Goal: Participate in discussion: Engage in conversation with other users on a specific topic

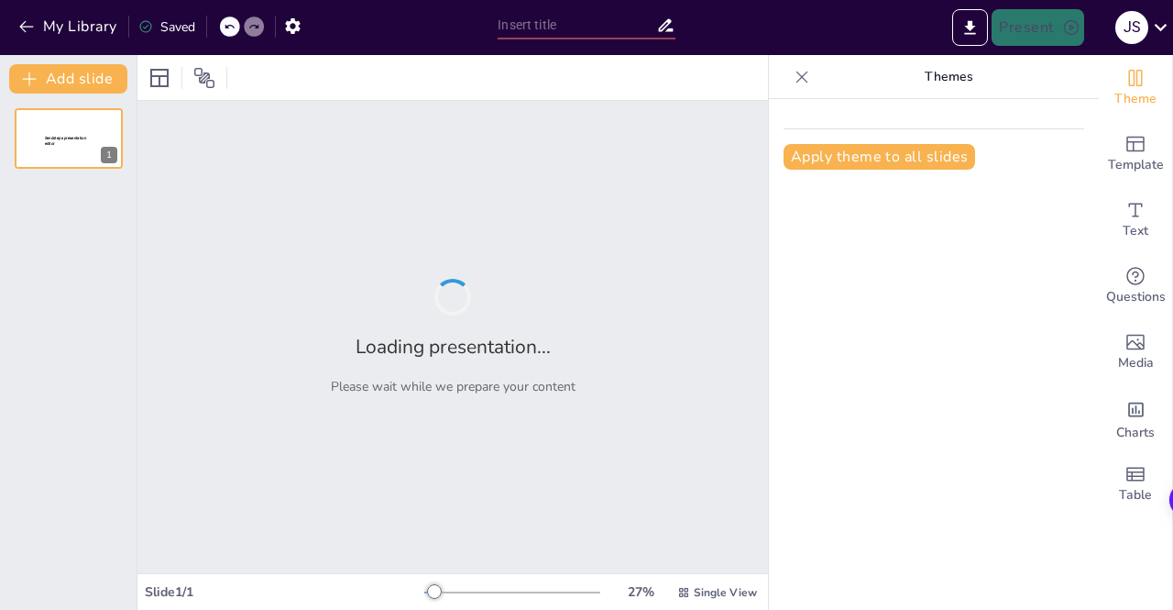
type input "The Role of Indifference Curves in Analyzing Consumer Choices"
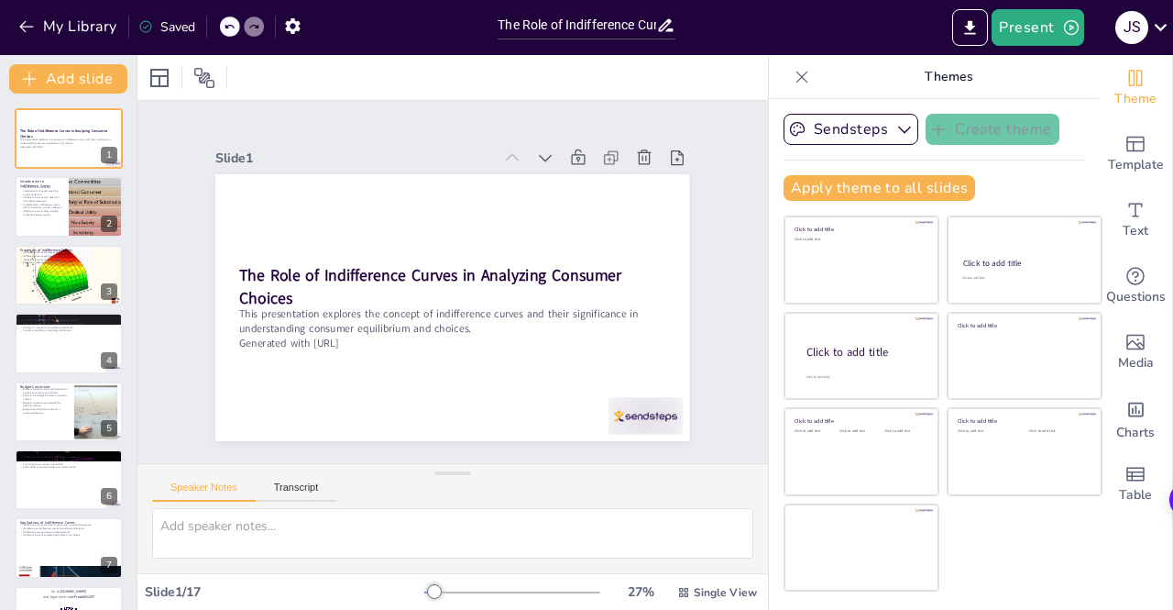
checkbox input "true"
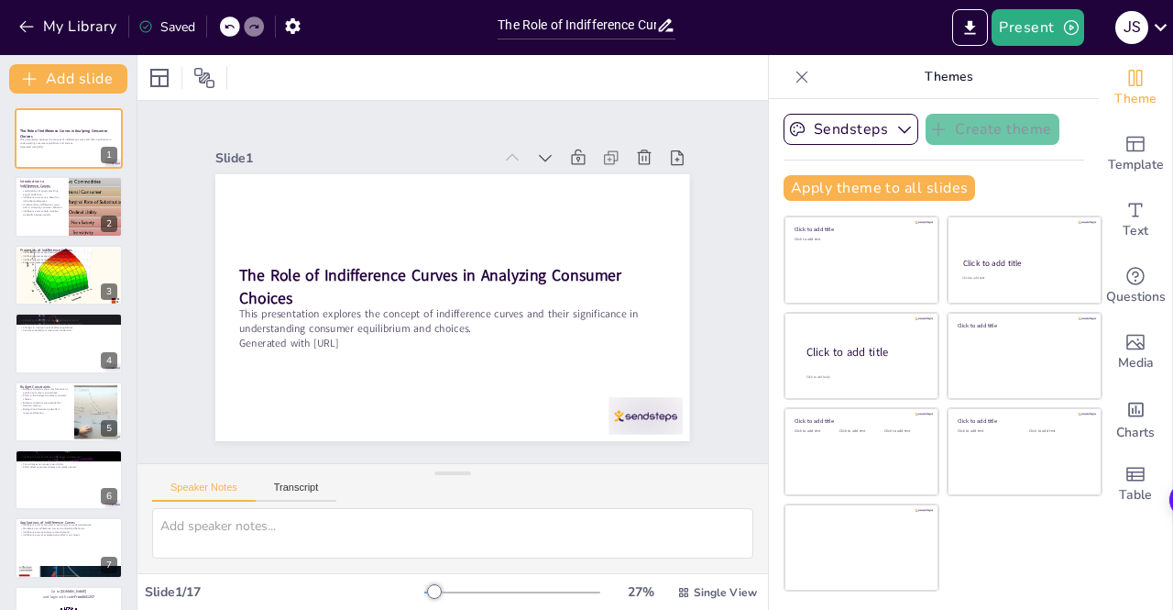
checkbox input "true"
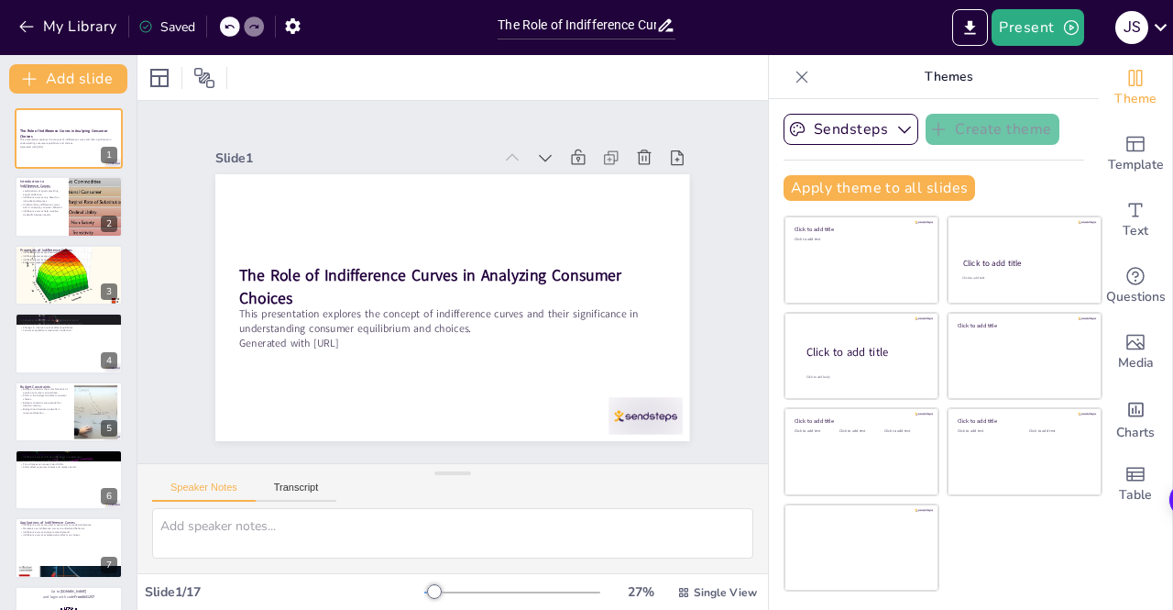
checkbox input "true"
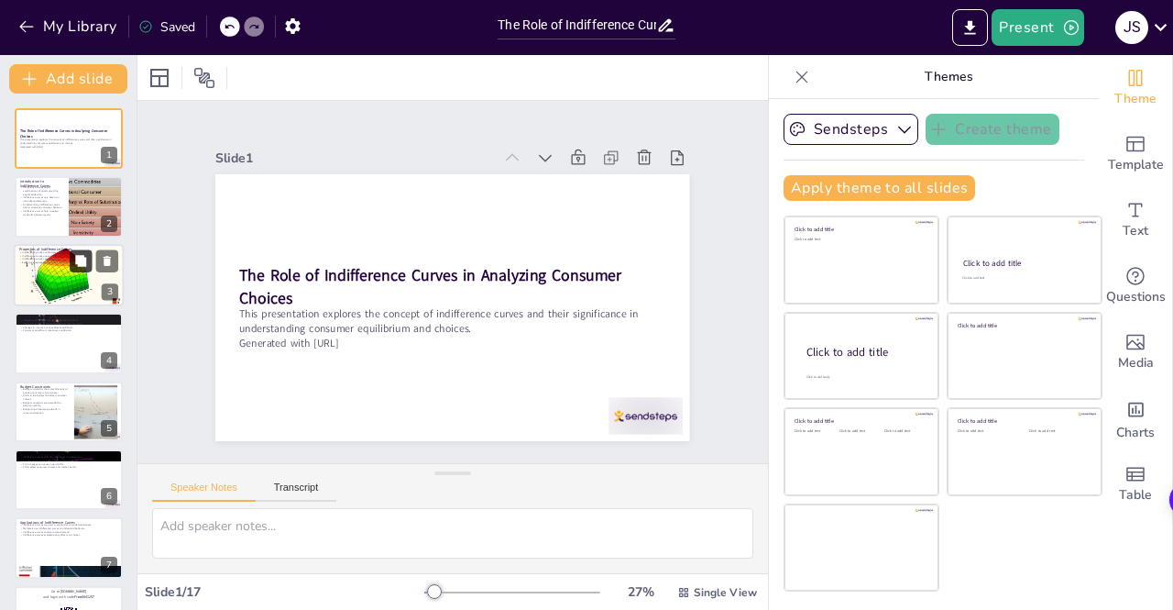
checkbox input "true"
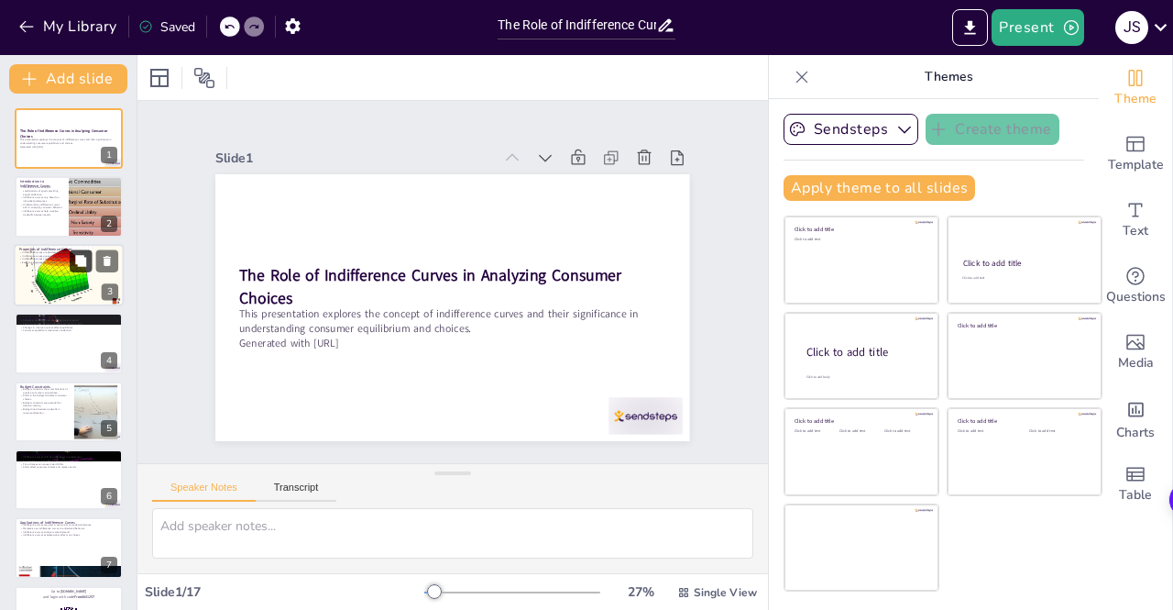
checkbox input "true"
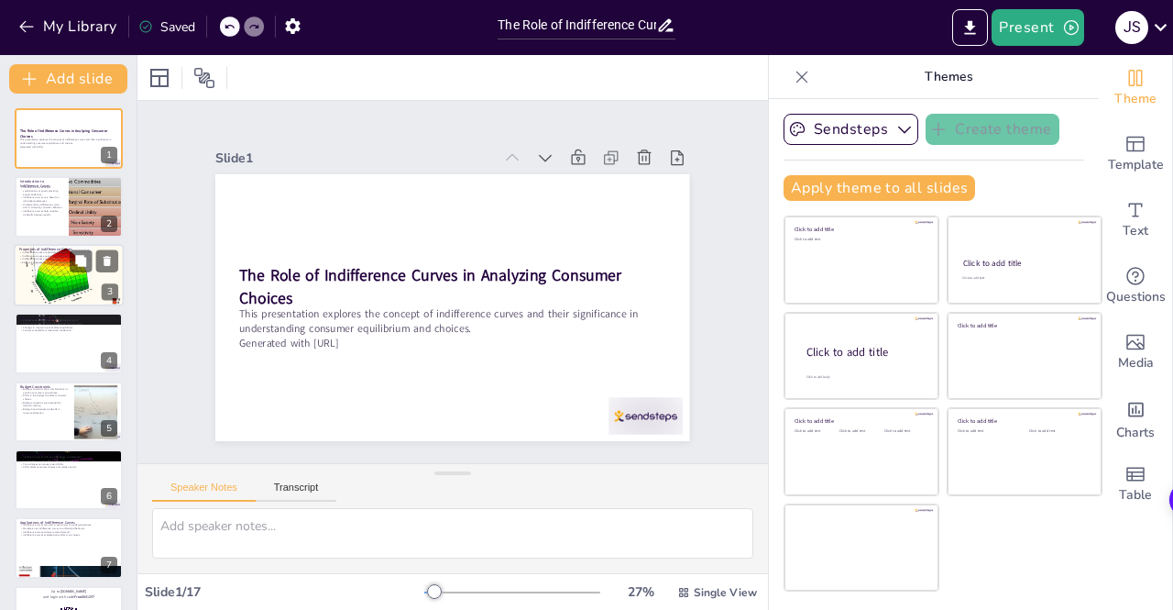
checkbox input "true"
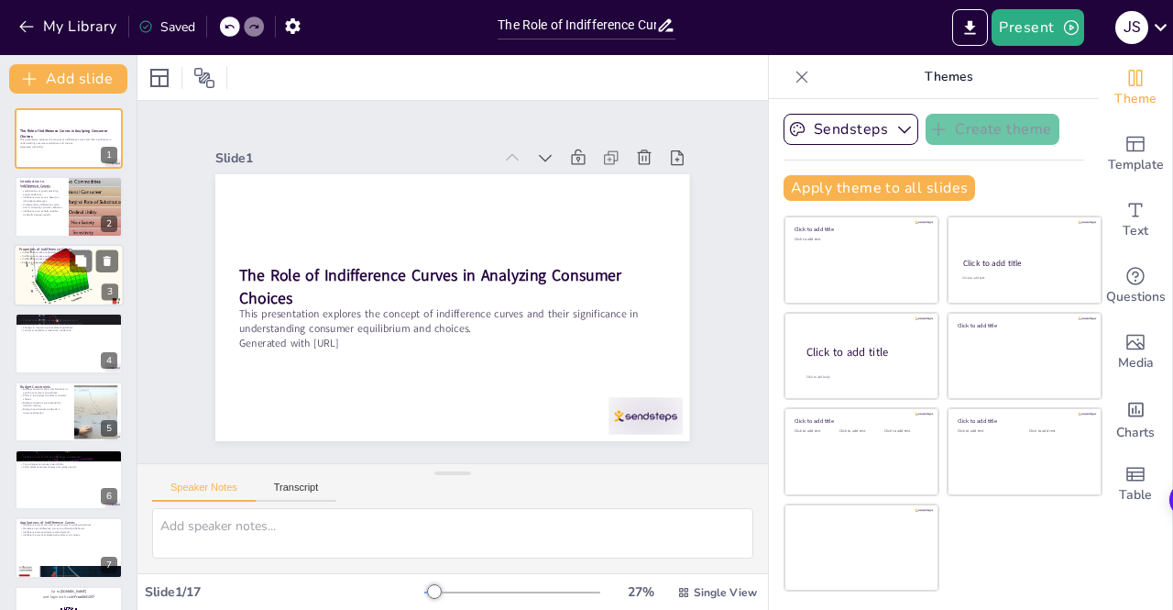
click at [57, 272] on div at bounding box center [69, 275] width 110 height 83
checkbox input "true"
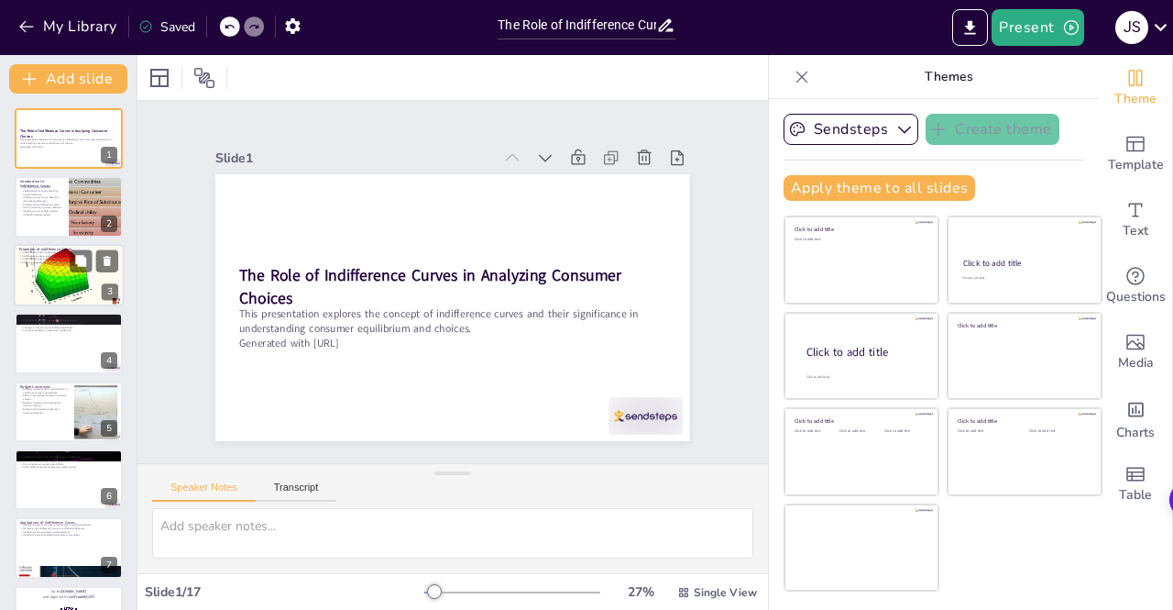
checkbox input "true"
type textarea "The downward slope of indifference curves illustrates the trade-off between two…"
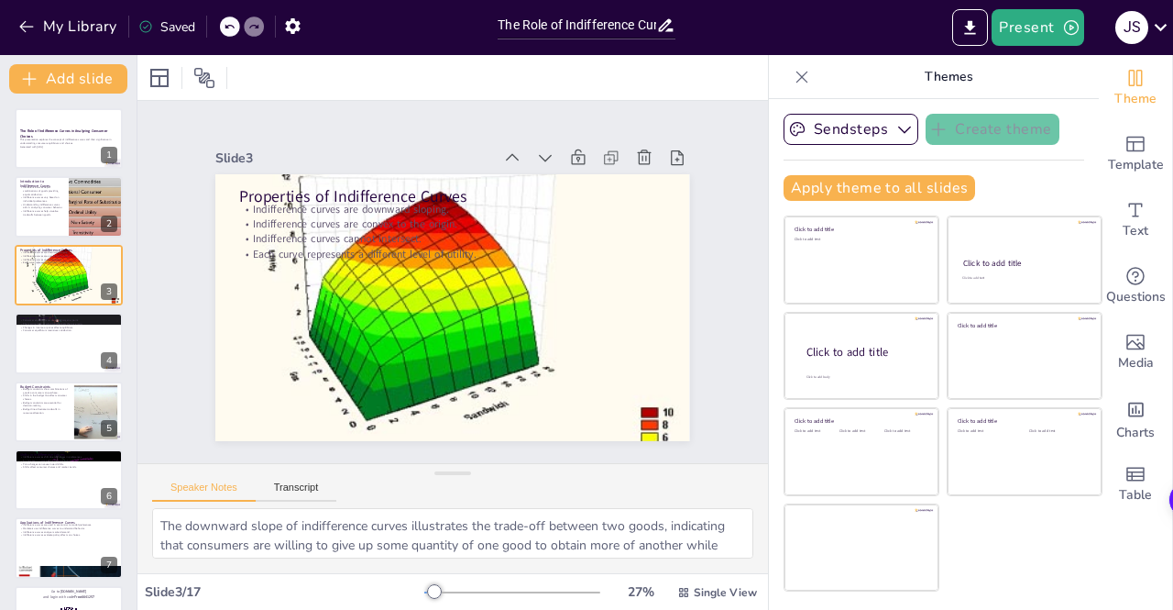
checkbox input "true"
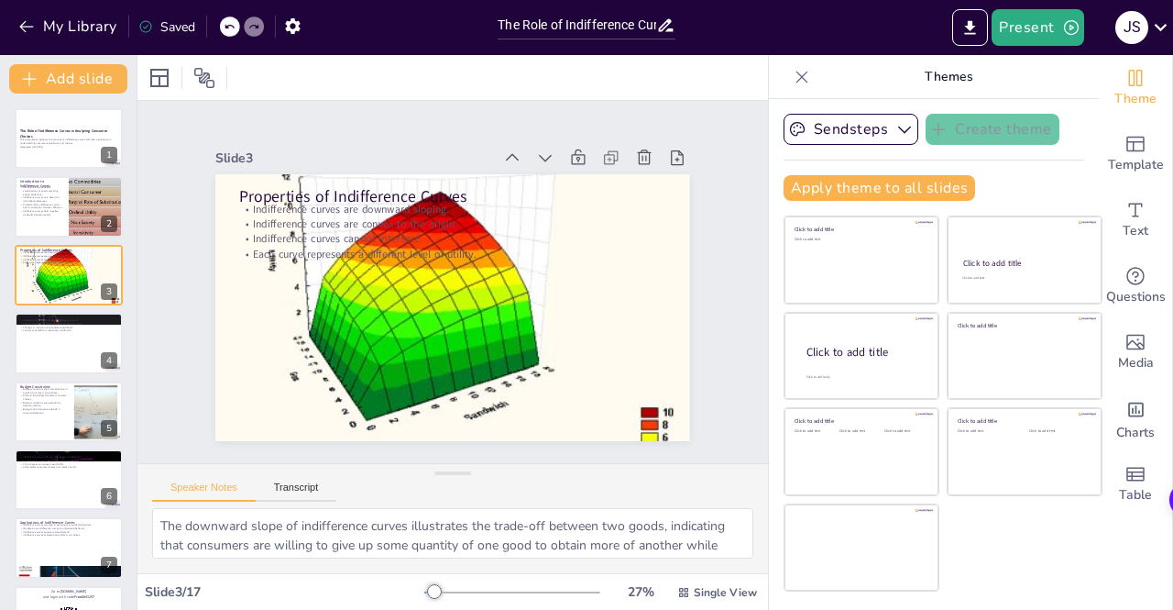
checkbox input "true"
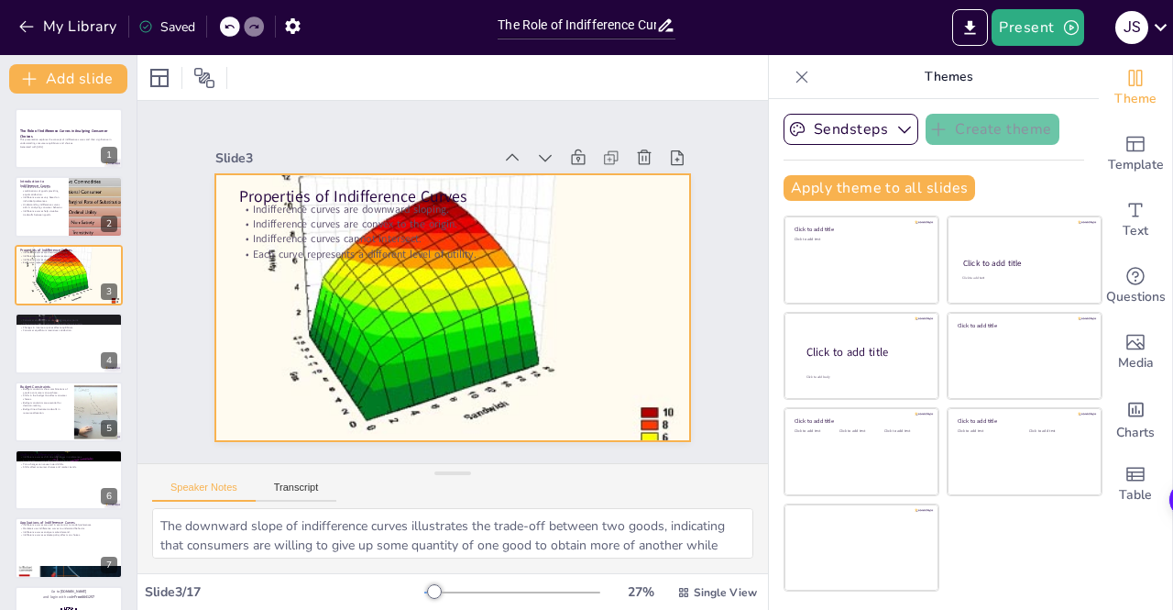
checkbox input "true"
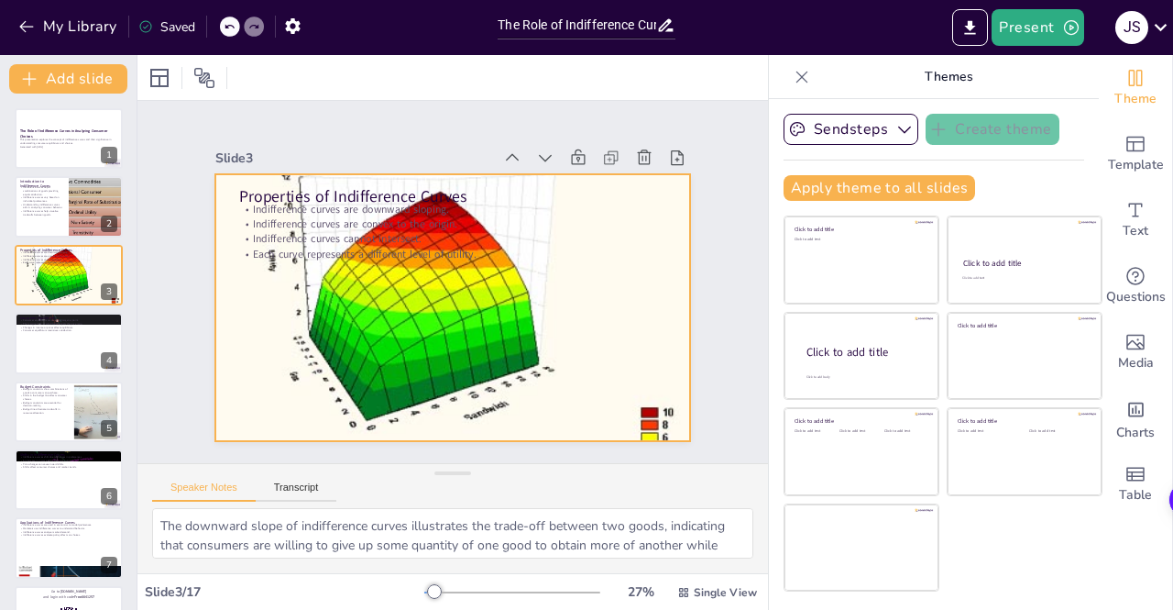
checkbox input "true"
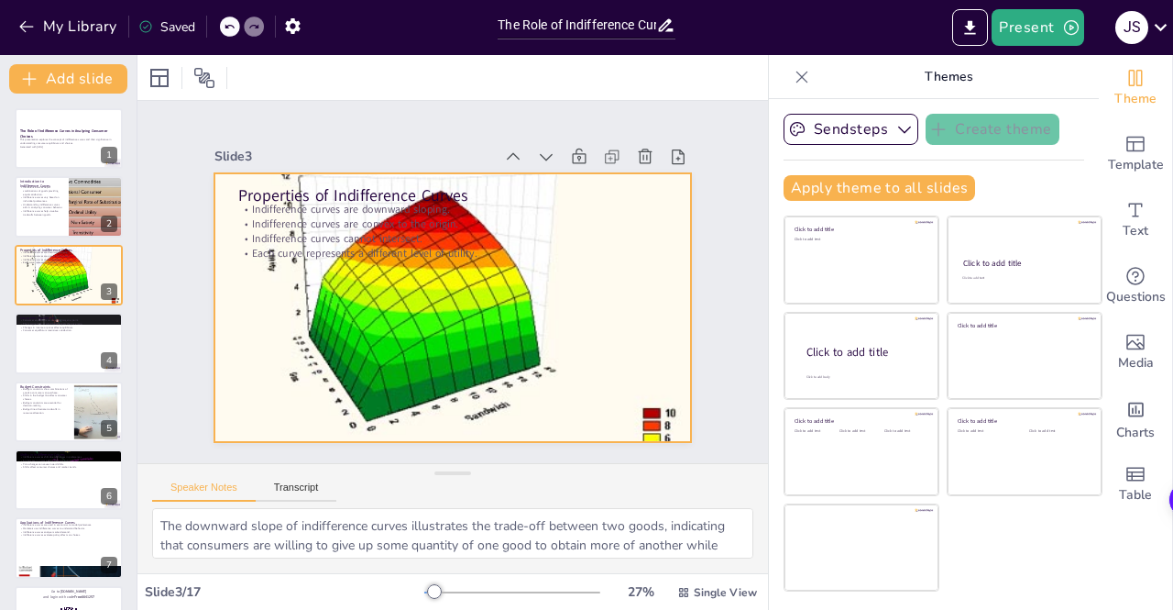
checkbox input "true"
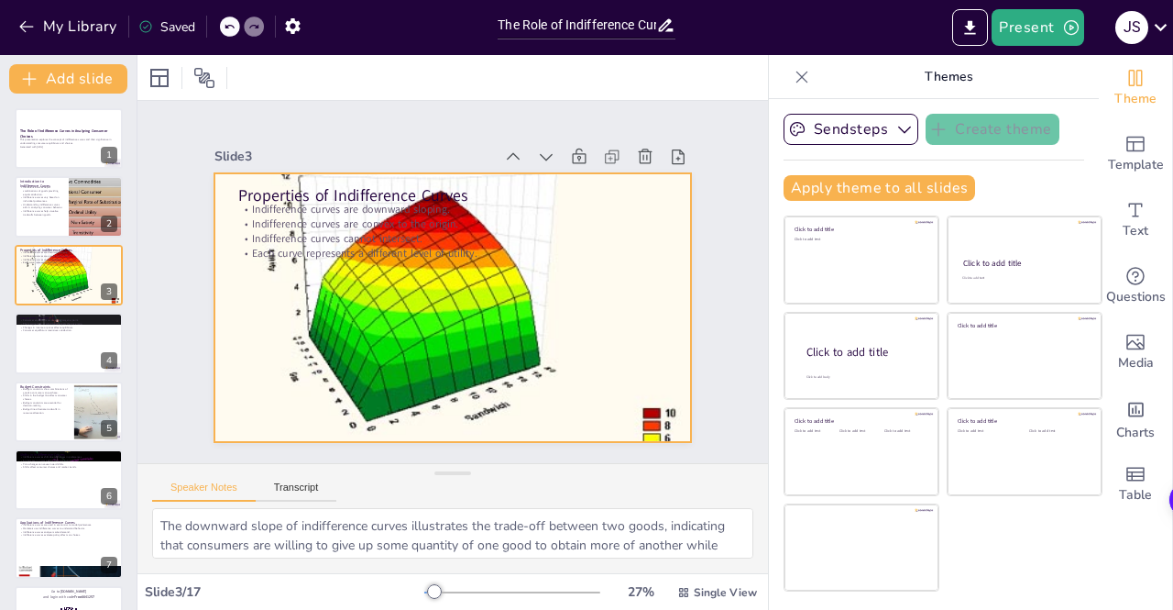
checkbox input "true"
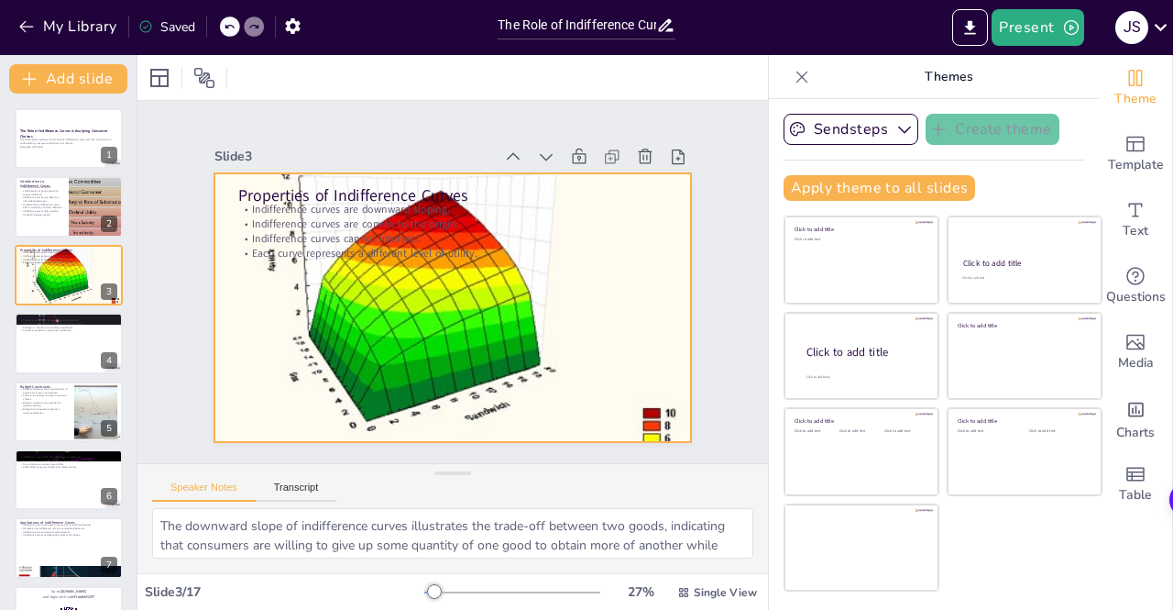
checkbox input "true"
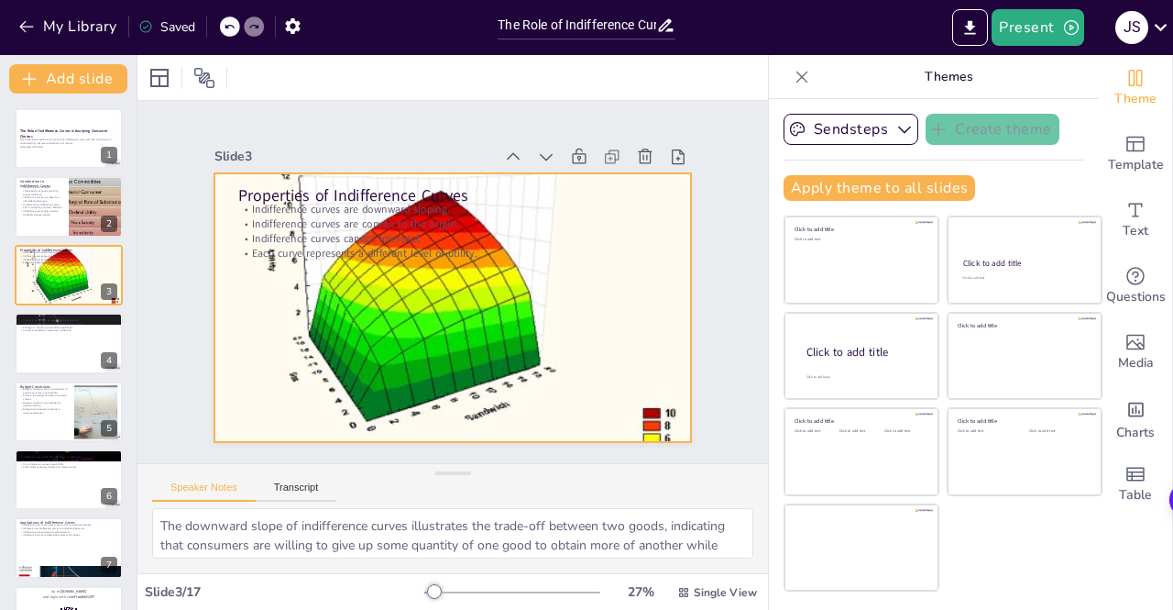
checkbox input "true"
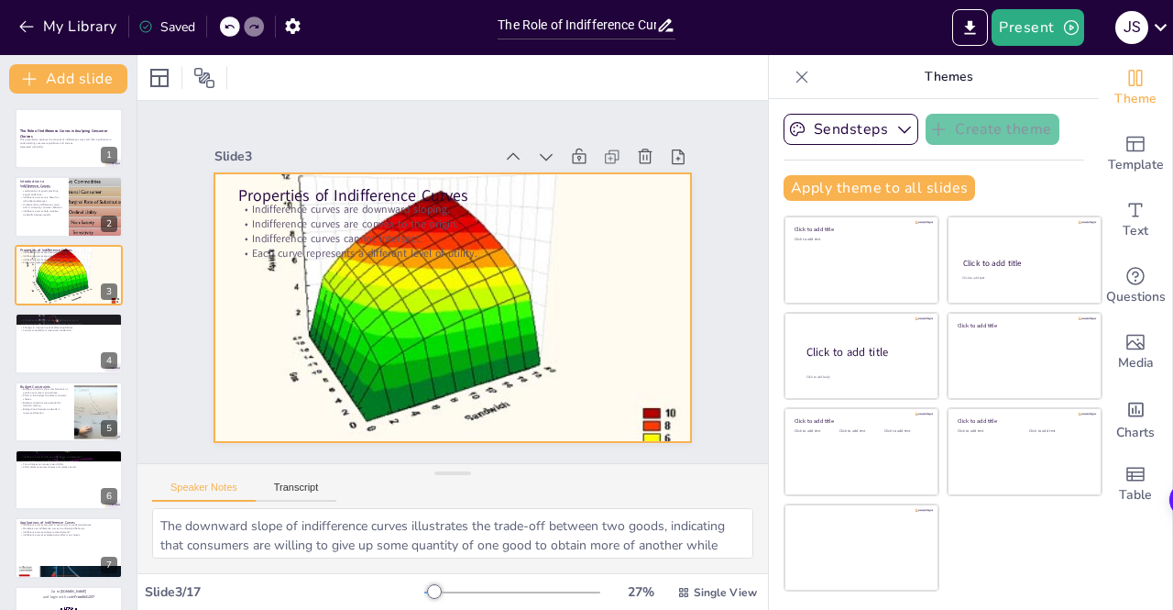
checkbox input "true"
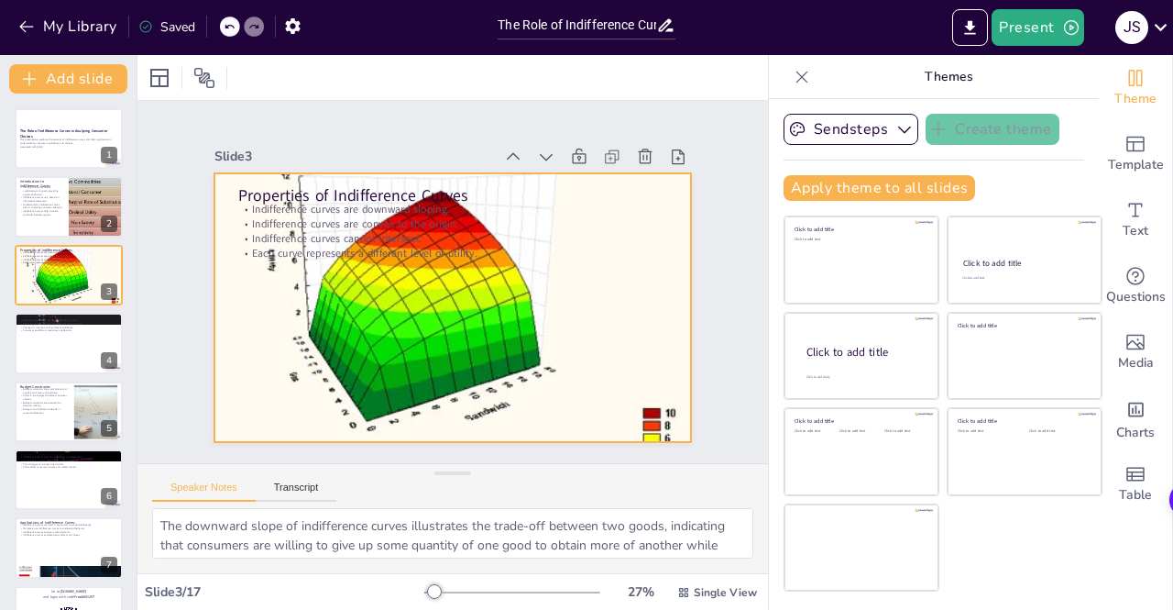
checkbox input "true"
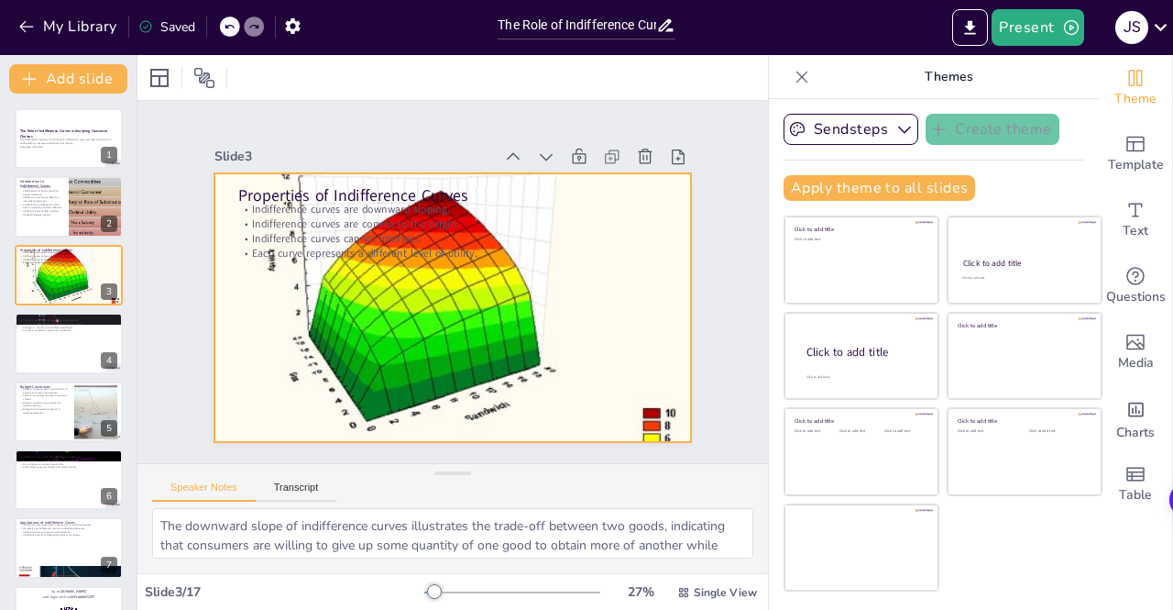
checkbox input "true"
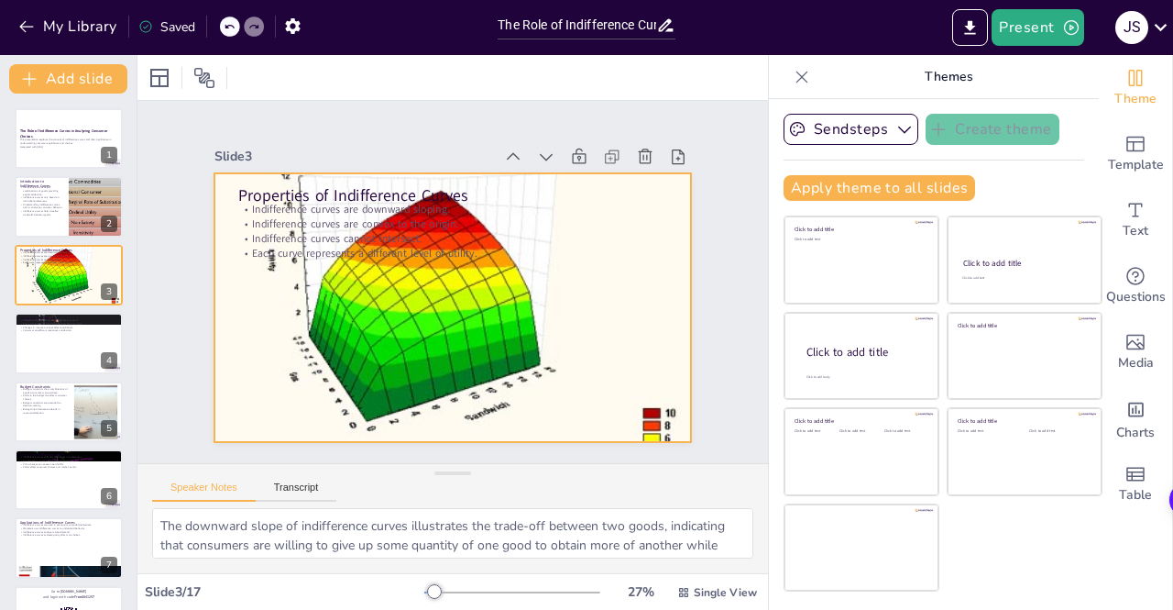
checkbox input "true"
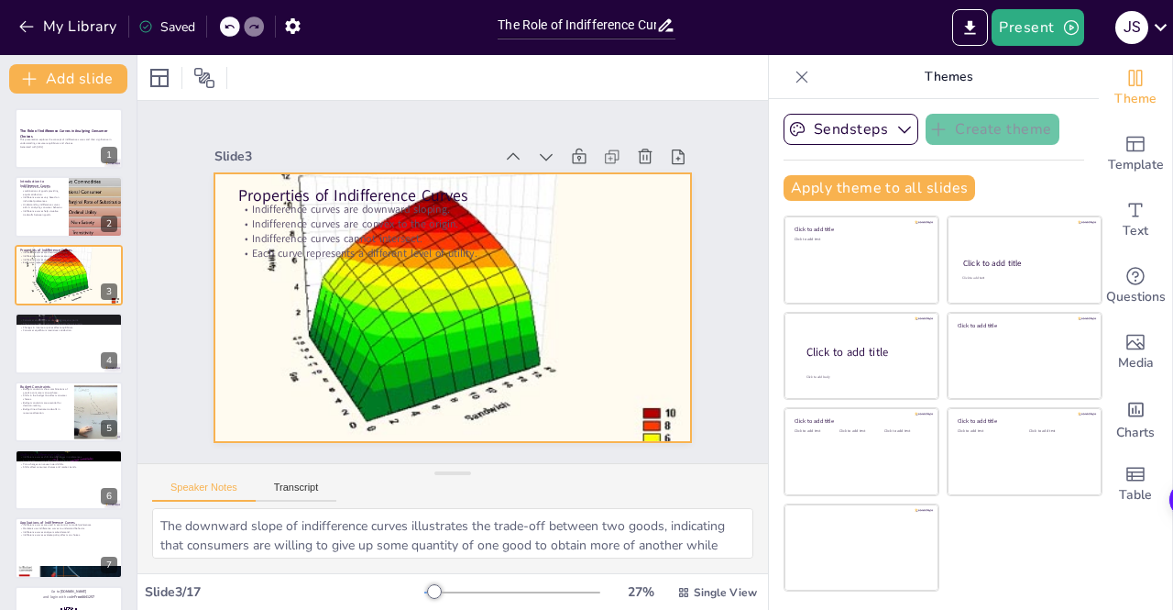
checkbox input "true"
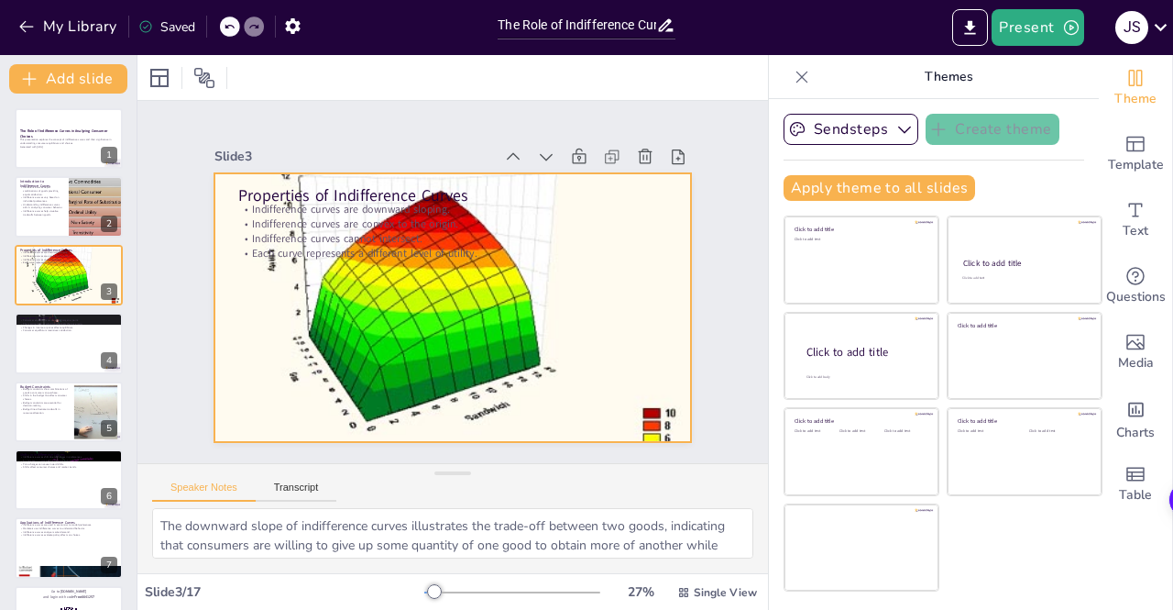
checkbox input "true"
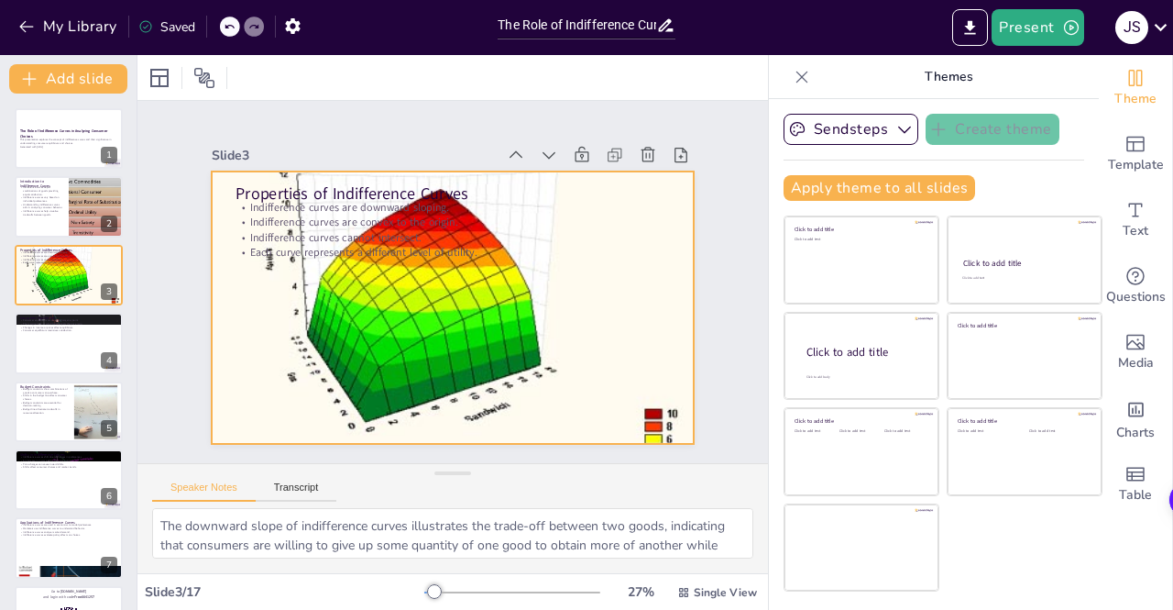
checkbox input "true"
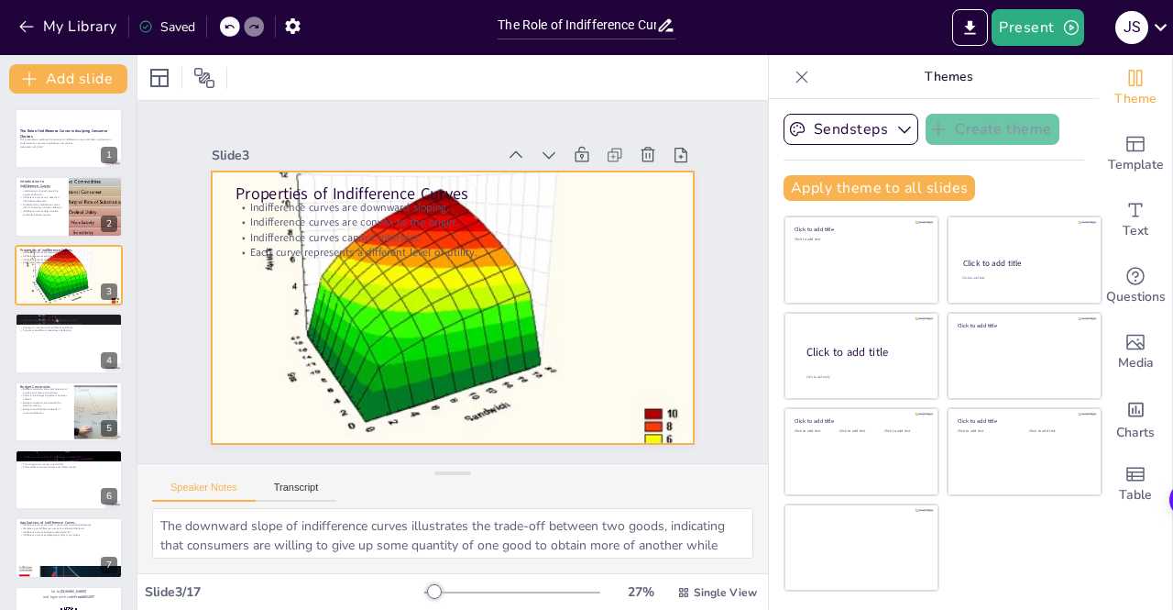
checkbox input "true"
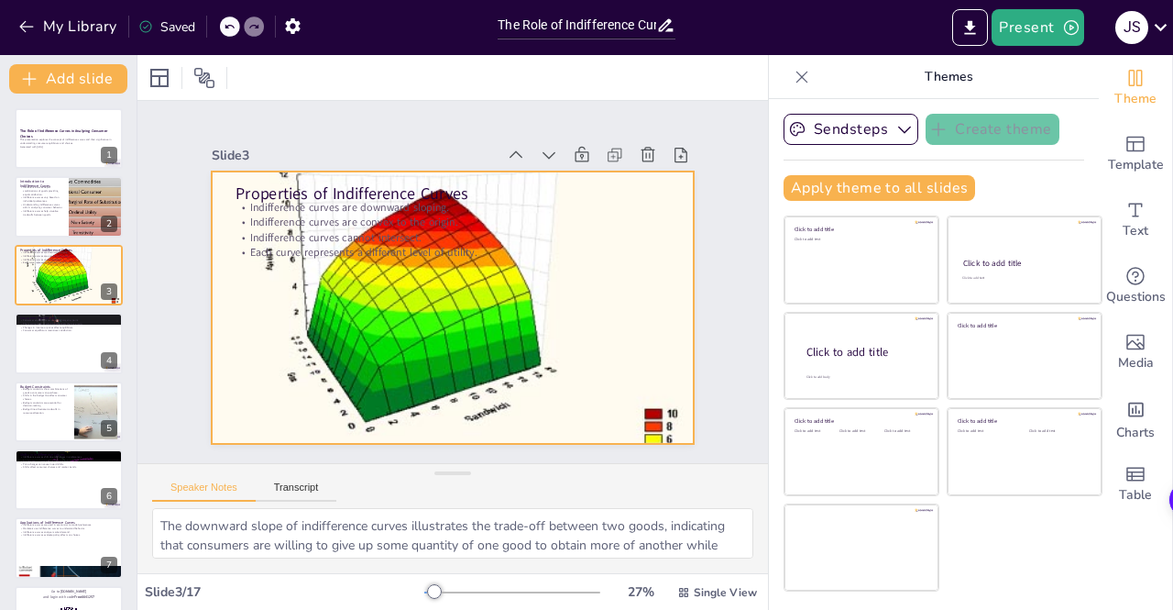
checkbox input "true"
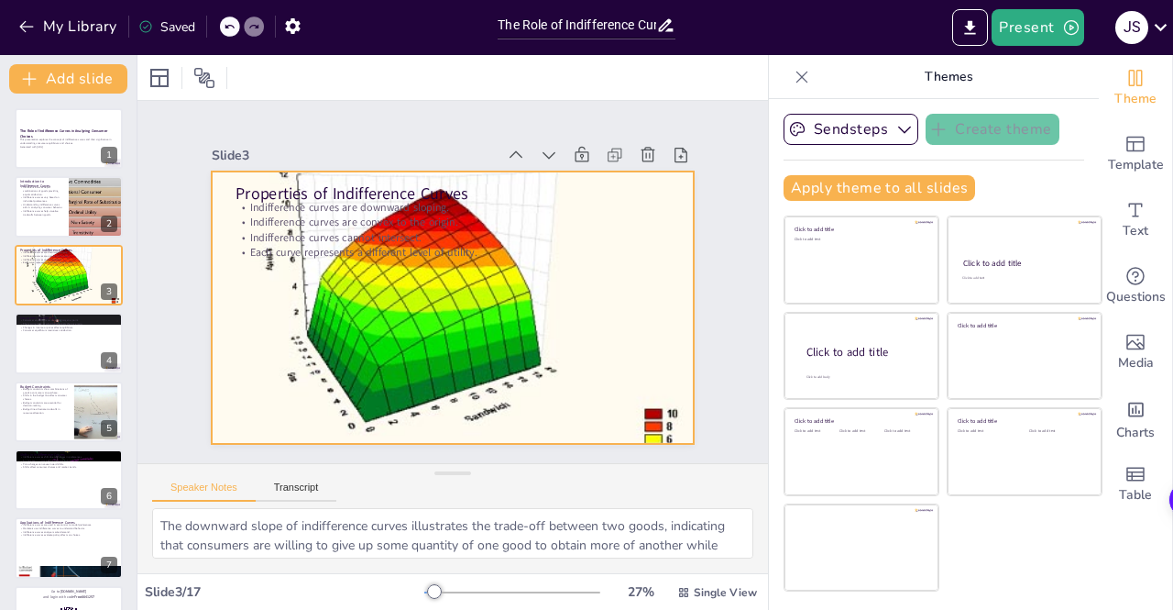
checkbox input "true"
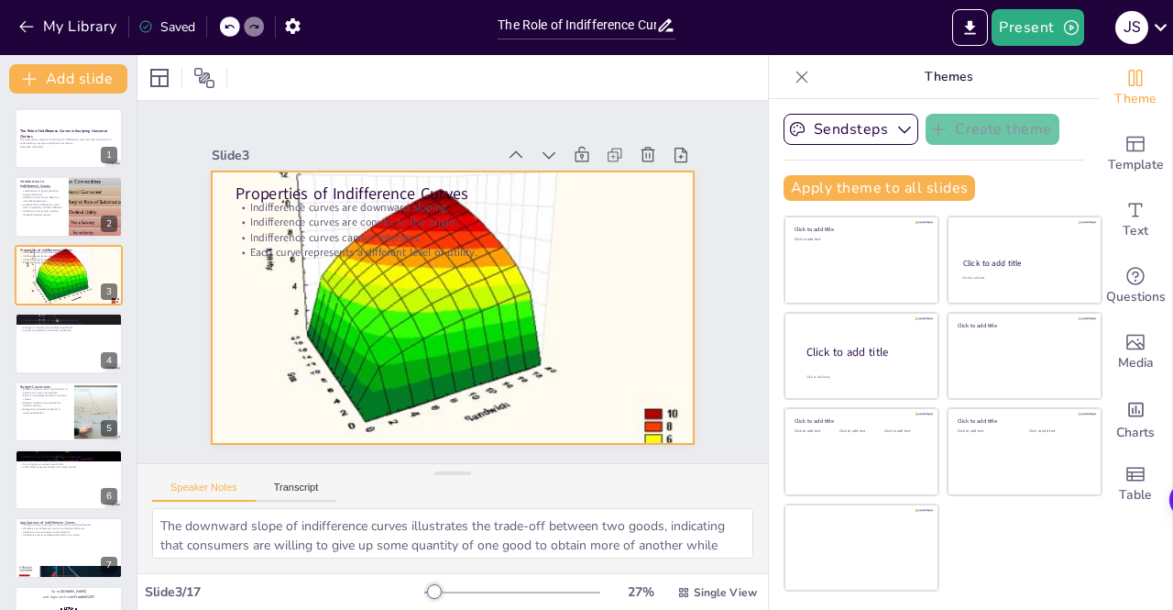
checkbox input "true"
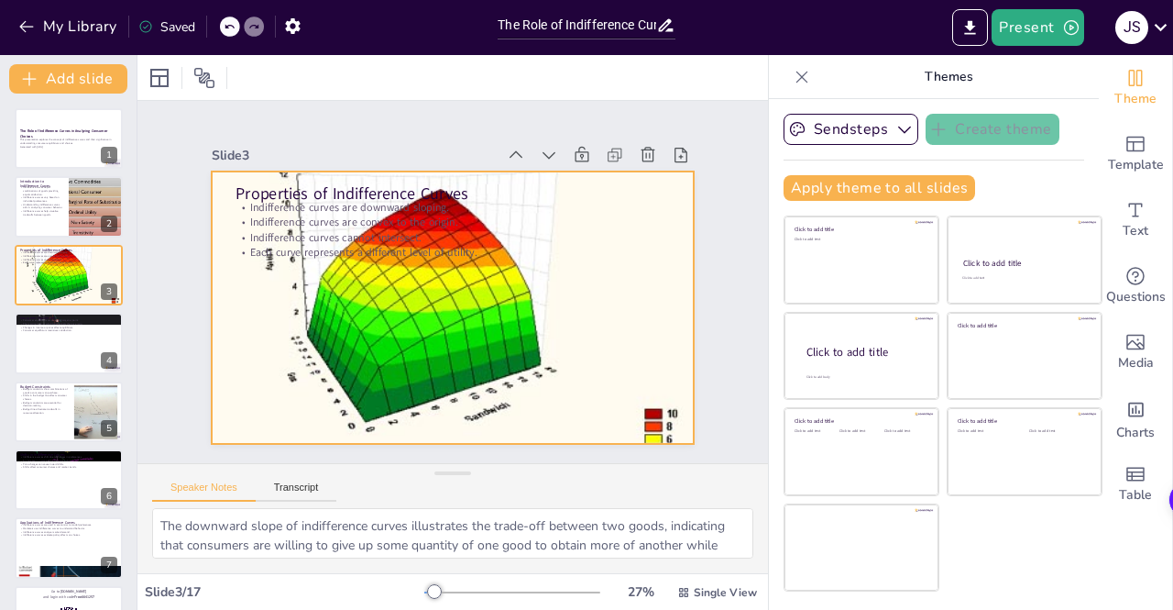
checkbox input "true"
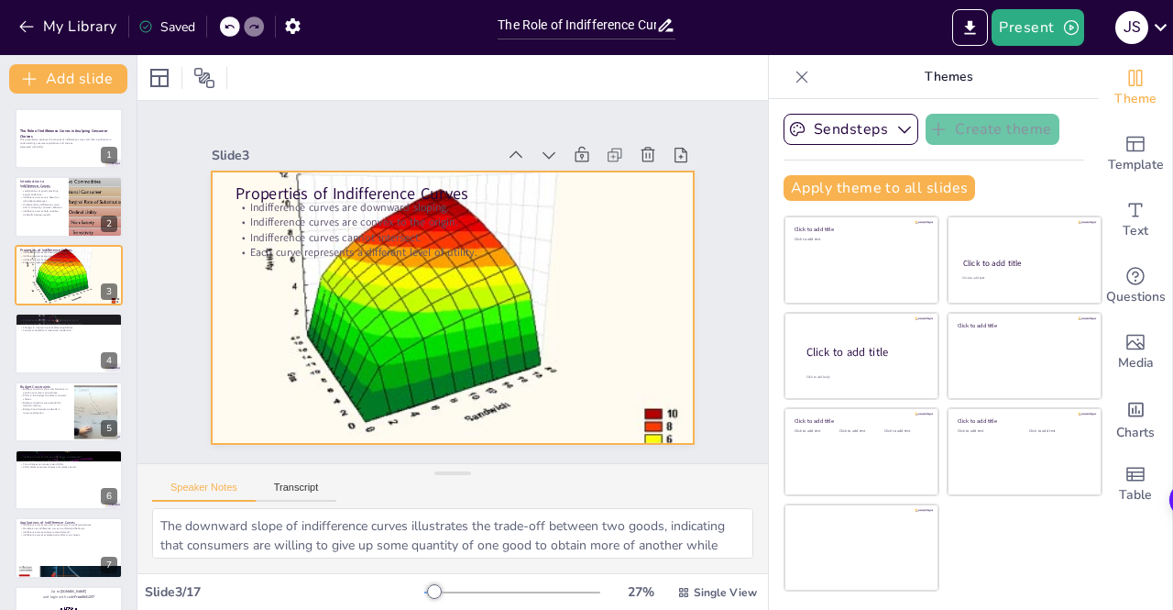
checkbox input "true"
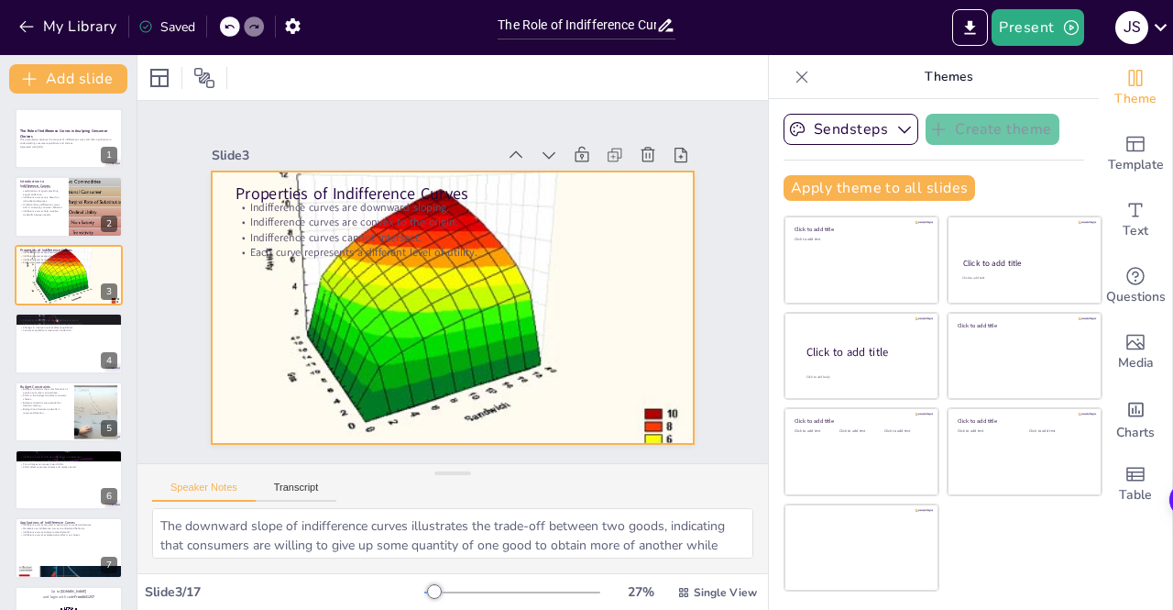
checkbox input "true"
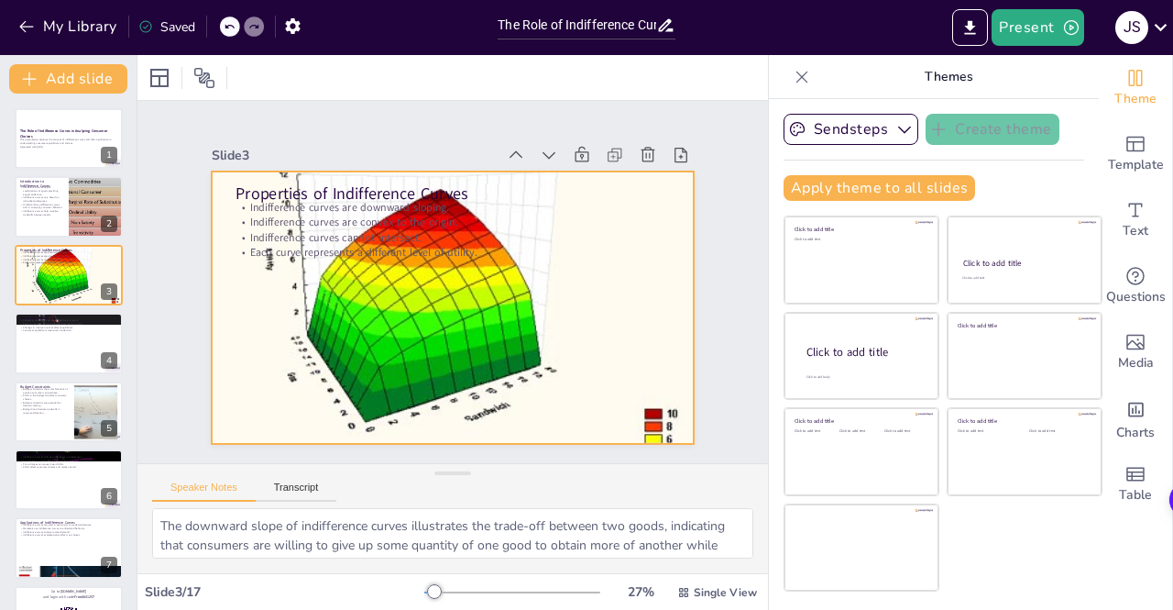
checkbox input "true"
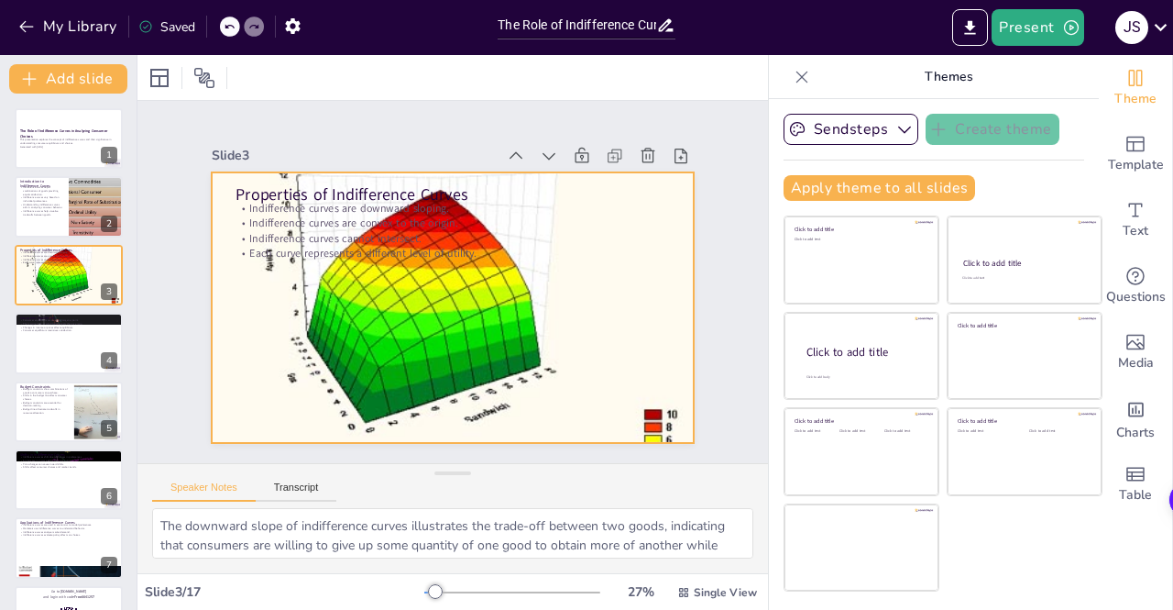
checkbox input "true"
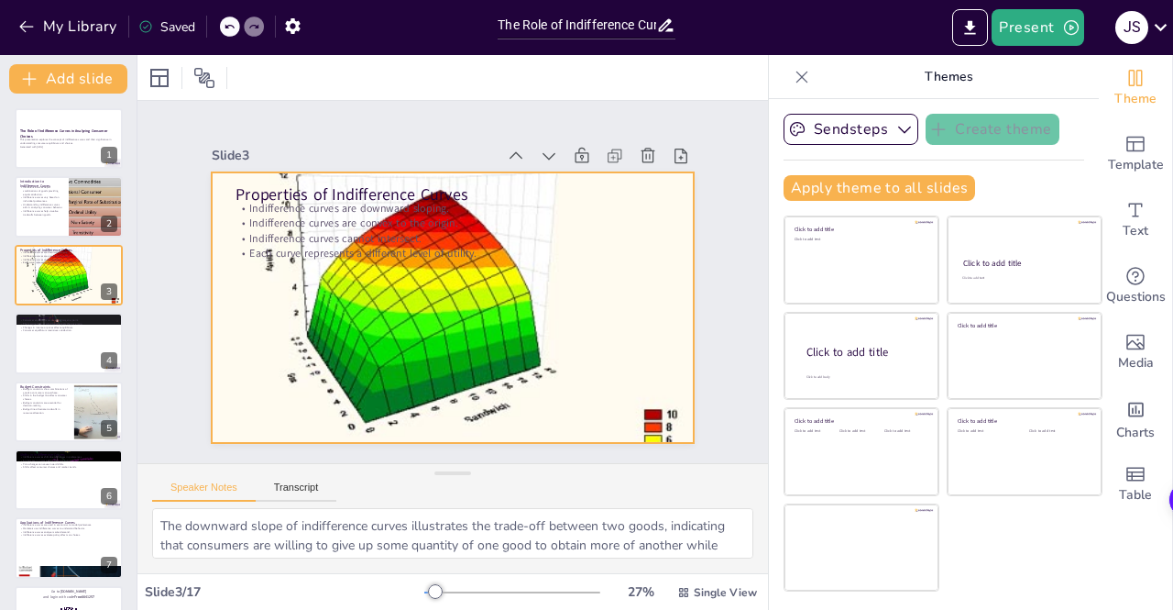
checkbox input "true"
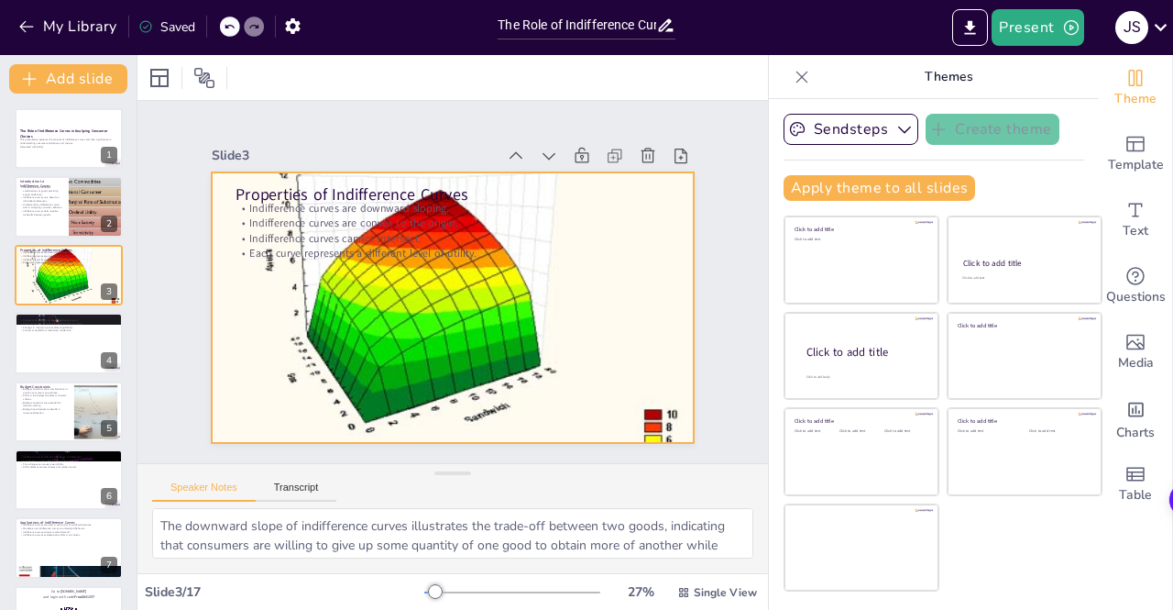
checkbox input "true"
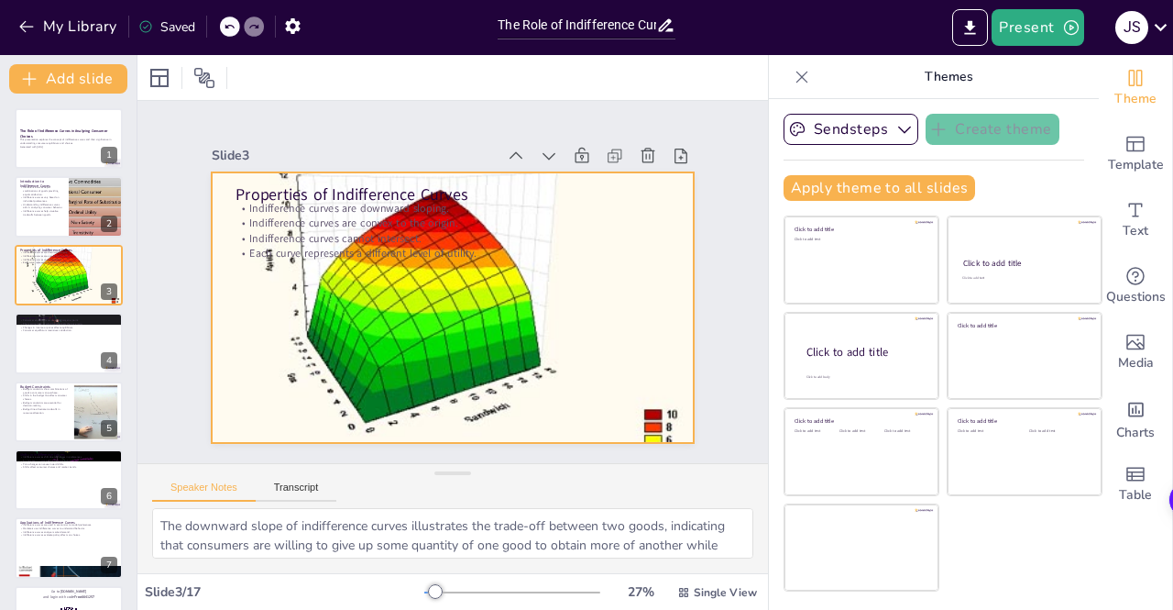
checkbox input "true"
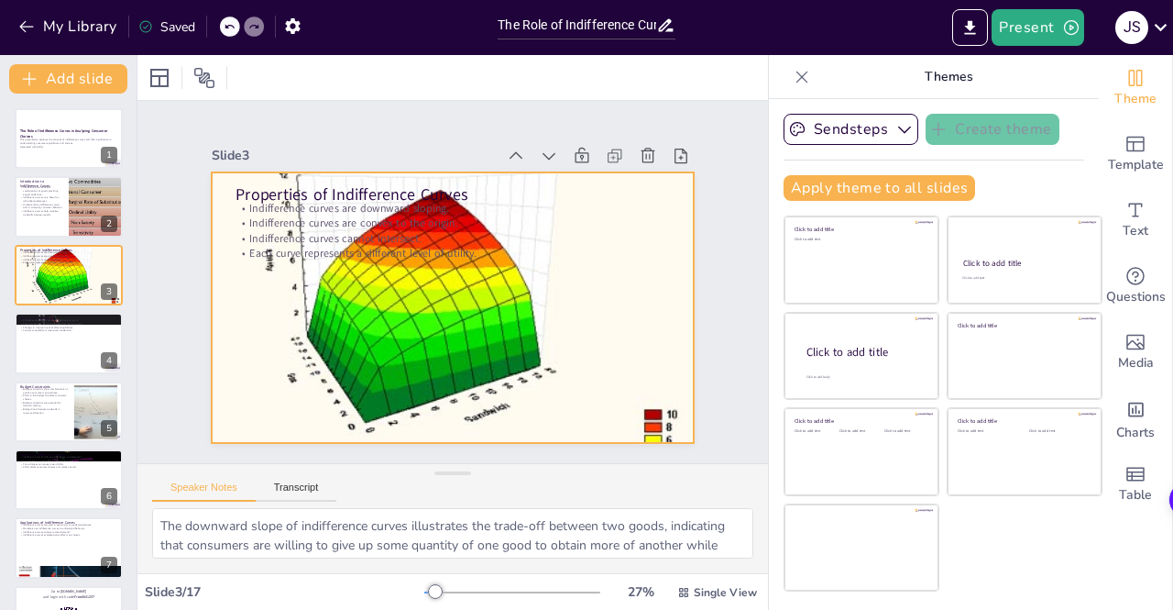
checkbox input "true"
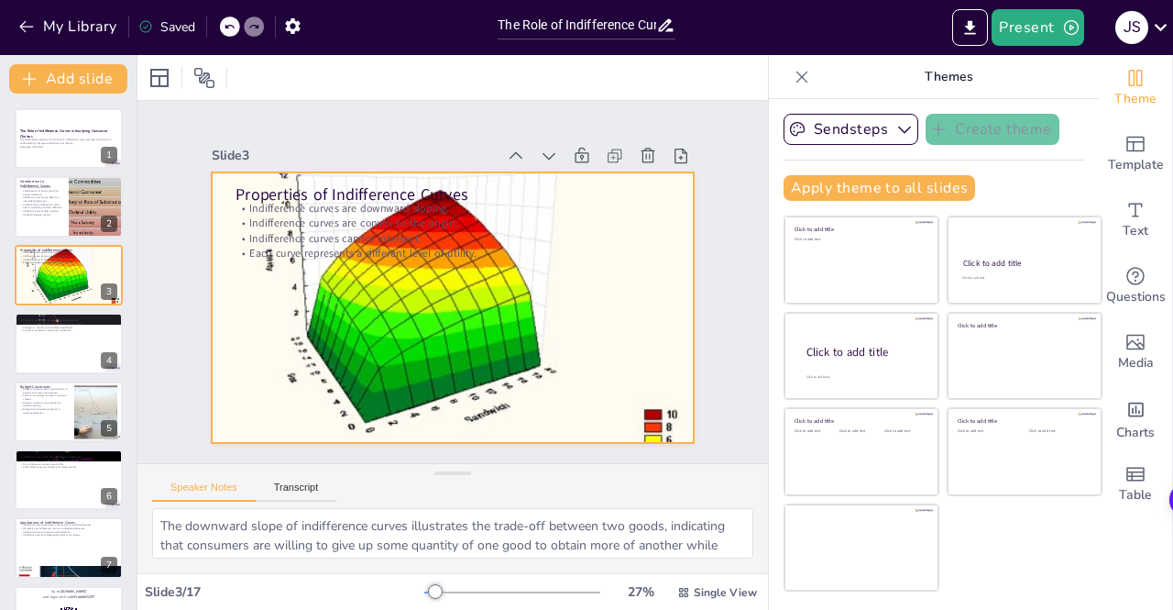
checkbox input "true"
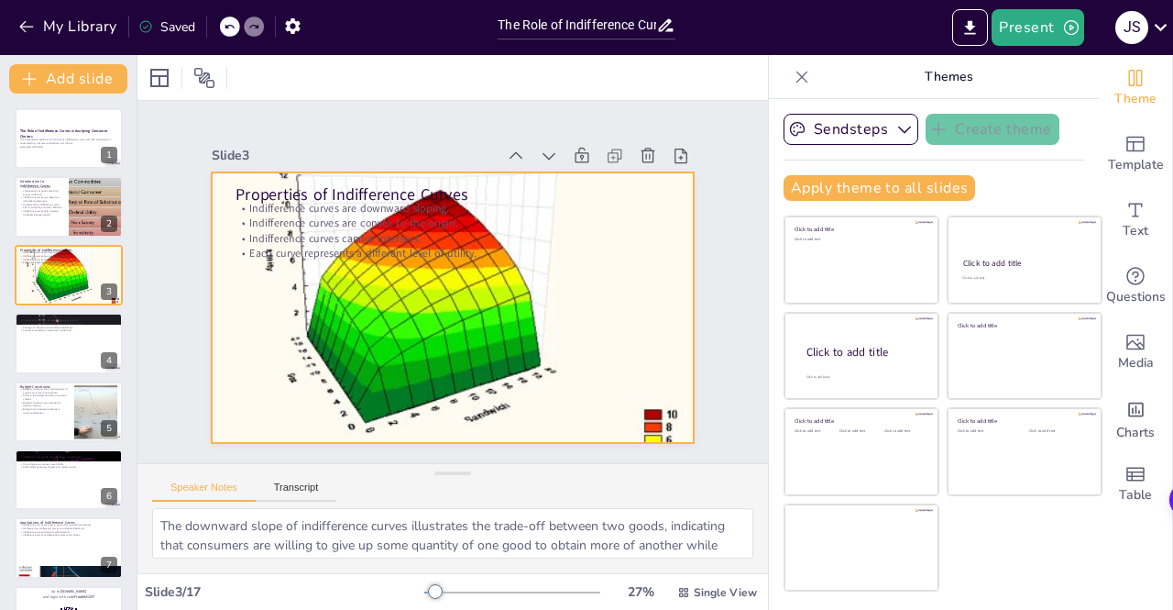
checkbox input "true"
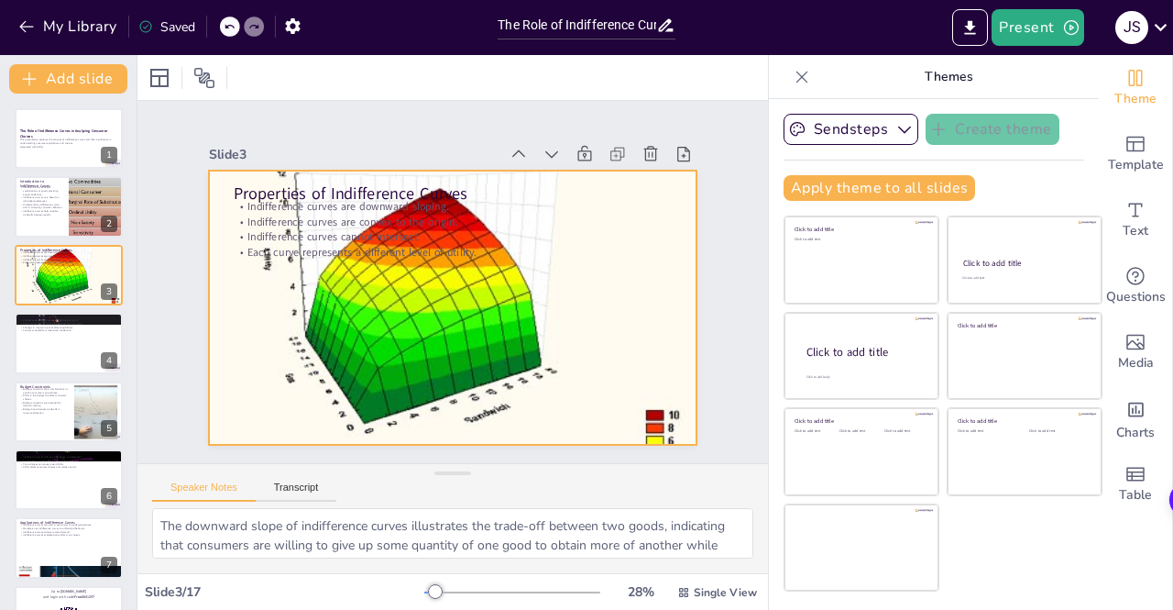
checkbox input "true"
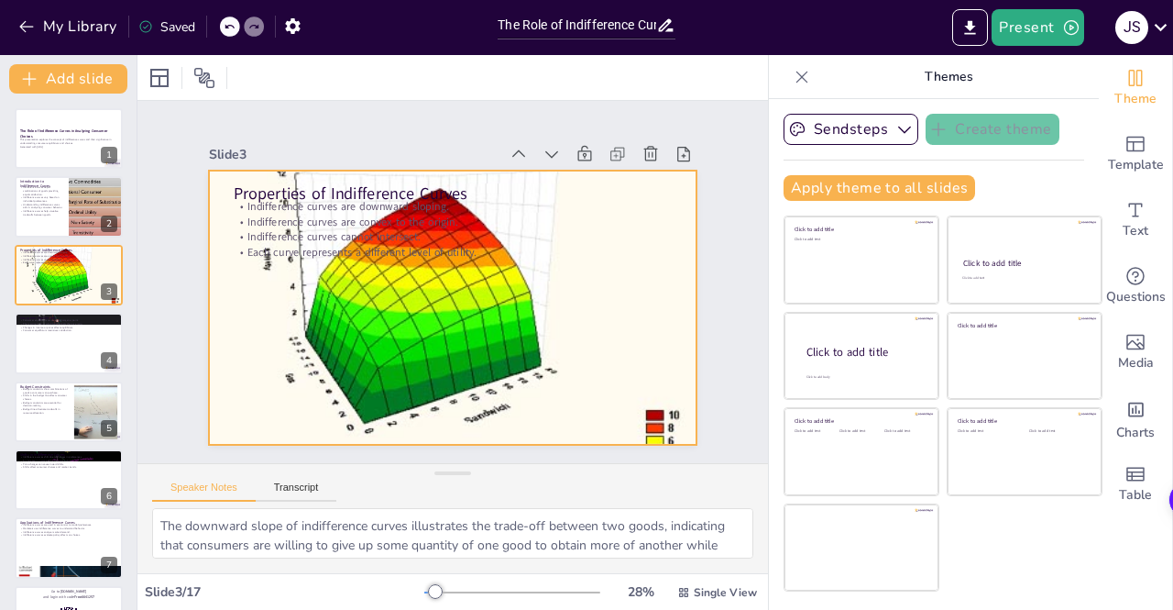
checkbox input "true"
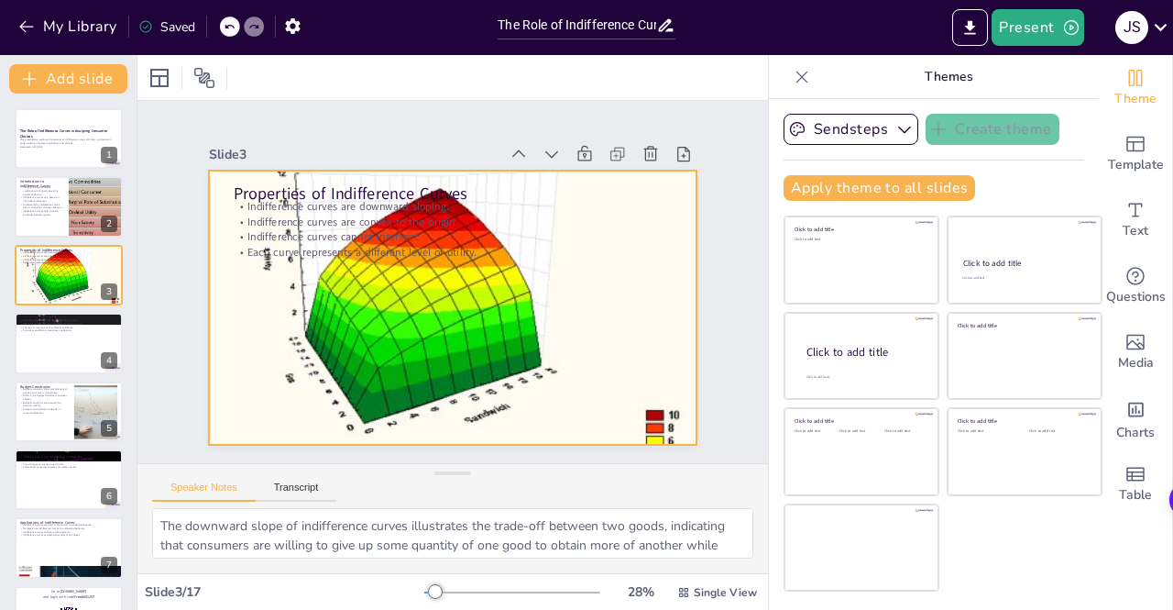
checkbox input "true"
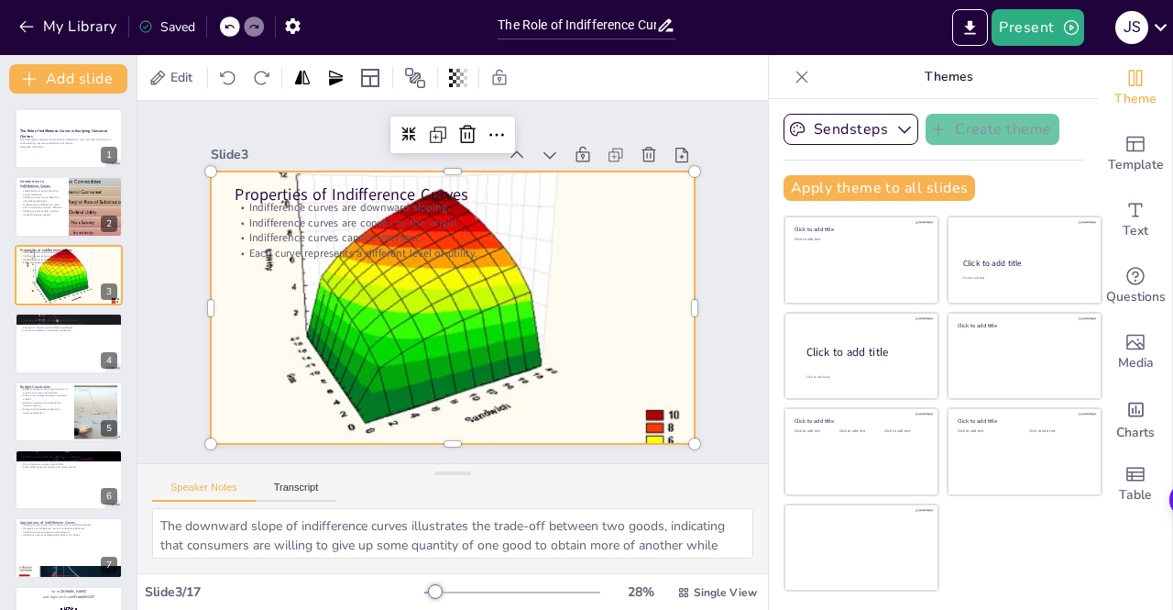
click at [466, 331] on div at bounding box center [450, 307] width 521 height 413
click at [466, 331] on div at bounding box center [450, 308] width 520 height 413
click at [83, 424] on div at bounding box center [96, 411] width 99 height 56
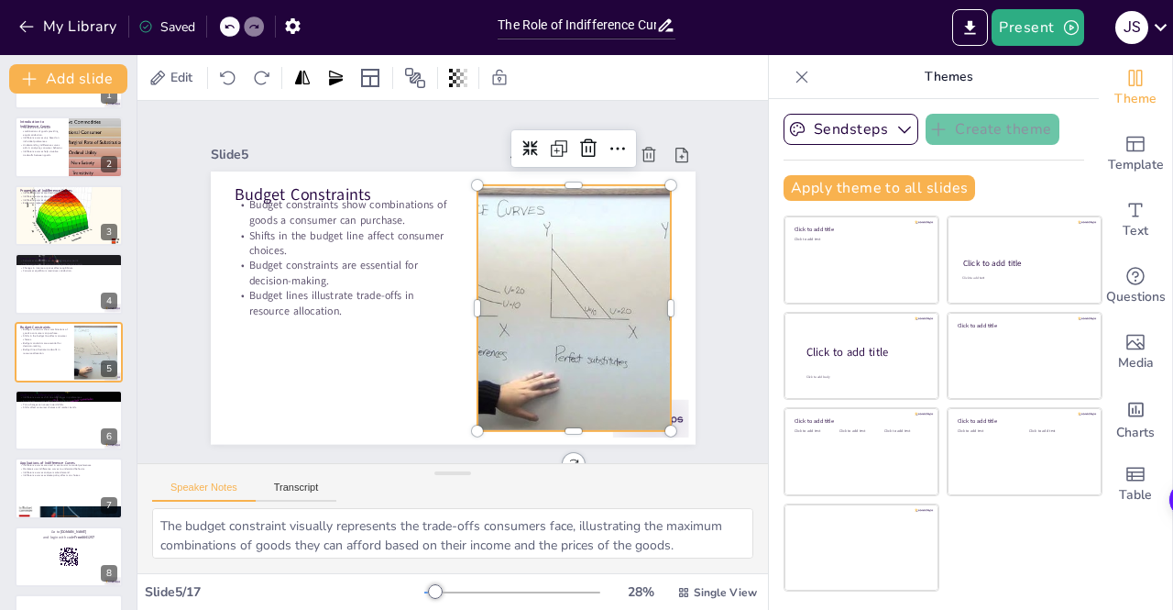
click at [548, 365] on div at bounding box center [570, 320] width 459 height 290
click at [83, 479] on icon at bounding box center [80, 474] width 13 height 13
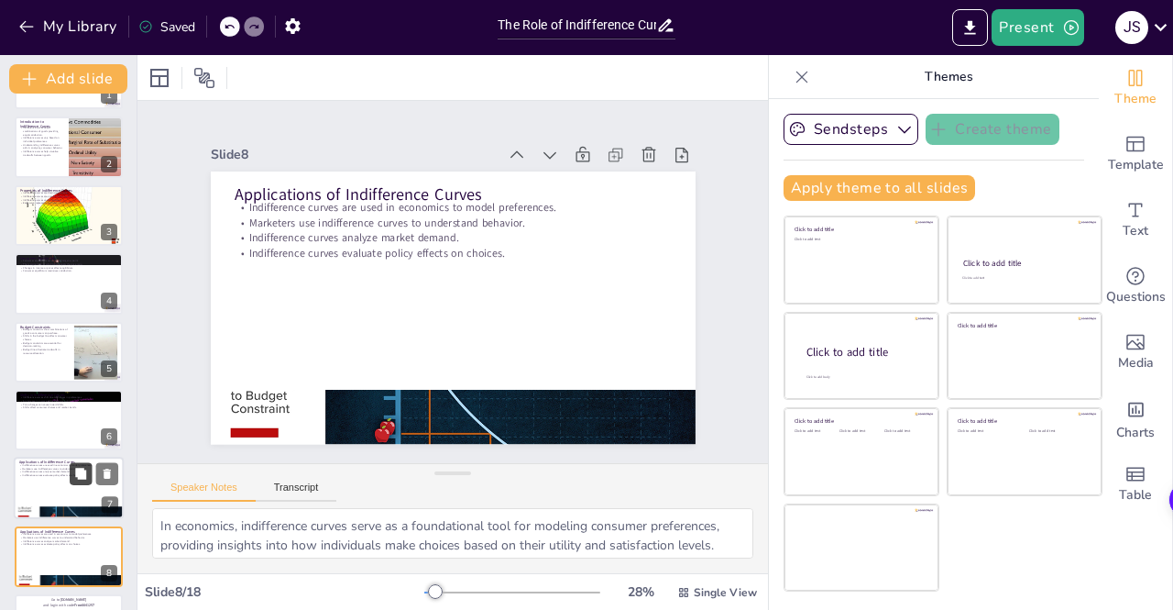
scroll to position [264, 0]
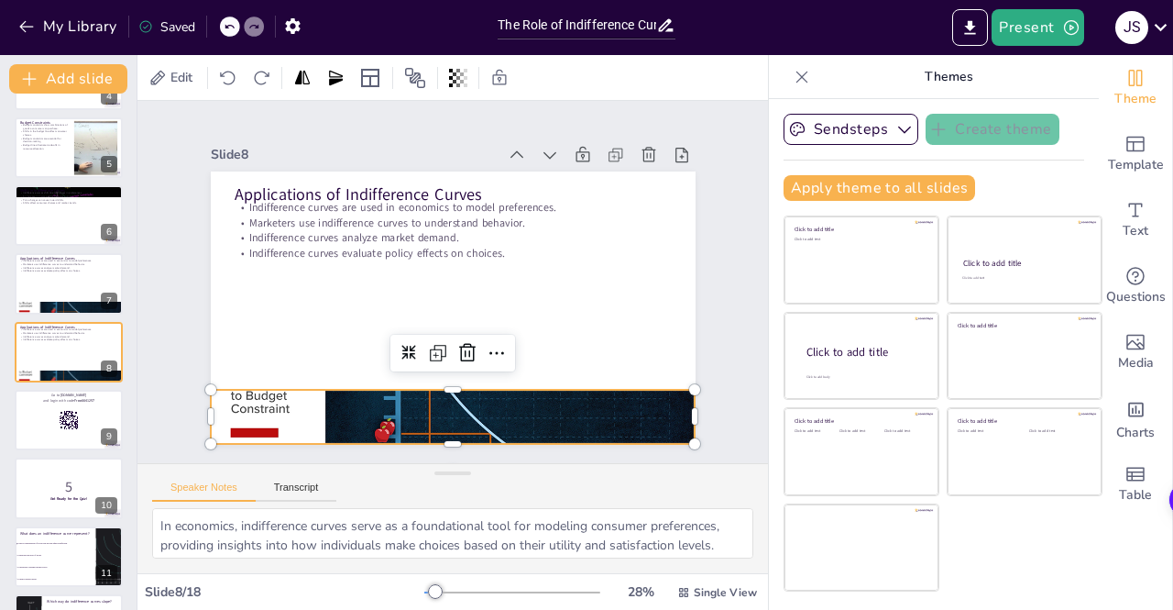
click at [449, 397] on div at bounding box center [438, 416] width 511 height 319
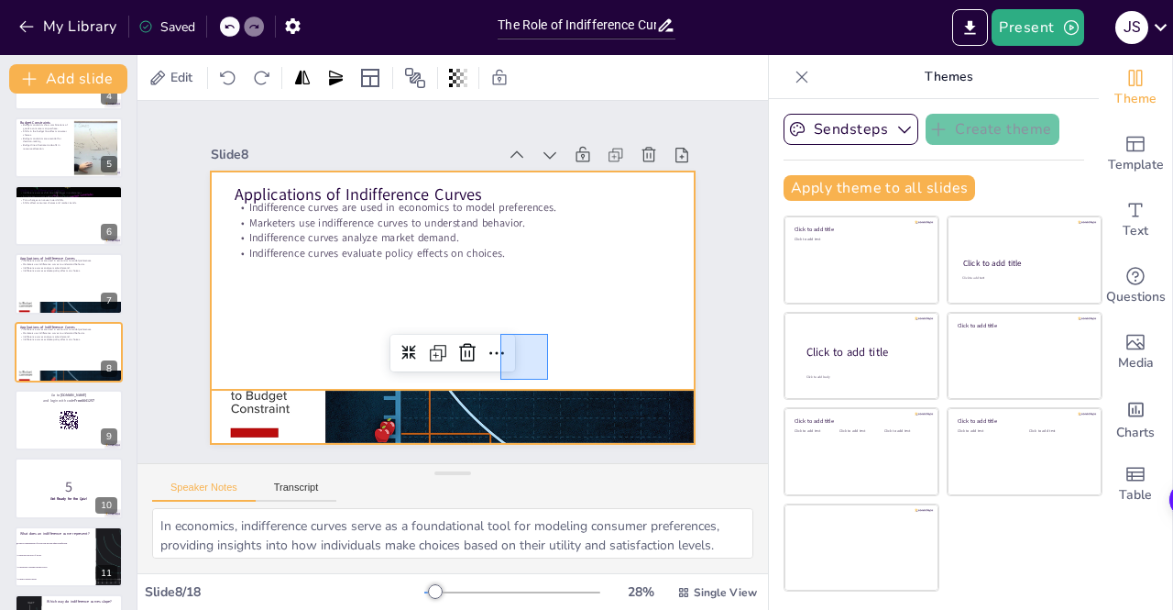
drag, startPoint x: 548, startPoint y: 334, endPoint x: 468, endPoint y: 410, distance: 110.9
click at [468, 225] on div "Applications of Indifference Curves Indifference curves are used in economics t…" at bounding box center [475, 174] width 474 height 101
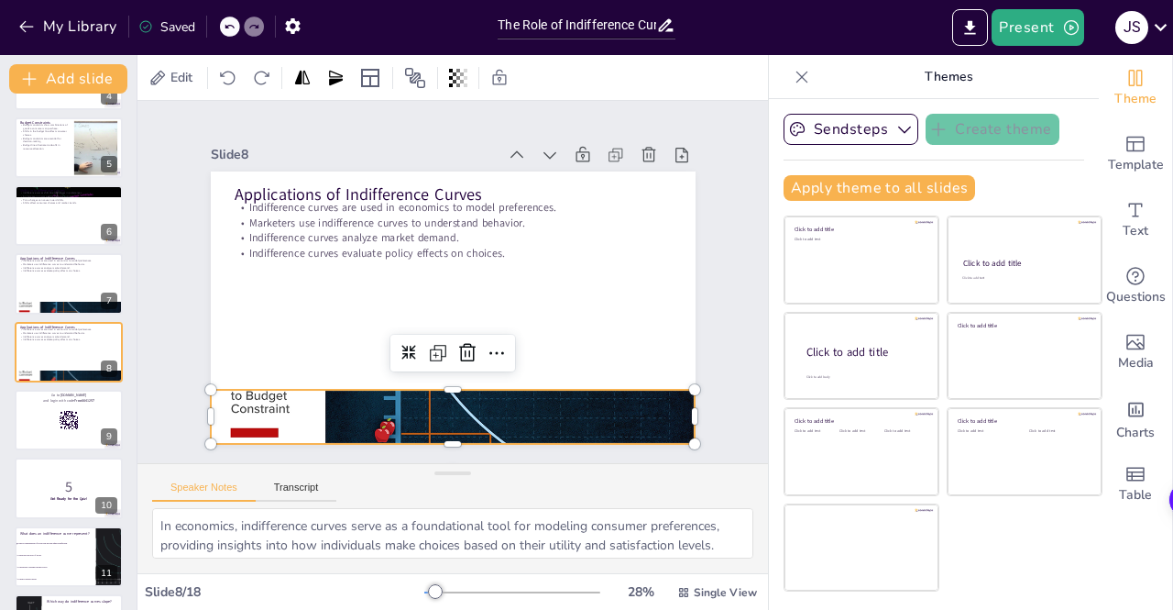
click at [468, 410] on div at bounding box center [438, 416] width 511 height 319
click at [491, 406] on div at bounding box center [438, 416] width 511 height 319
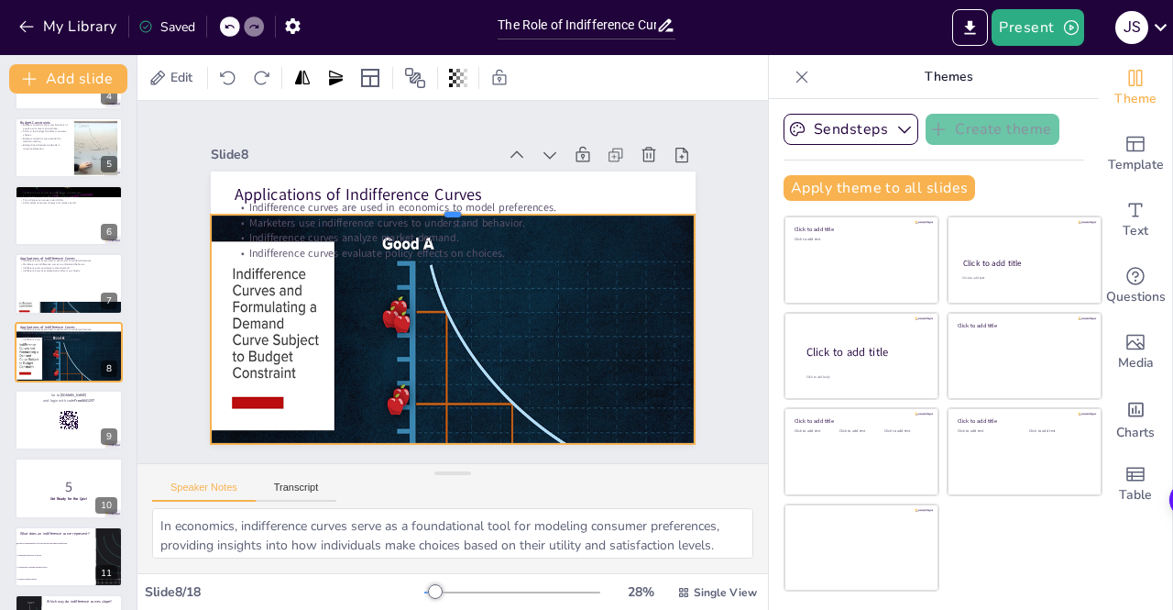
drag, startPoint x: 438, startPoint y: 378, endPoint x: 413, endPoint y: 201, distance: 178.7
click at [413, 201] on div at bounding box center [461, 207] width 484 height 65
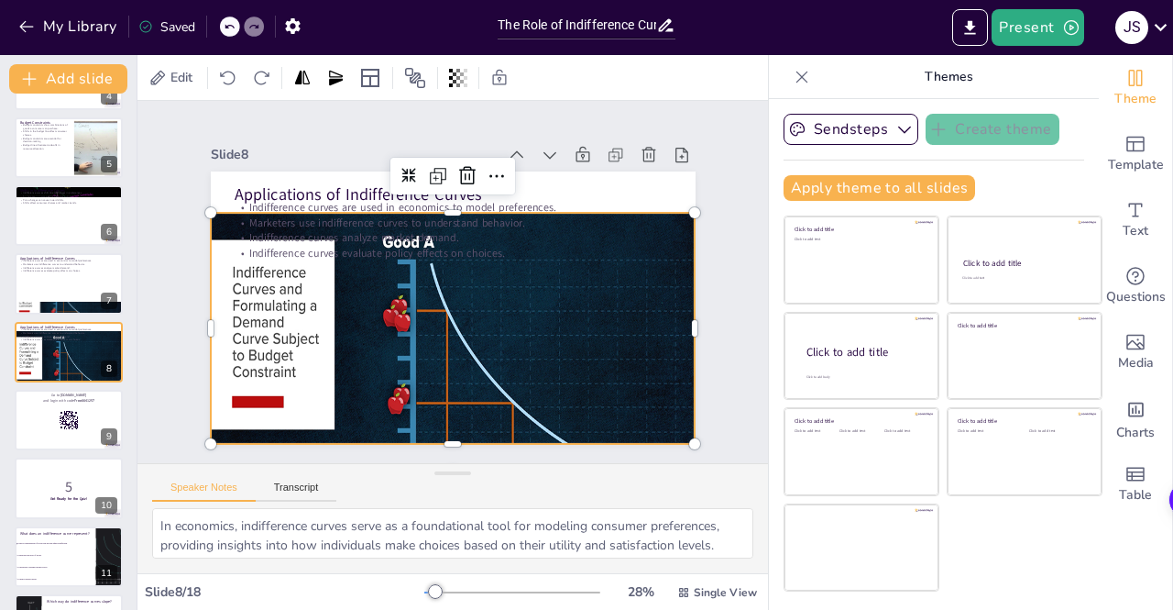
click at [452, 335] on div at bounding box center [461, 383] width 556 height 391
click at [38, 417] on div at bounding box center [69, 420] width 110 height 62
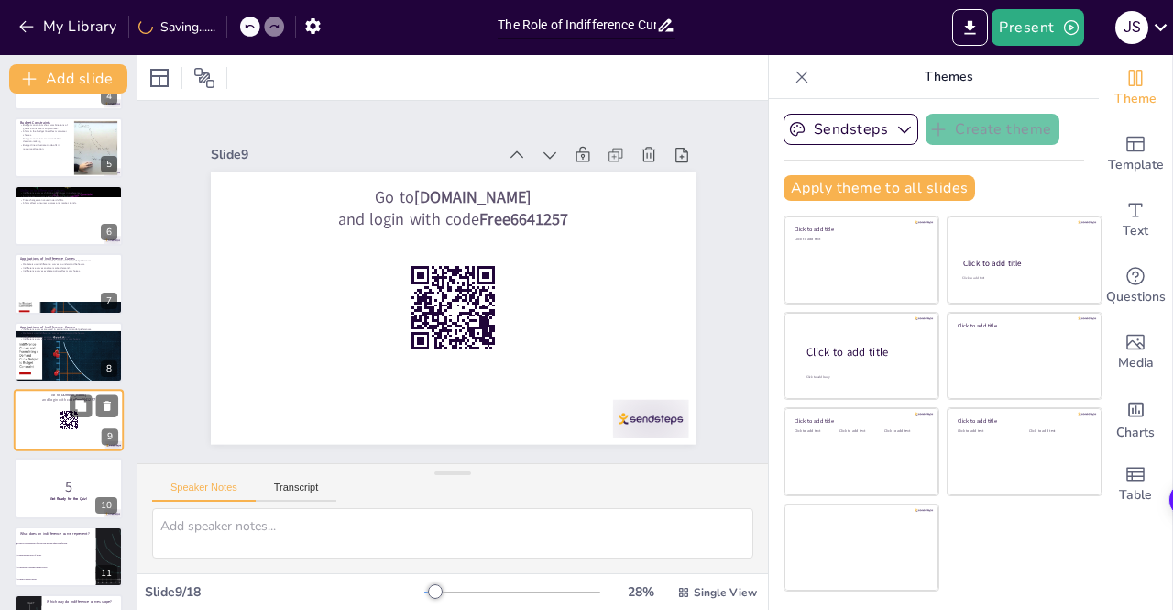
scroll to position [332, 0]
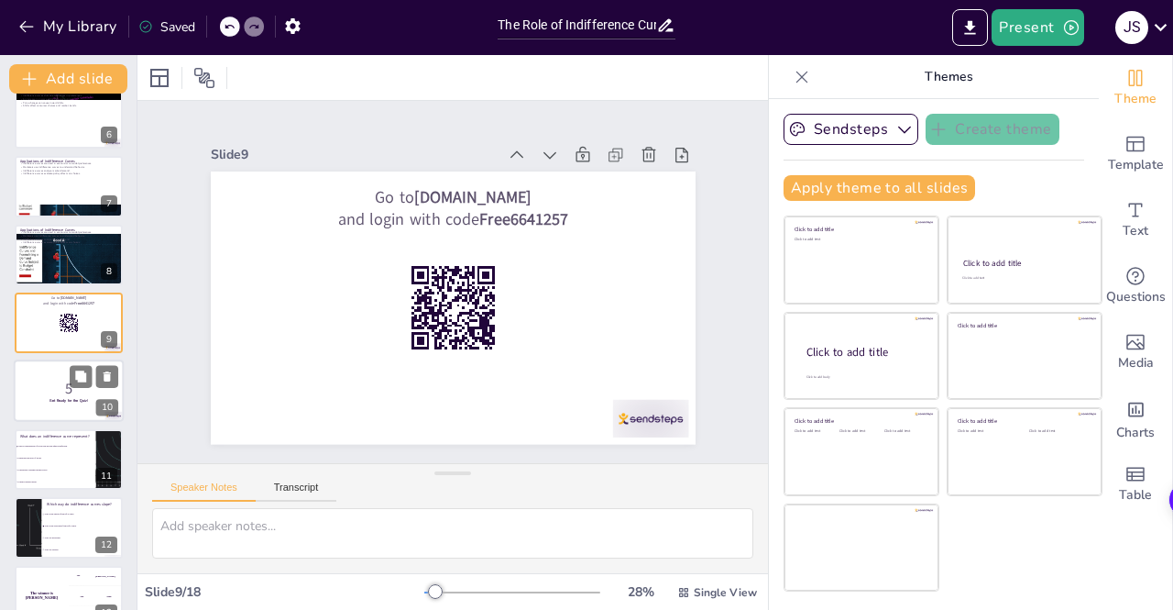
click at [81, 442] on icon at bounding box center [80, 444] width 11 height 11
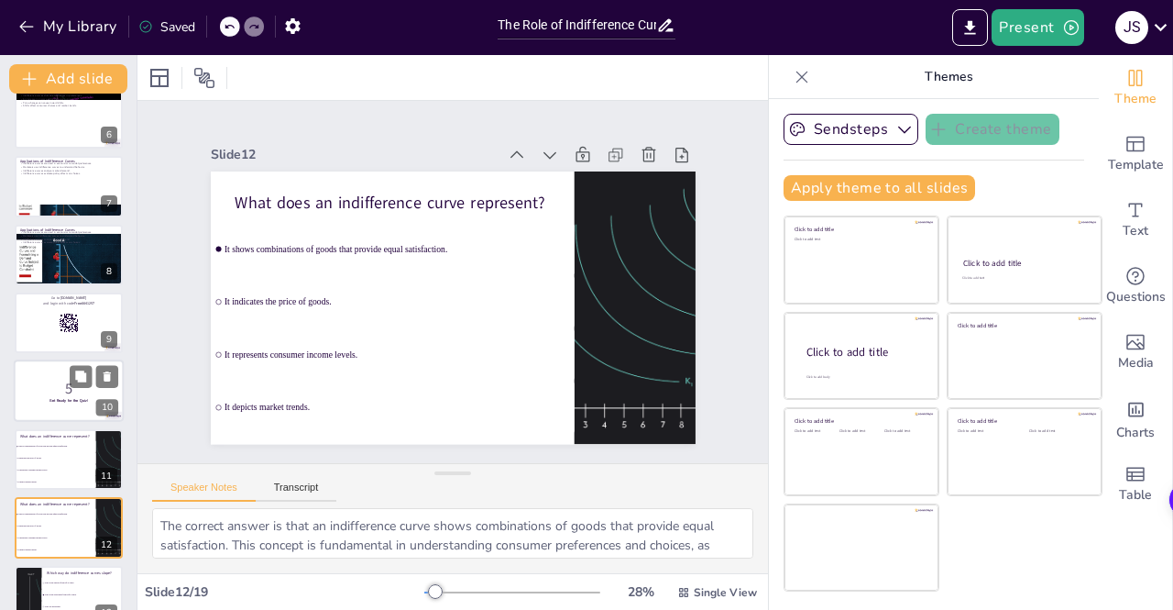
scroll to position [537, 0]
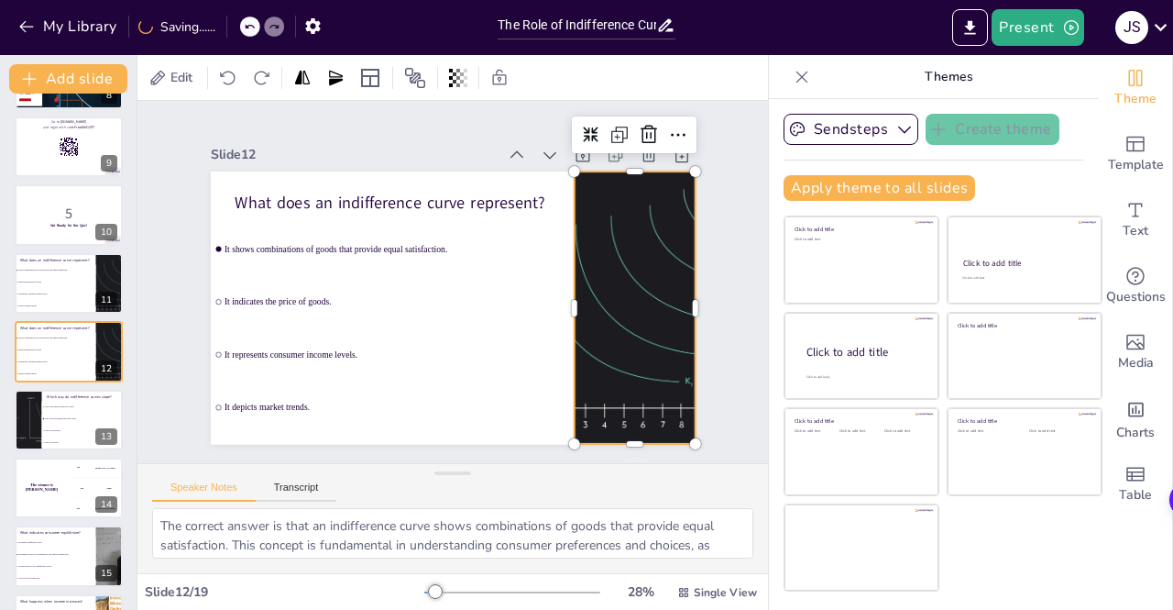
click at [621, 363] on div at bounding box center [625, 344] width 509 height 363
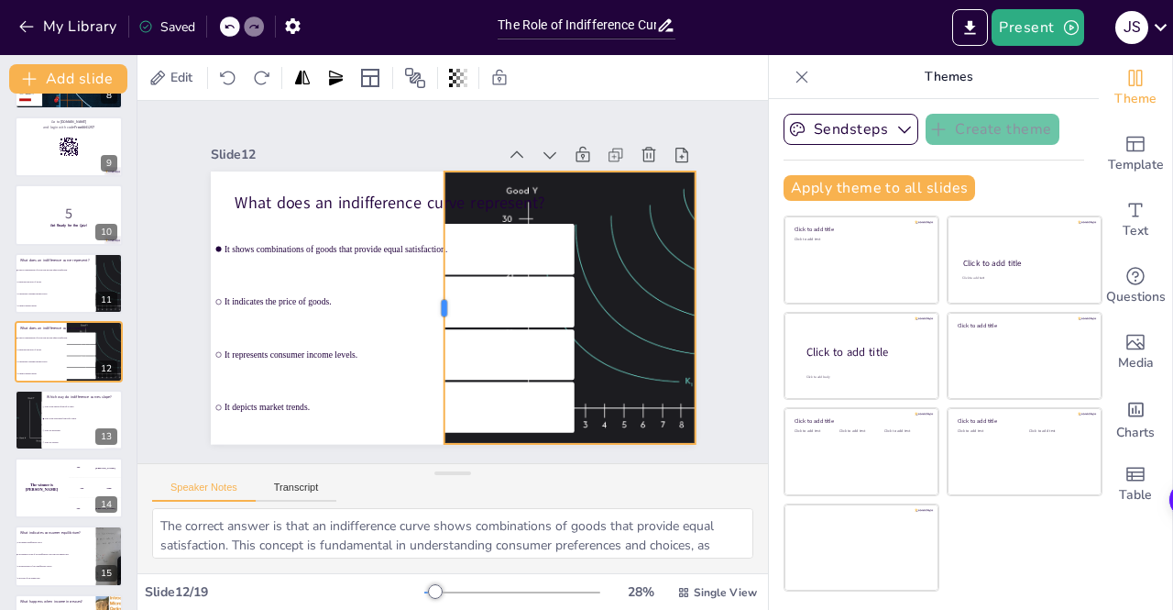
drag, startPoint x: 557, startPoint y: 300, endPoint x: 429, endPoint y: 318, distance: 129.7
click at [429, 318] on div at bounding box center [432, 304] width 72 height 270
click at [68, 504] on div "The winner is Niels 🏆" at bounding box center [41, 488] width 55 height 62
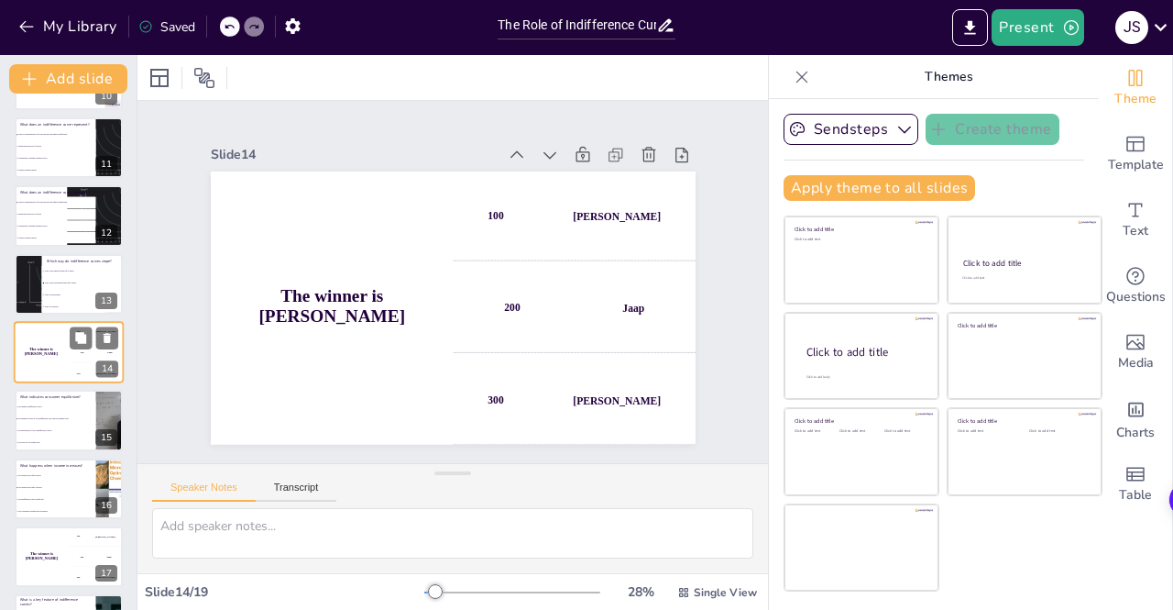
scroll to position [801, 0]
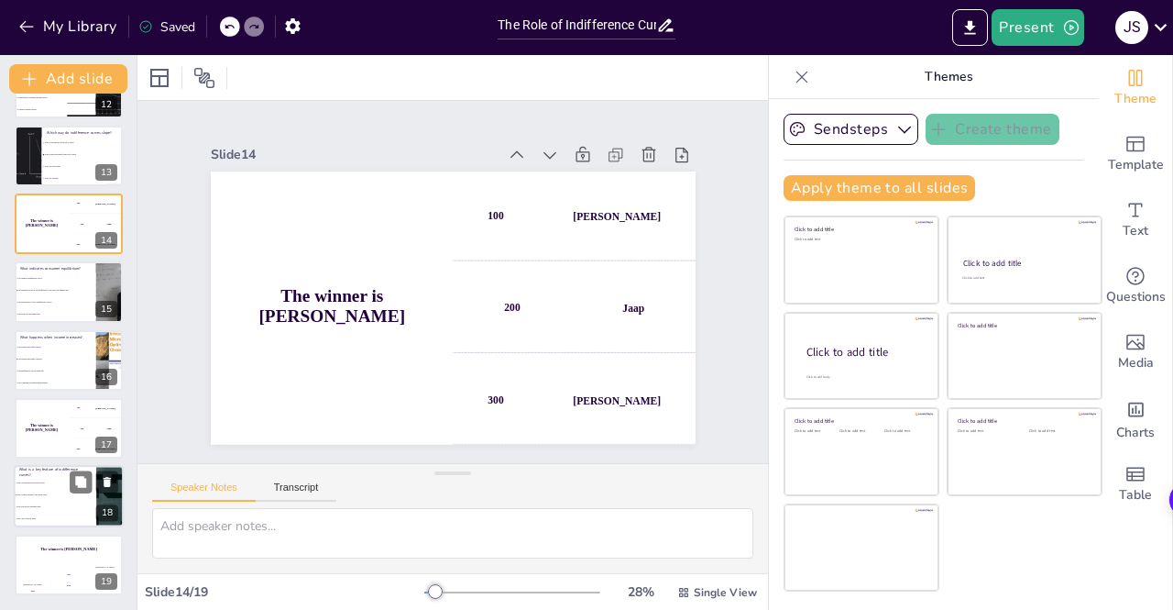
click at [81, 514] on li "They only exist in pairs." at bounding box center [55, 519] width 83 height 12
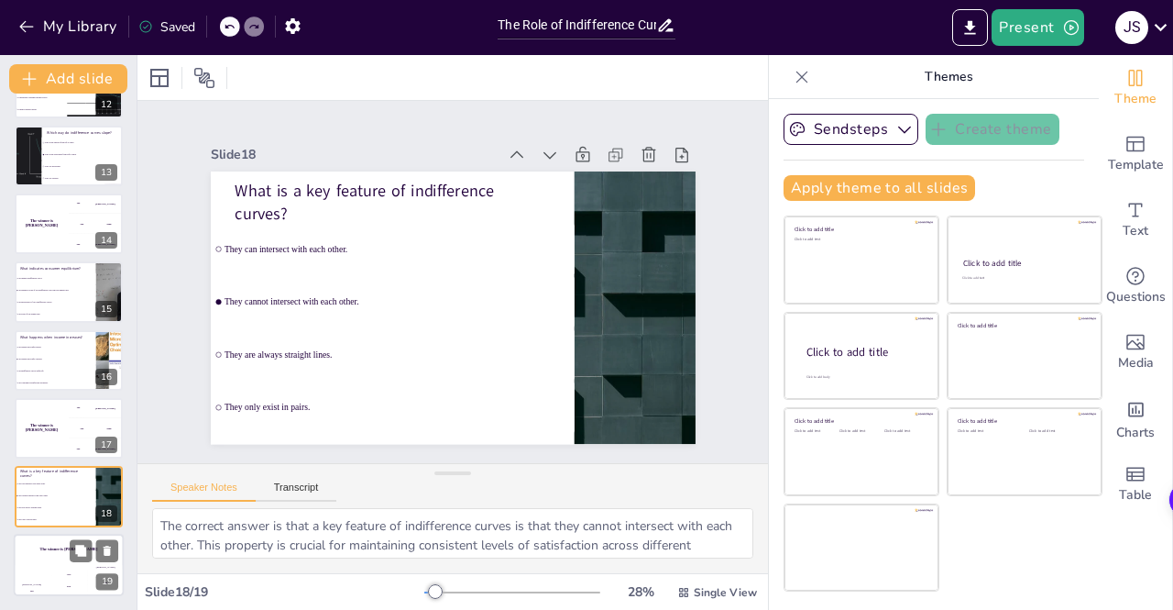
click at [88, 572] on div "300" at bounding box center [105, 582] width 37 height 28
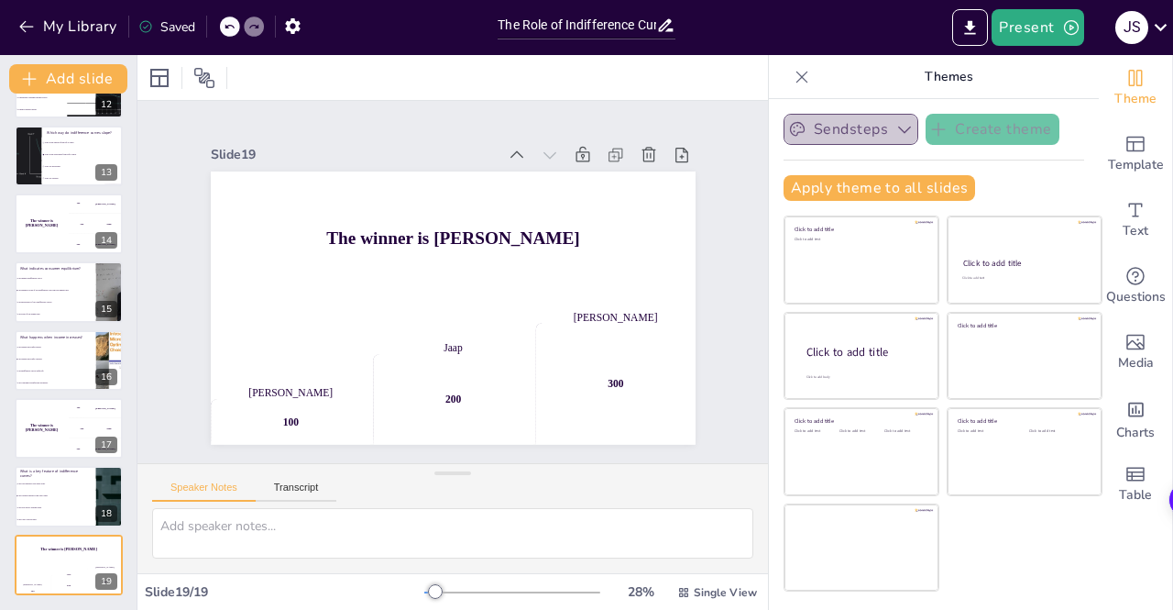
click at [896, 122] on icon "button" at bounding box center [905, 129] width 18 height 18
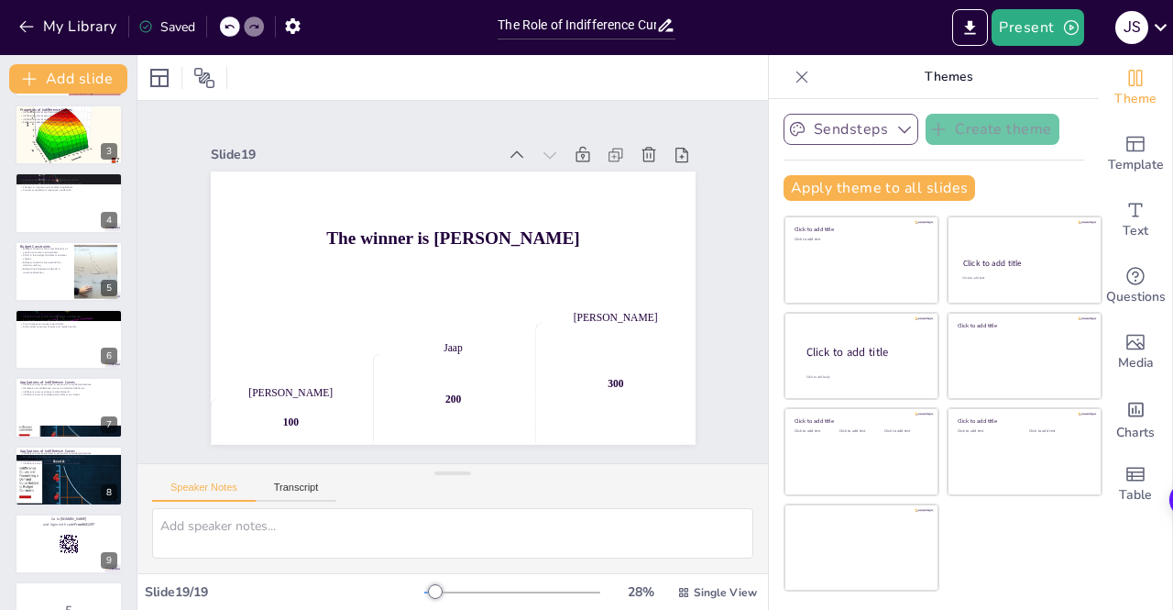
scroll to position [0, 0]
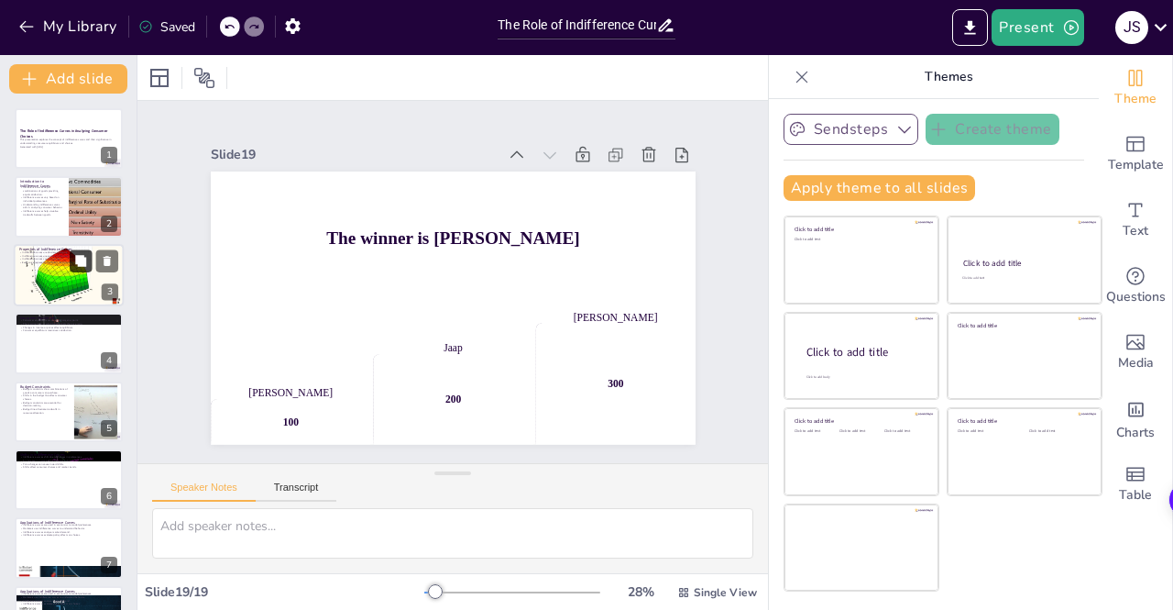
click at [83, 266] on icon at bounding box center [80, 260] width 13 height 13
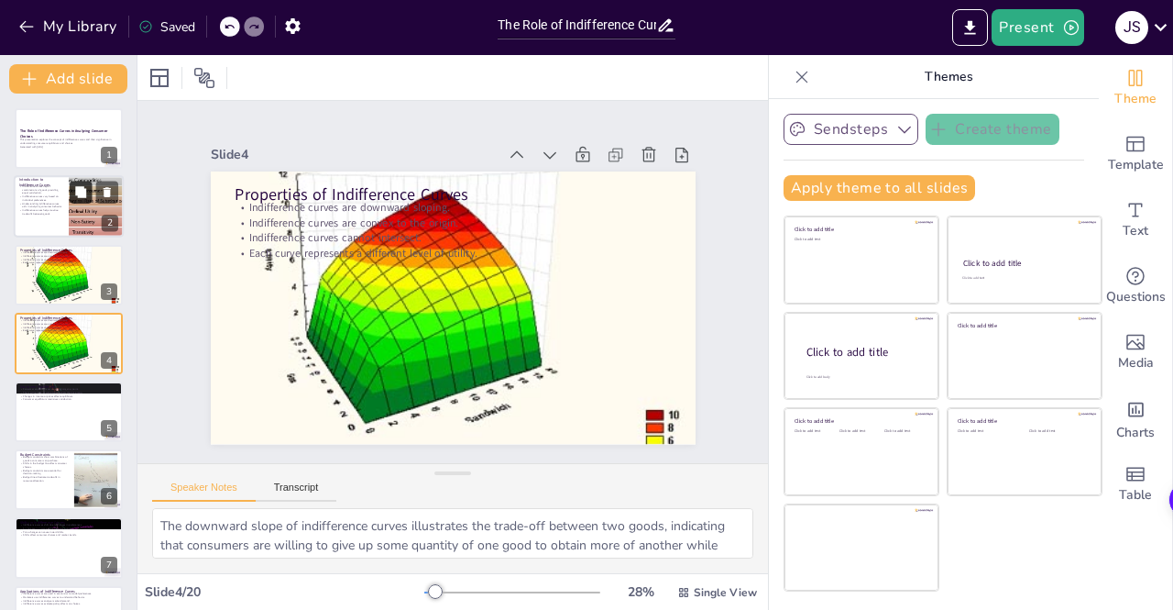
click at [73, 197] on button at bounding box center [81, 193] width 22 height 22
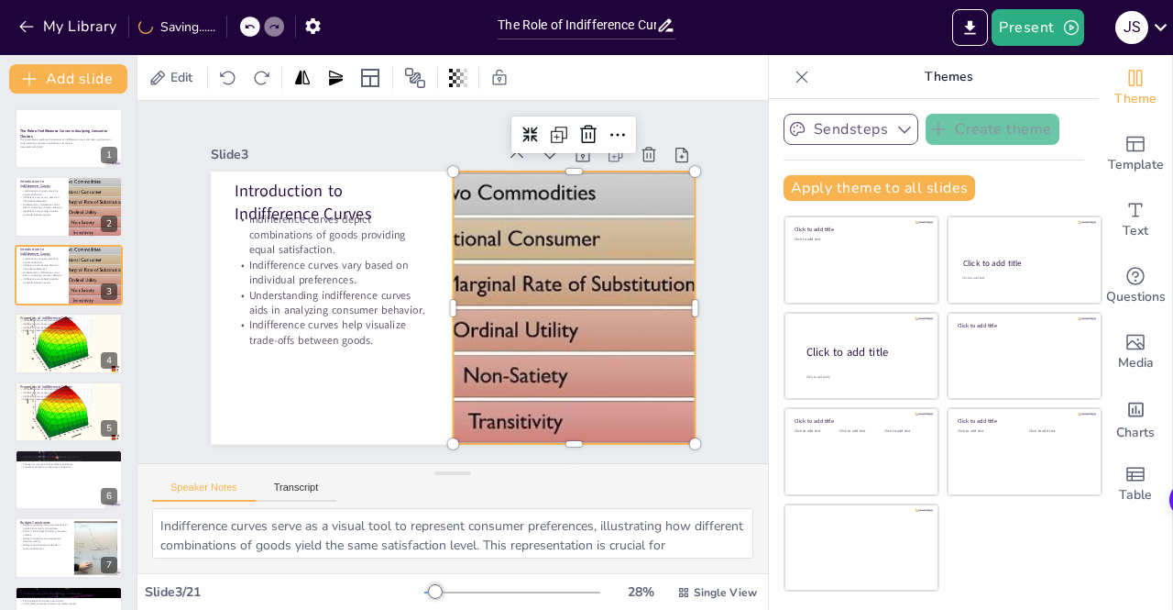
click at [489, 256] on div at bounding box center [570, 320] width 529 height 324
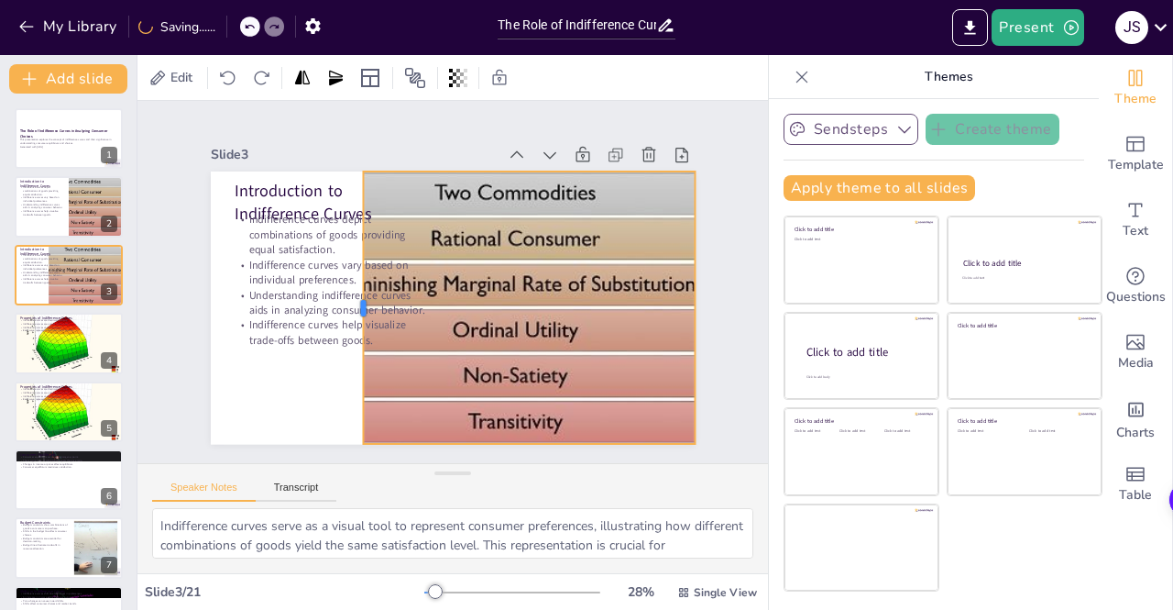
drag, startPoint x: 436, startPoint y: 296, endPoint x: 372, endPoint y: 245, distance: 82.2
click at [372, 245] on div "Introduction to Indifference Curves Indifference curves depict combinations of …" at bounding box center [449, 308] width 511 height 322
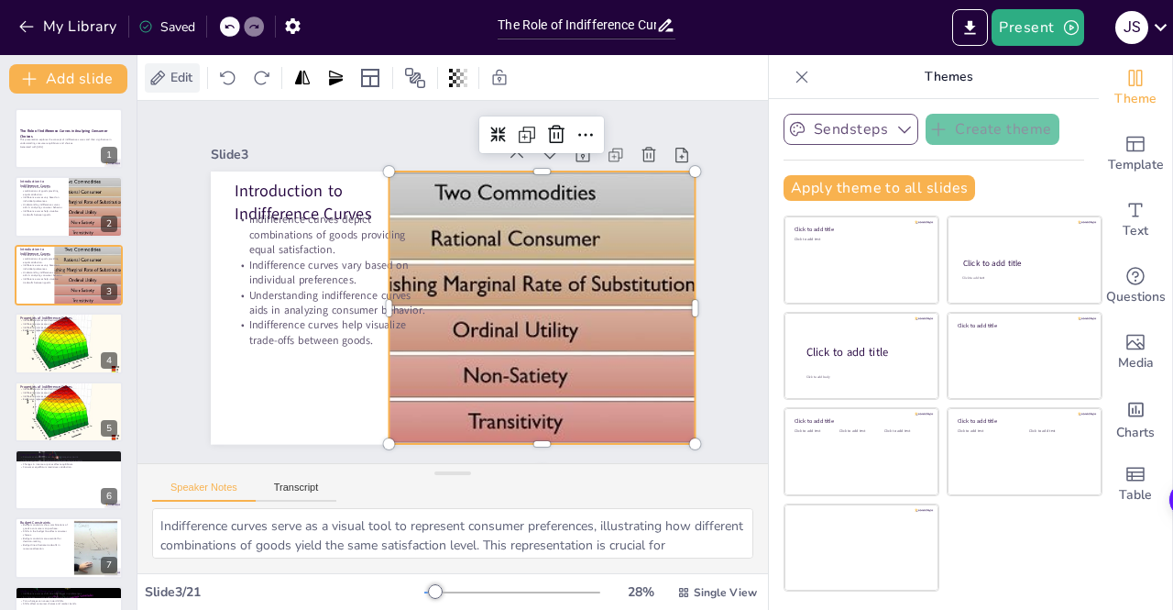
click at [167, 72] on span "Edit" at bounding box center [181, 77] width 29 height 17
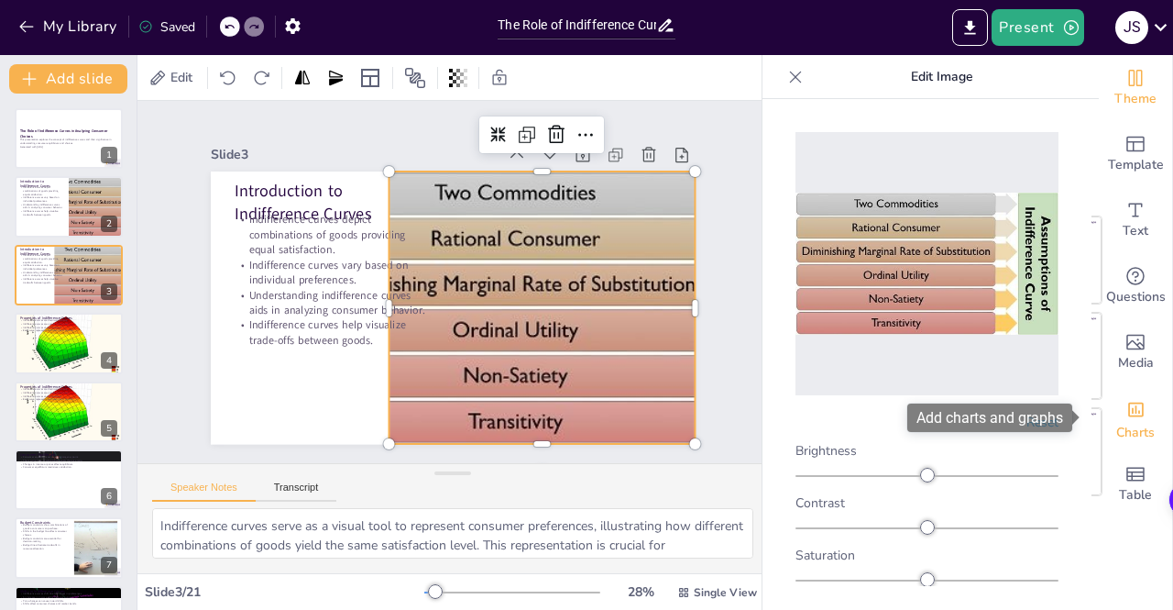
click at [1117, 425] on span "Charts" at bounding box center [1136, 433] width 39 height 20
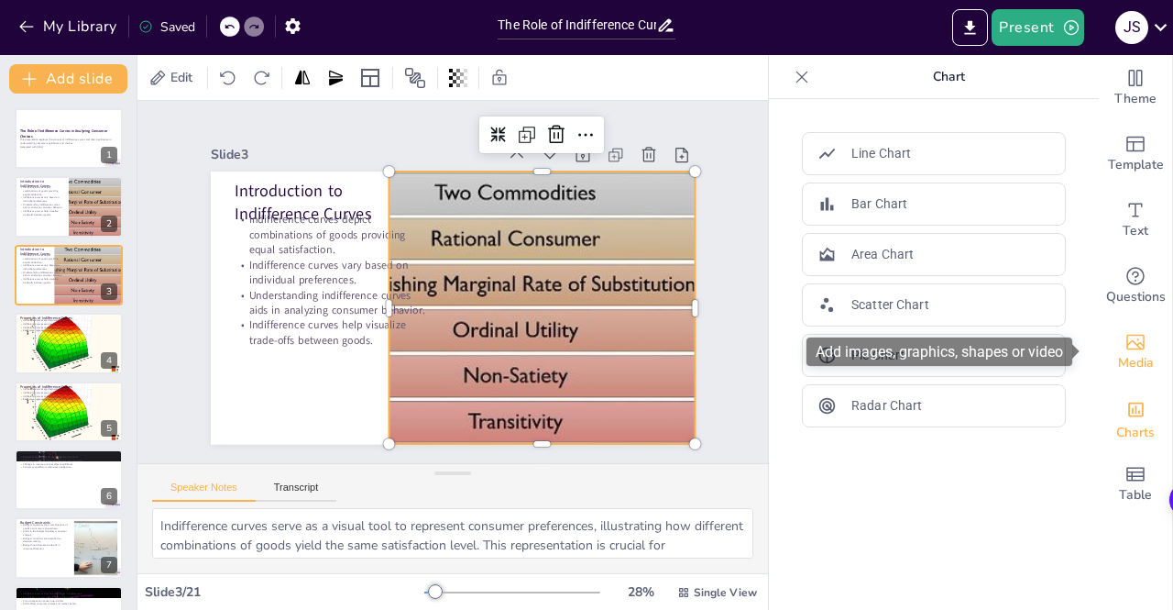
click at [1125, 334] on icon "Add images, graphics, shapes or video" at bounding box center [1136, 342] width 22 height 22
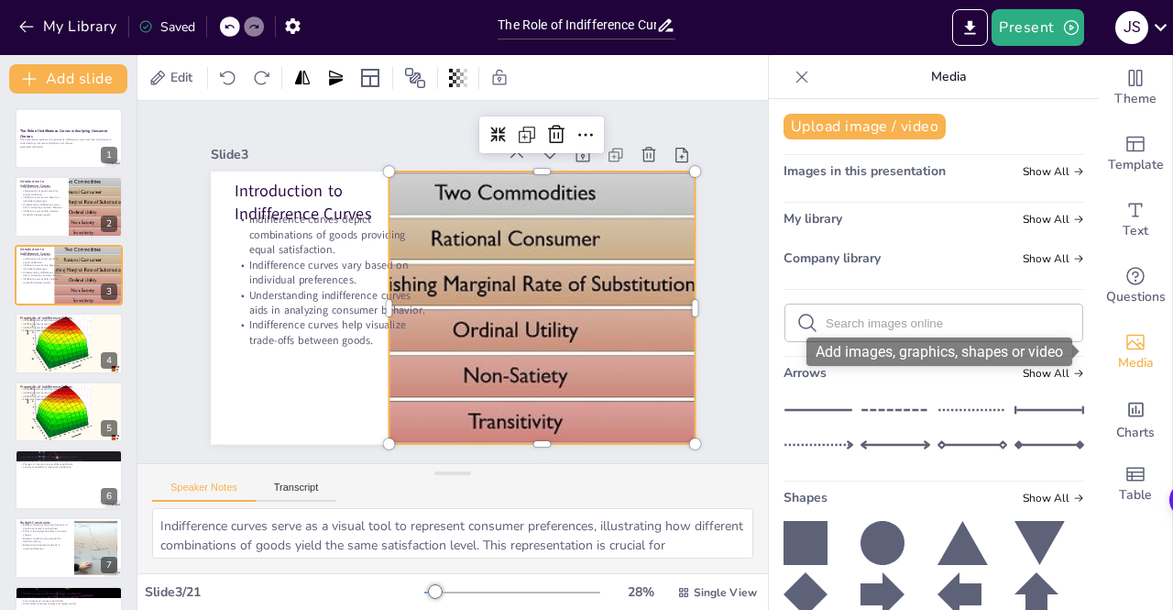
click at [1125, 334] on icon "Add images, graphics, shapes or video" at bounding box center [1136, 342] width 22 height 22
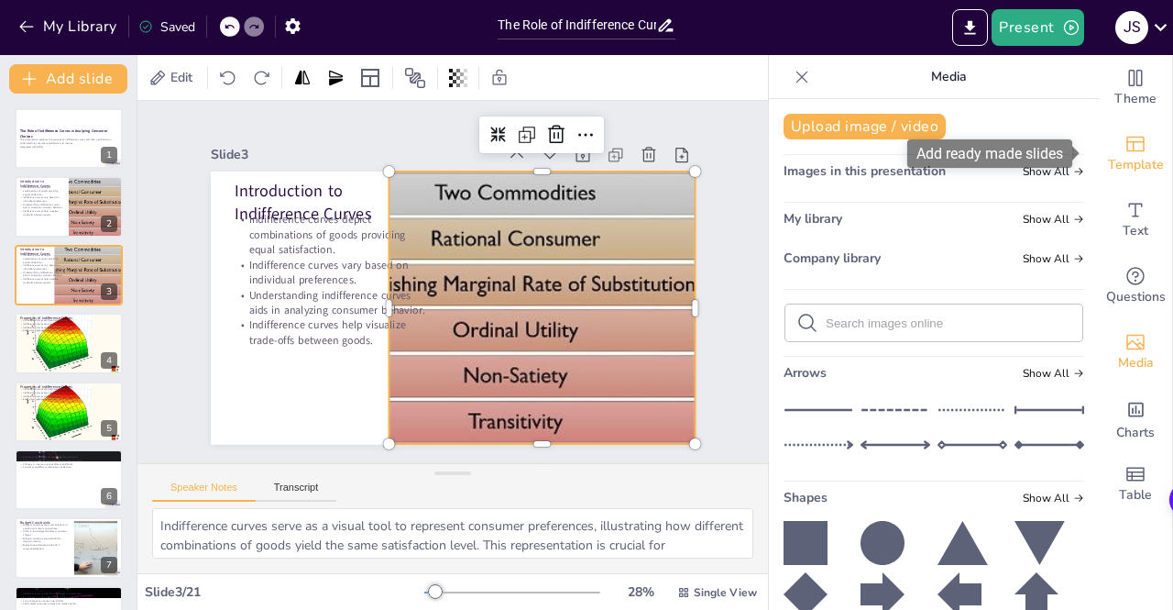
click at [1127, 138] on icon "Add ready made slides" at bounding box center [1136, 144] width 22 height 22
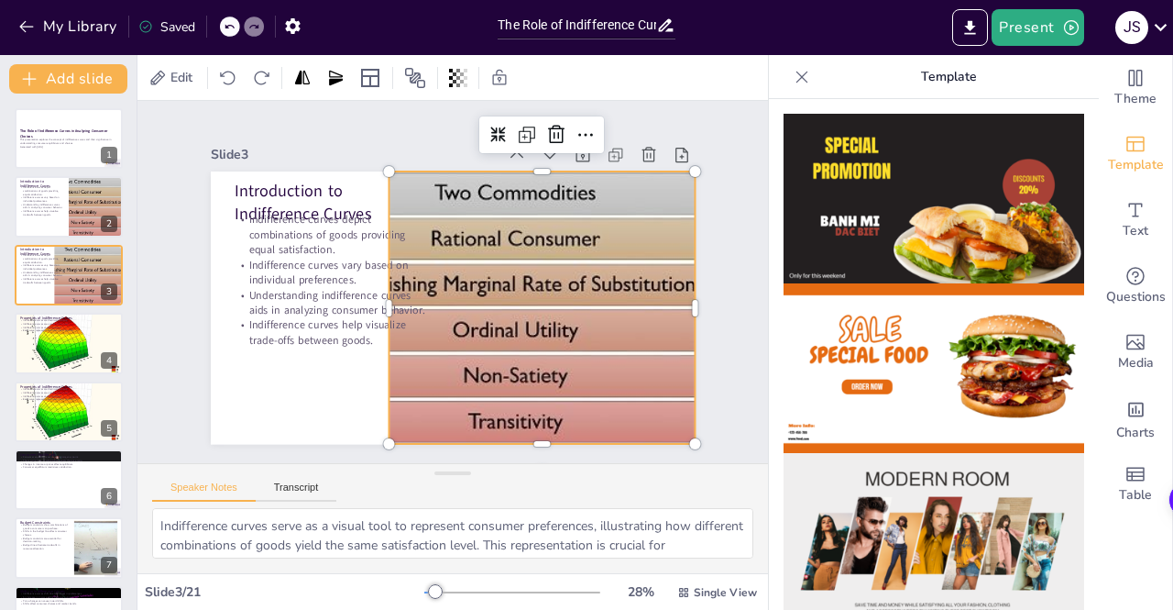
click at [793, 82] on icon at bounding box center [802, 77] width 18 height 18
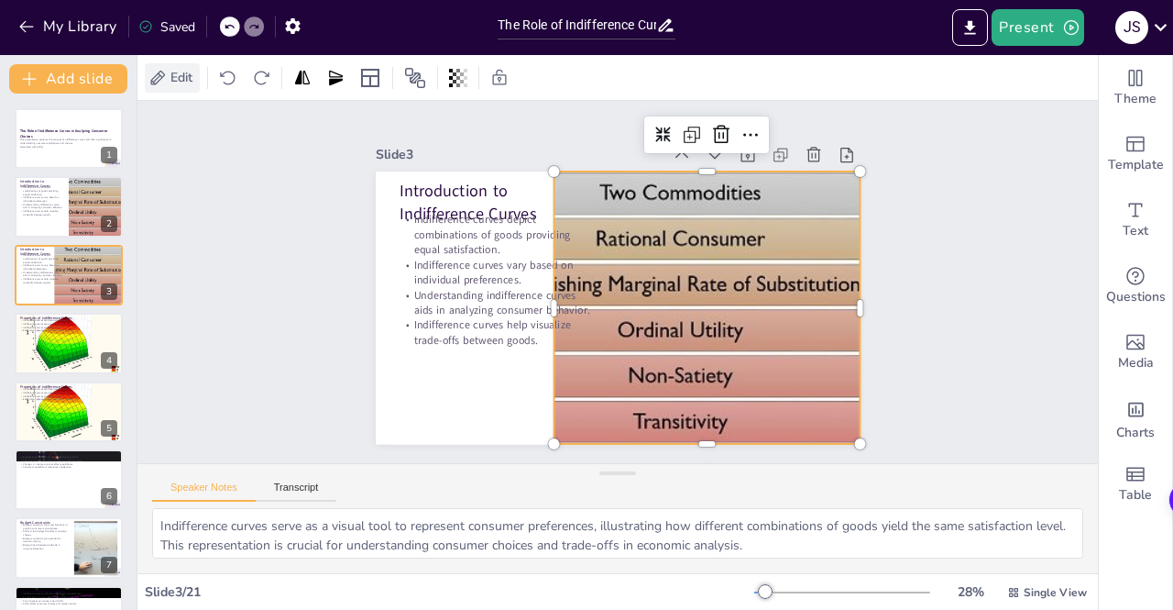
click at [182, 76] on span "Edit" at bounding box center [181, 77] width 29 height 17
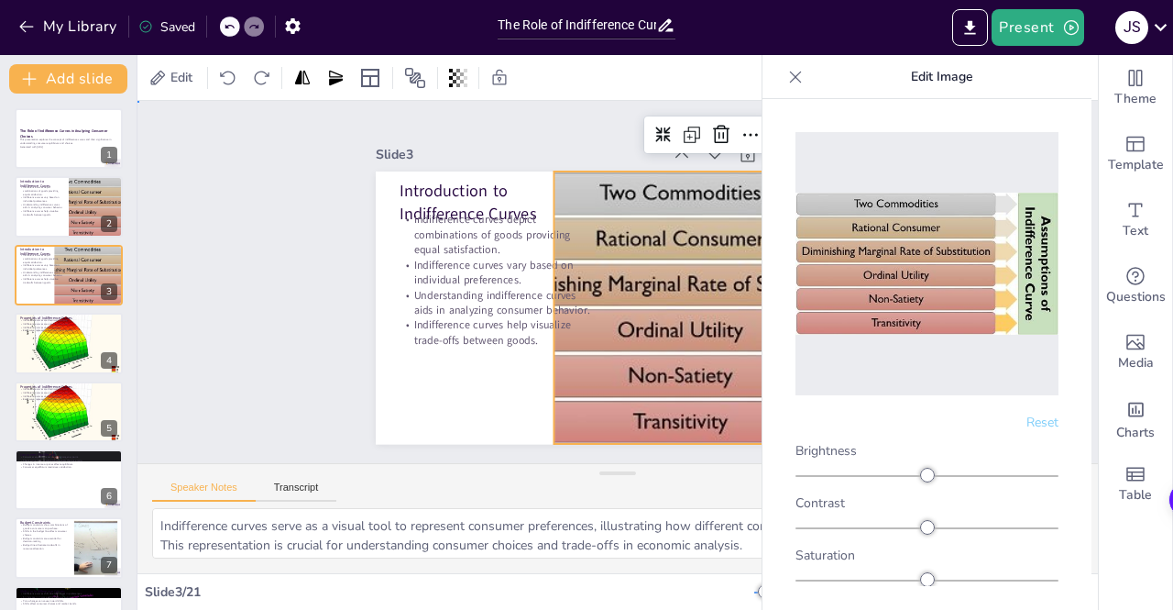
click at [249, 254] on div "Slide 1 The Role of Indifference Curves in Analyzing Consumer Choices This pres…" at bounding box center [617, 282] width 993 height 460
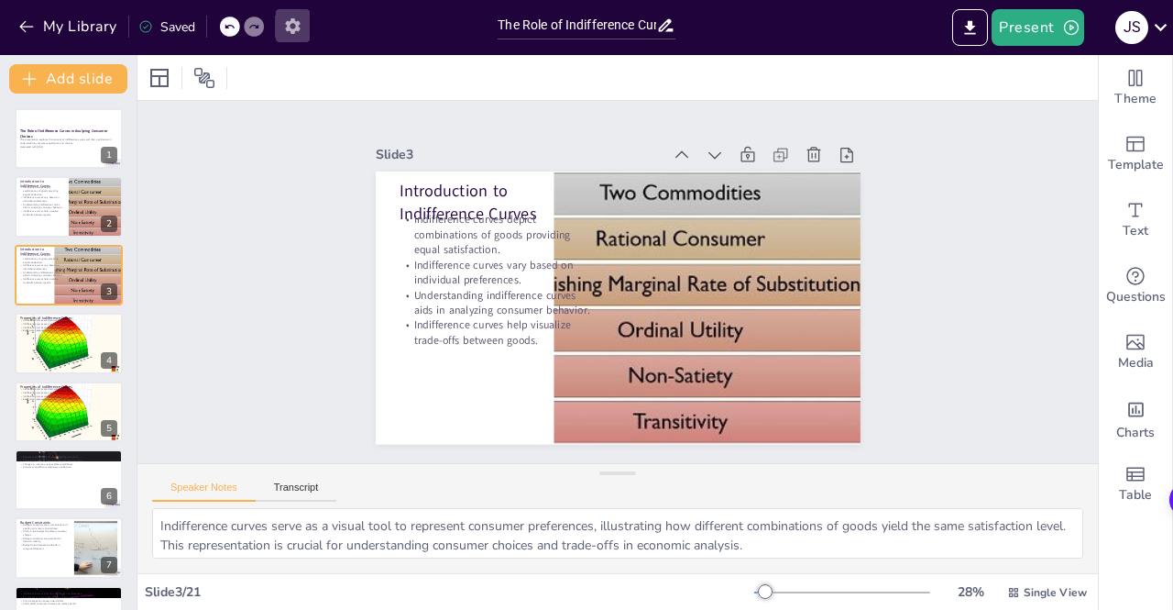
click at [304, 25] on button "button" at bounding box center [293, 25] width 34 height 33
click at [298, 23] on icon "button" at bounding box center [292, 26] width 15 height 16
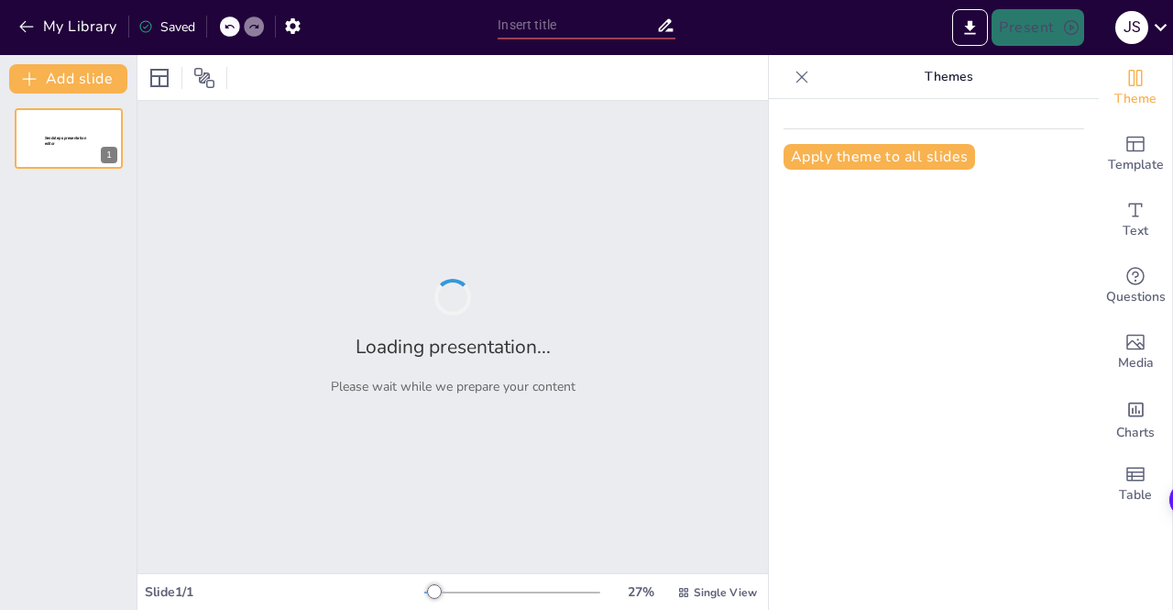
type input "The Role of Indifference Curves in Analyzing Consumer Choices"
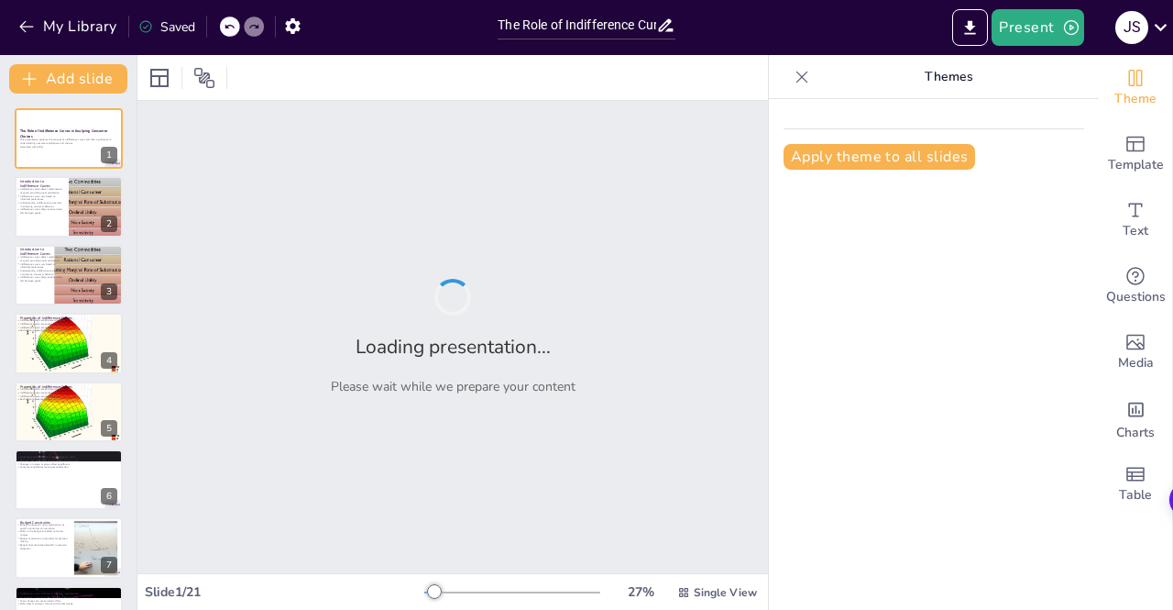
checkbox input "true"
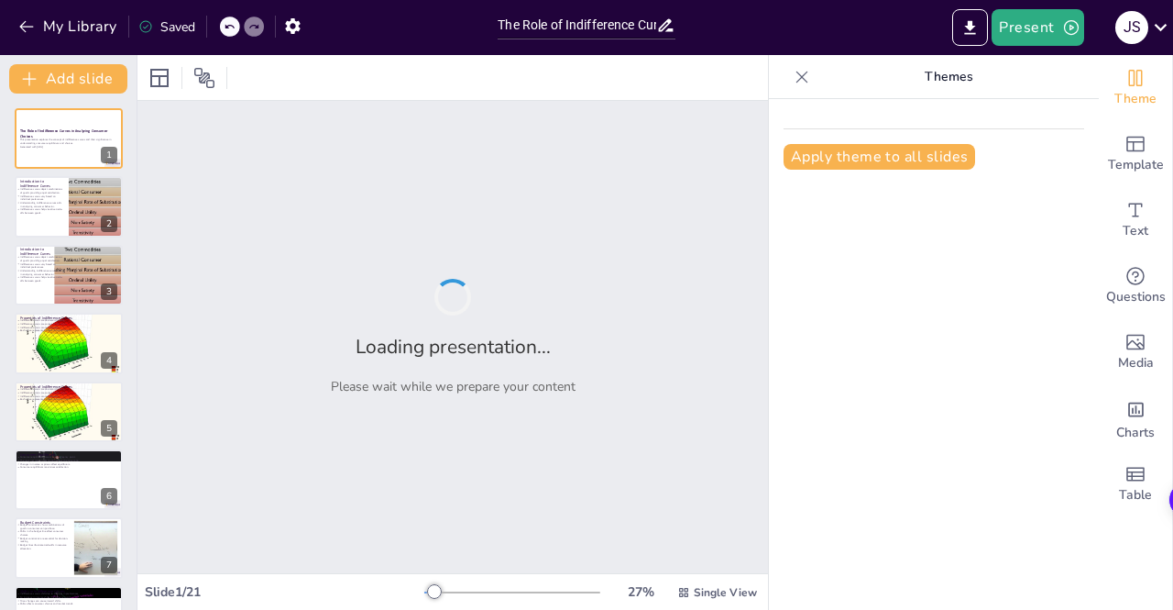
checkbox input "true"
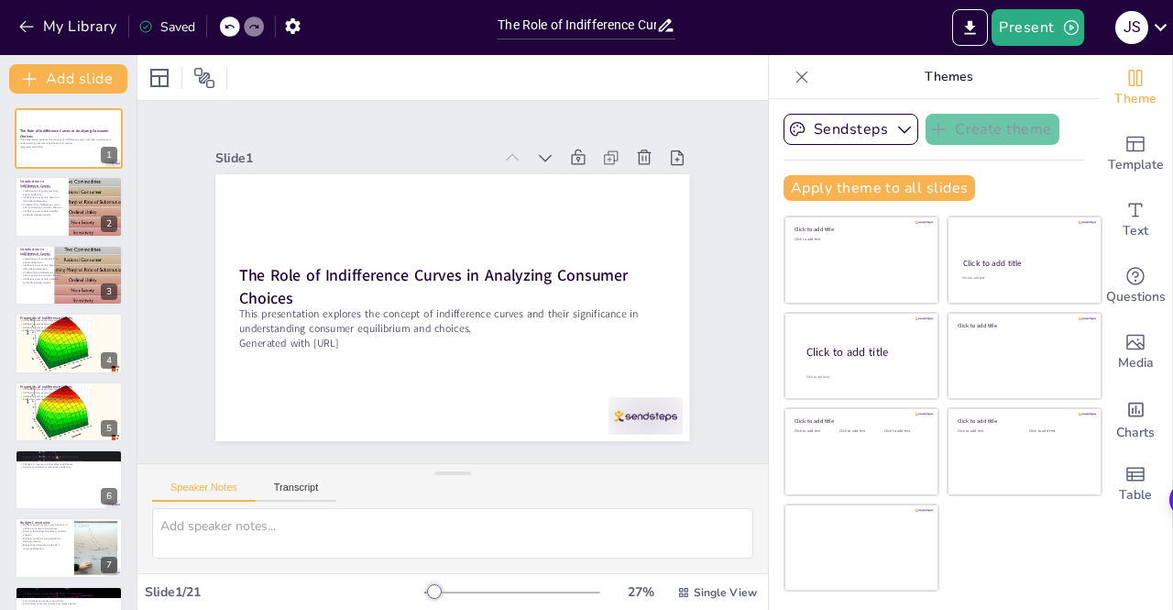
checkbox input "true"
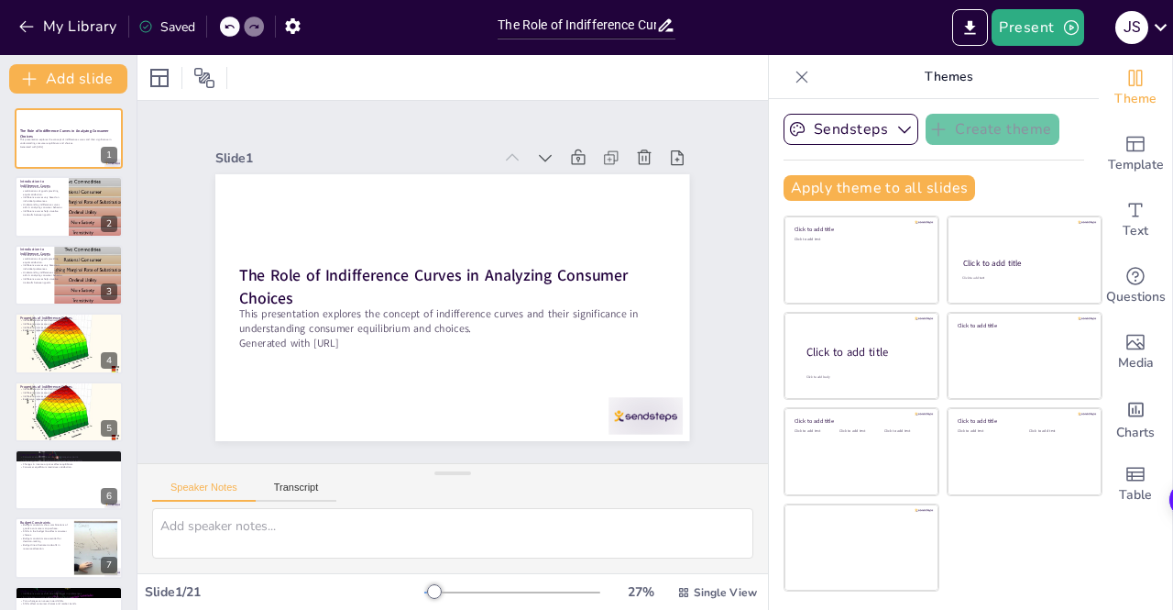
checkbox input "true"
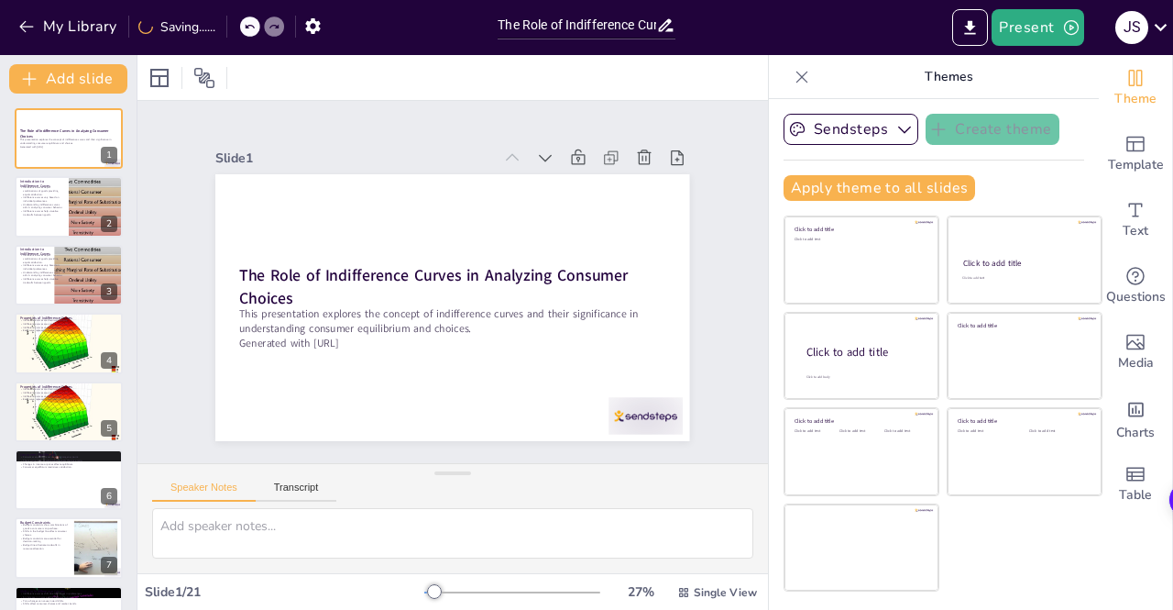
checkbox input "true"
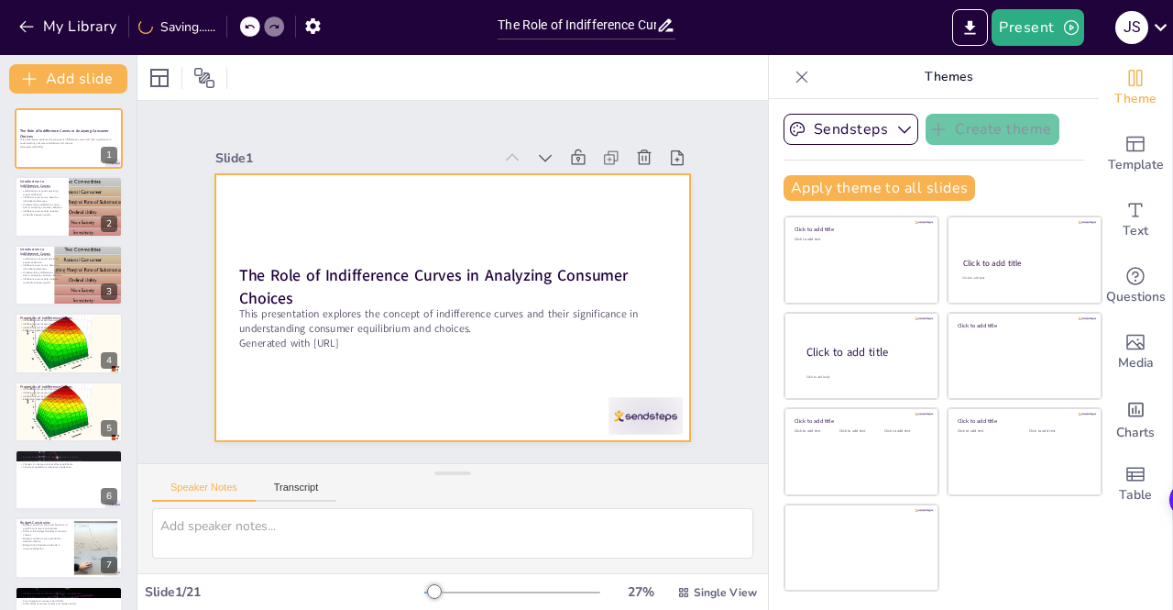
checkbox input "true"
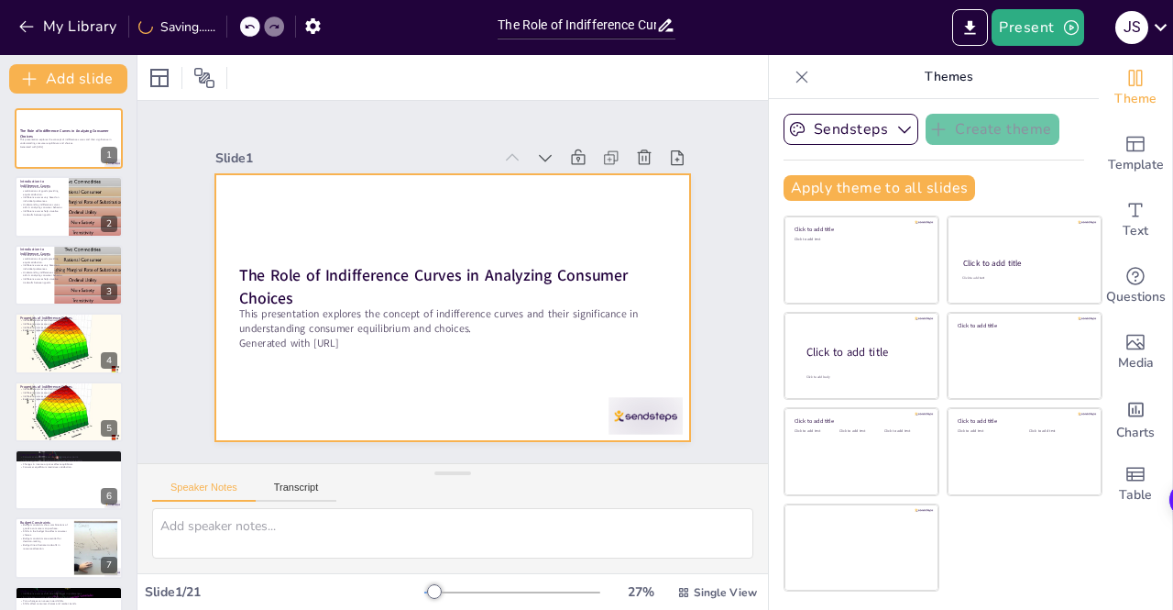
checkbox input "true"
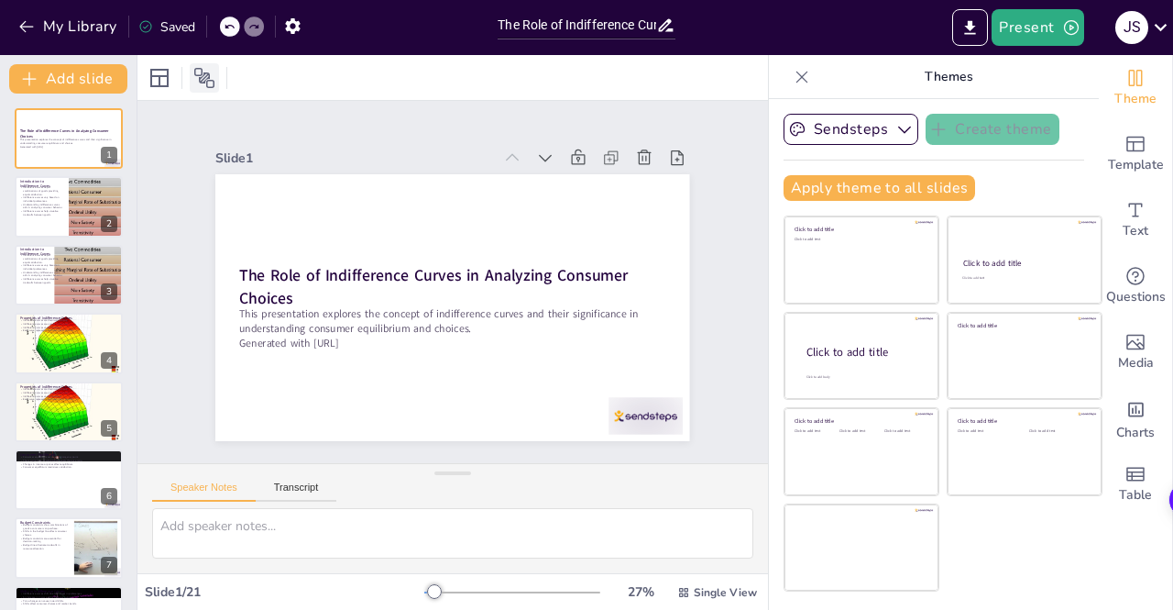
click at [202, 71] on icon at bounding box center [204, 78] width 20 height 20
checkbox input "true"
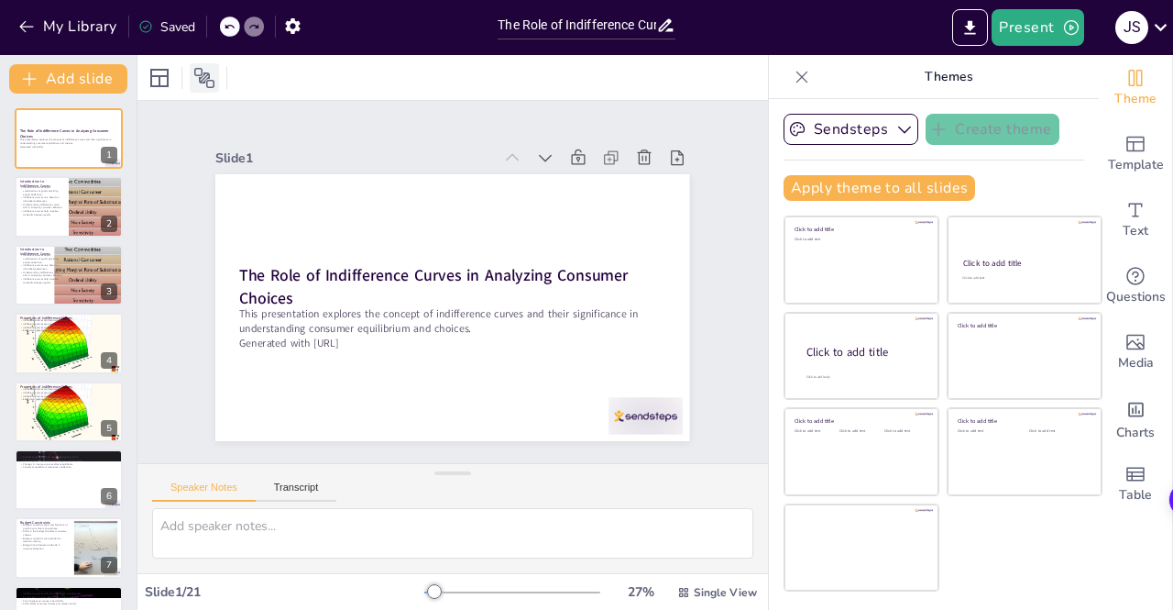
checkbox input "true"
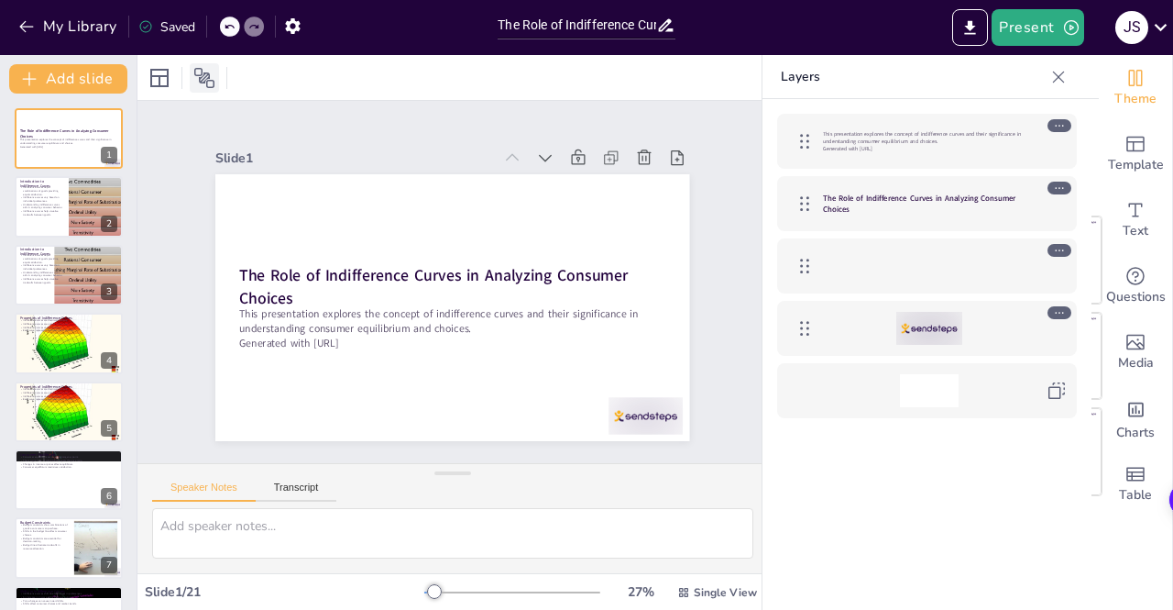
click at [194, 72] on icon at bounding box center [204, 78] width 20 height 20
checkbox input "true"
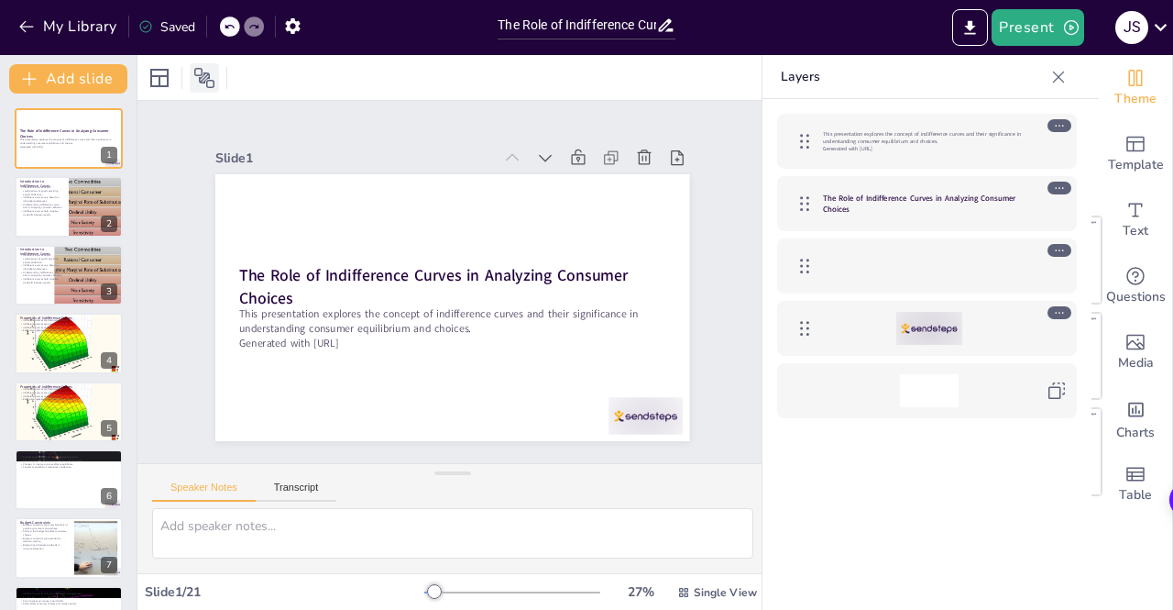
checkbox input "true"
click at [168, 75] on icon at bounding box center [159, 78] width 18 height 18
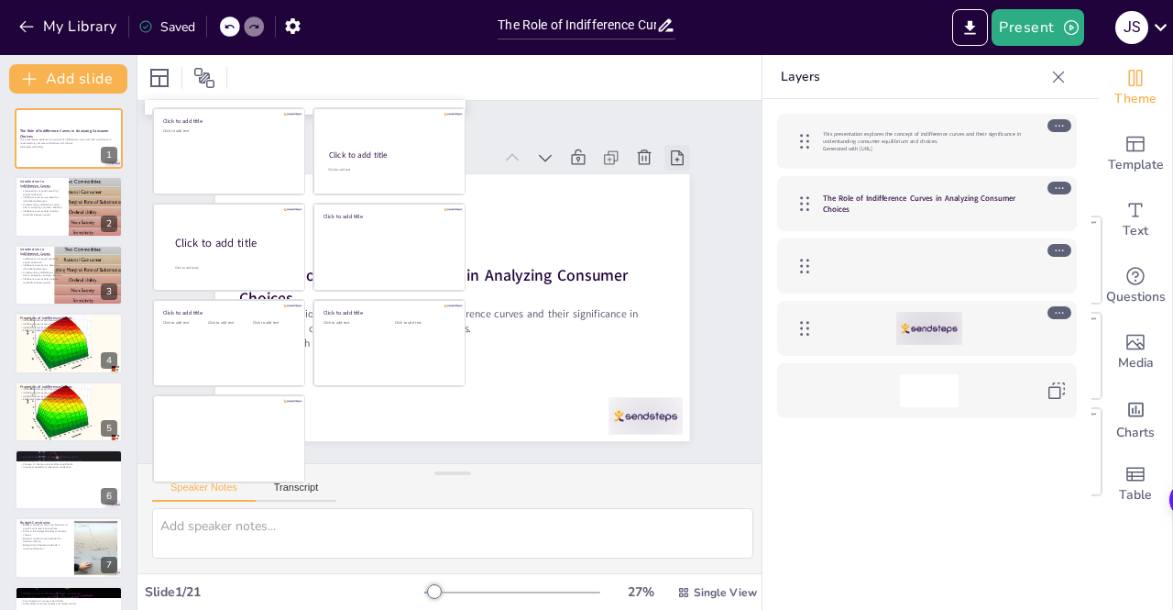
checkbox input "true"
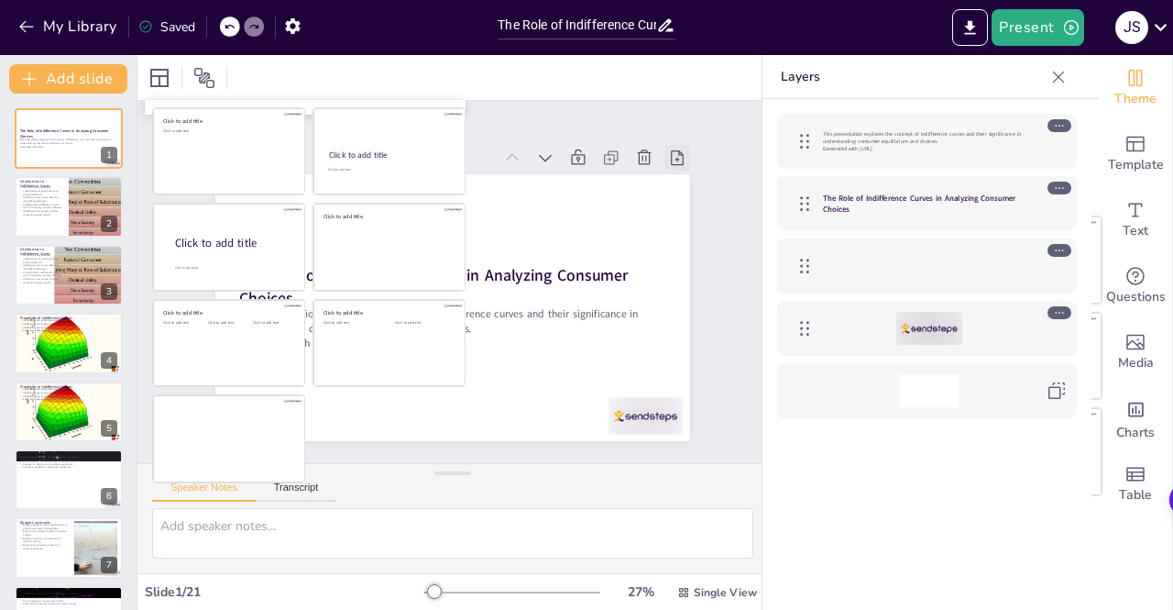
checkbox input "true"
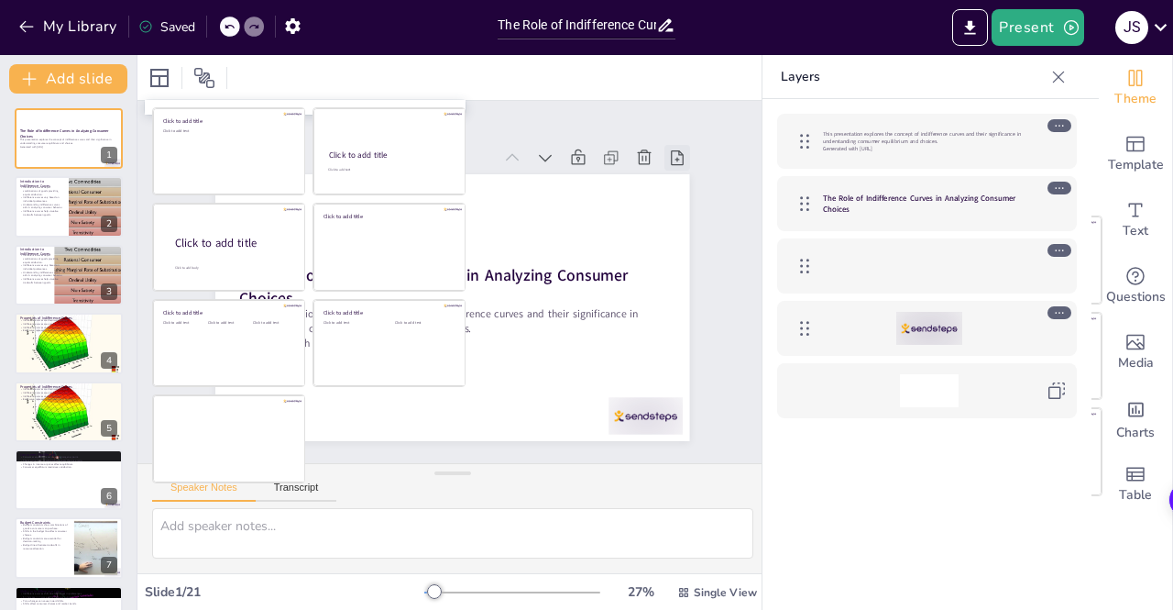
checkbox input "true"
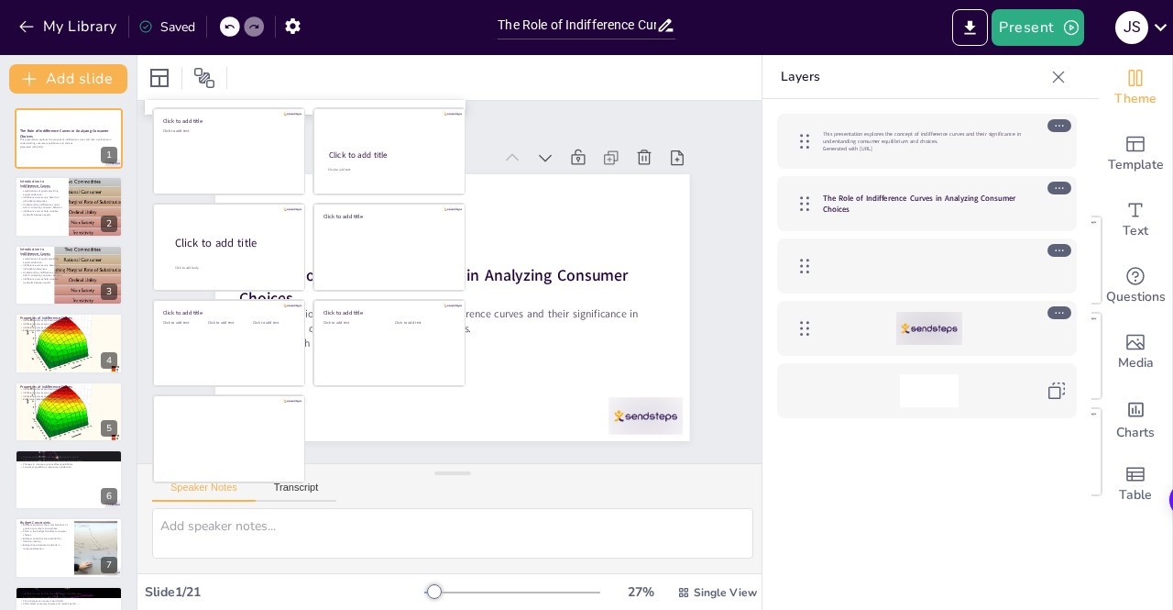
checkbox input "true"
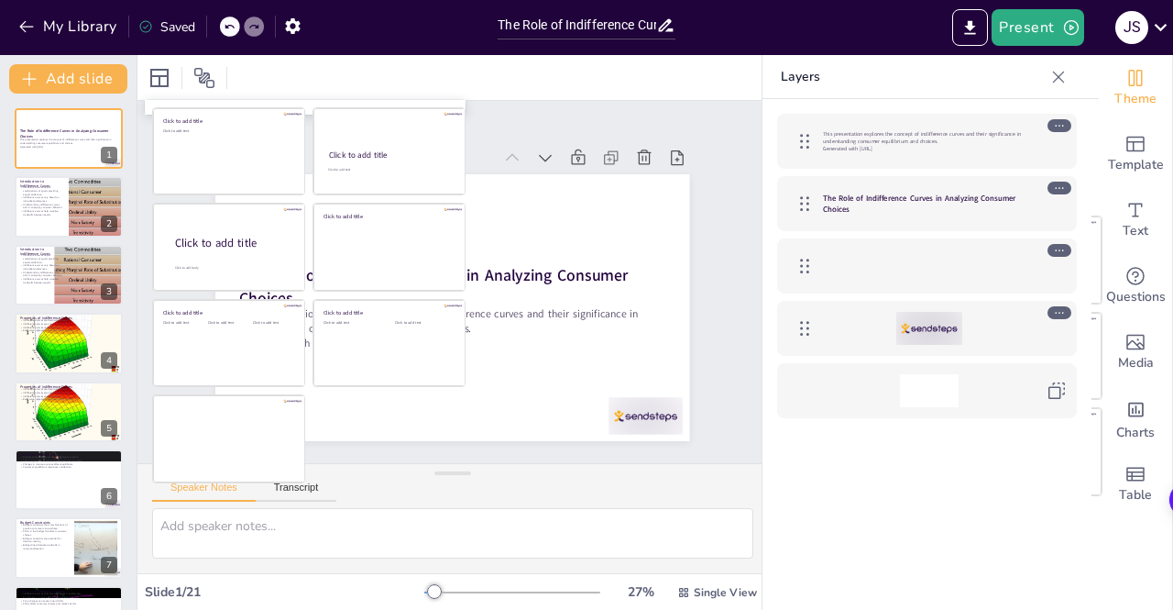
checkbox input "true"
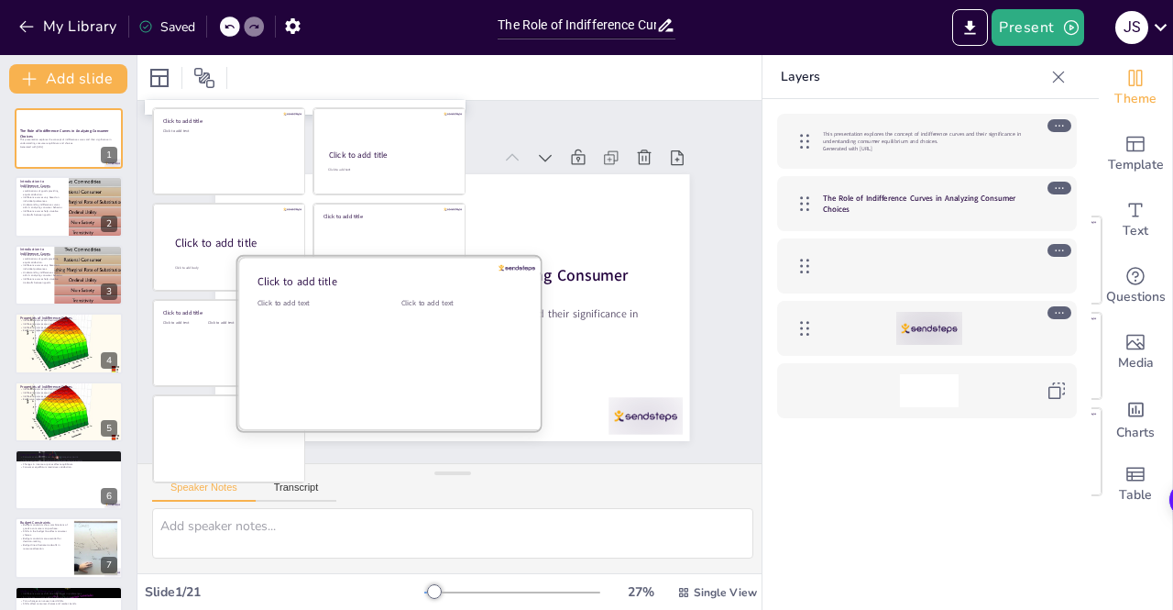
checkbox input "true"
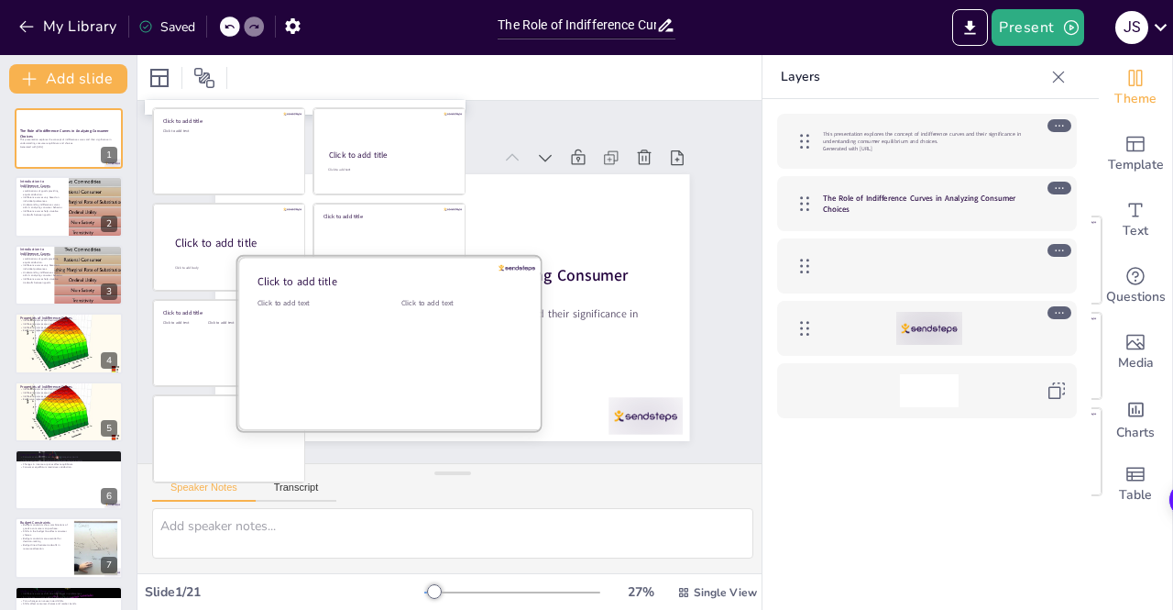
checkbox input "true"
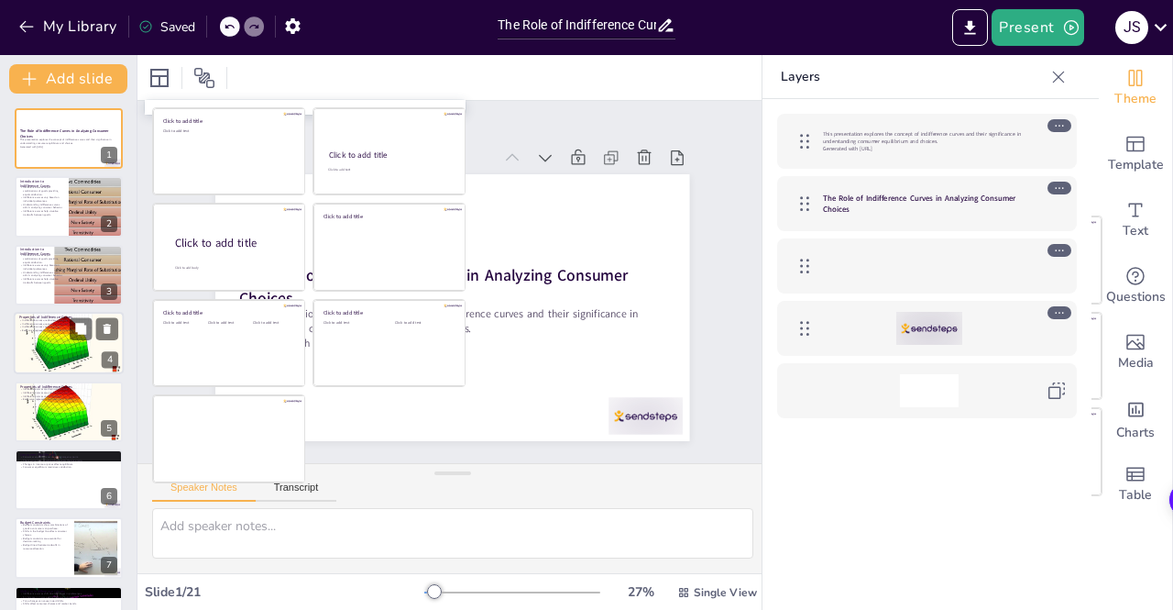
checkbox input "true"
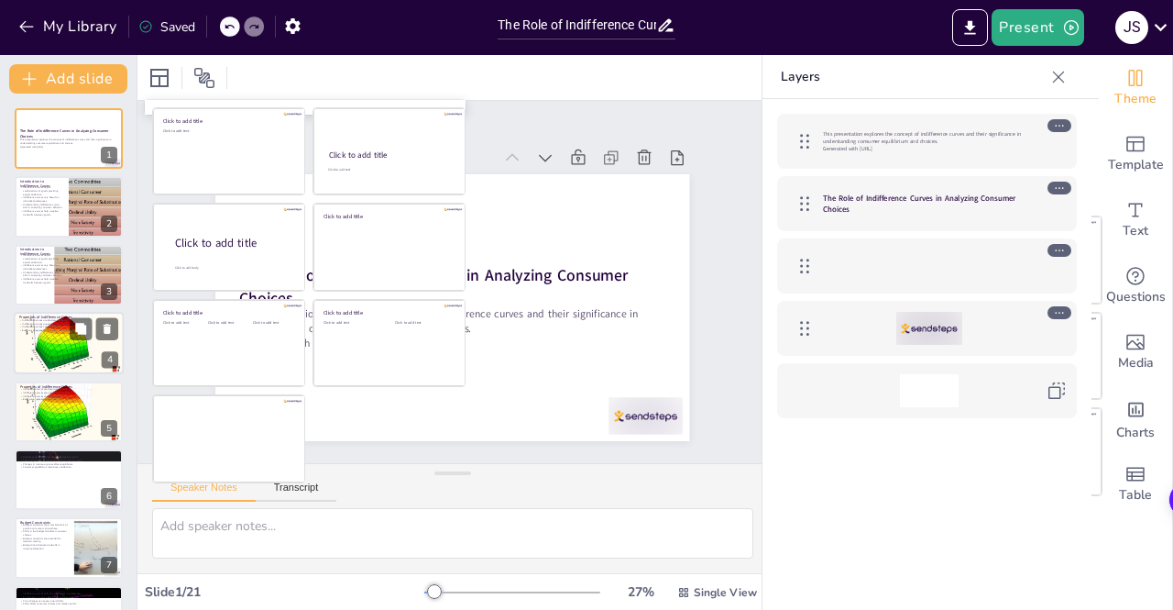
checkbox input "true"
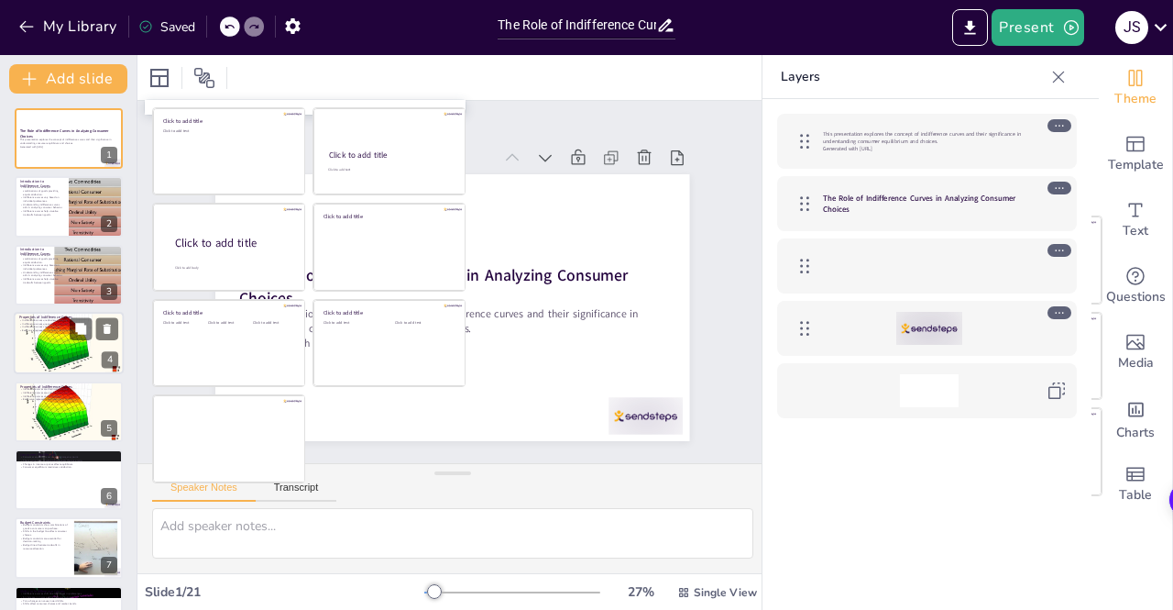
checkbox input "true"
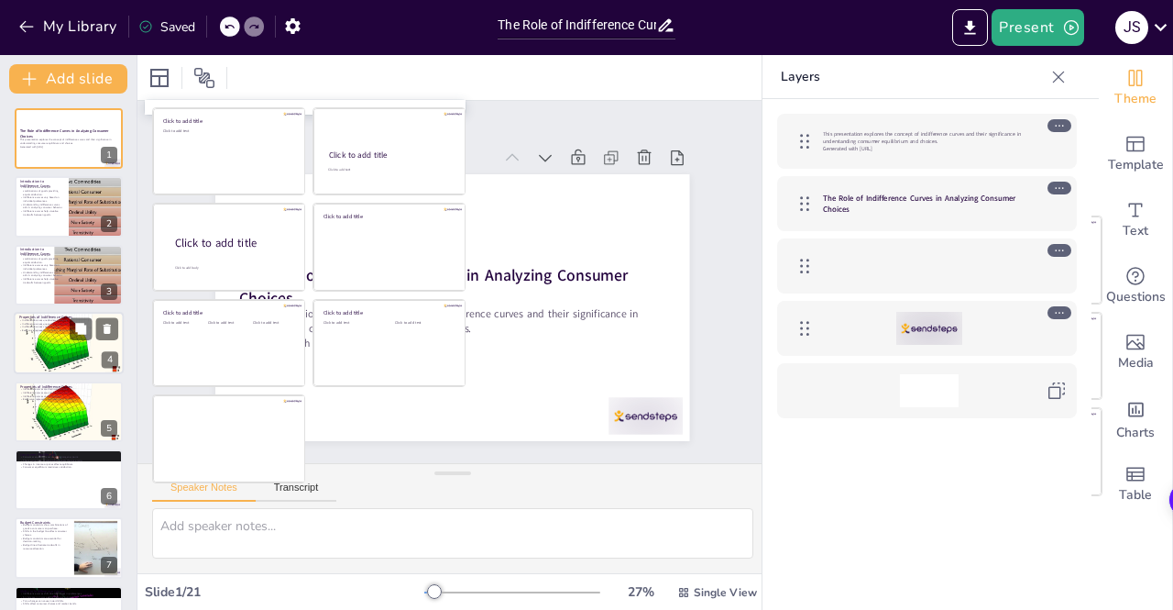
checkbox input "true"
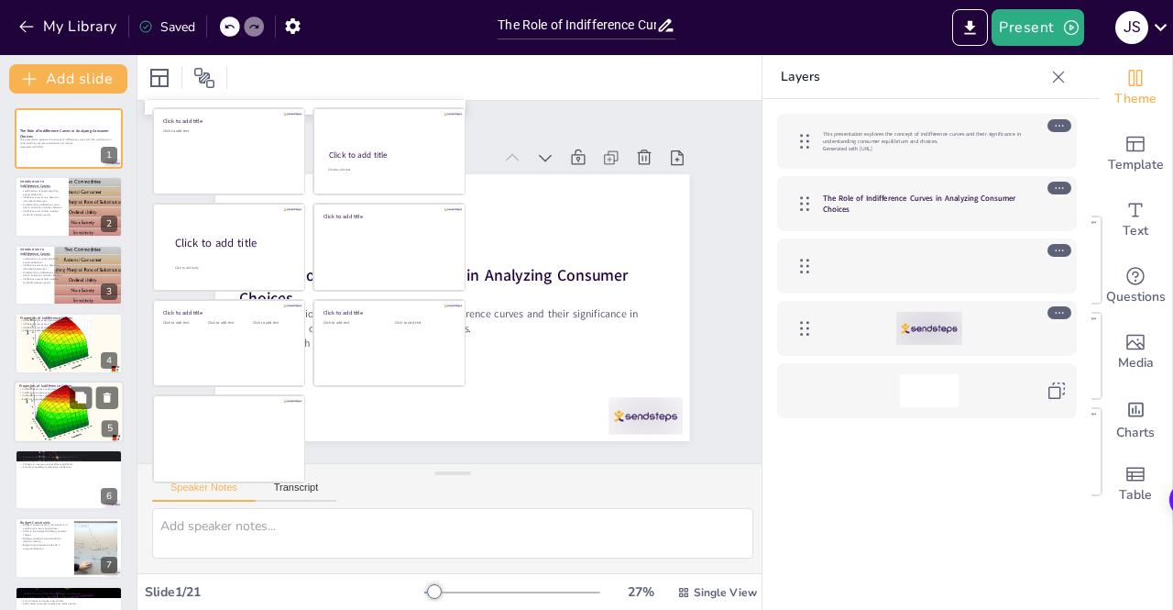
checkbox input "true"
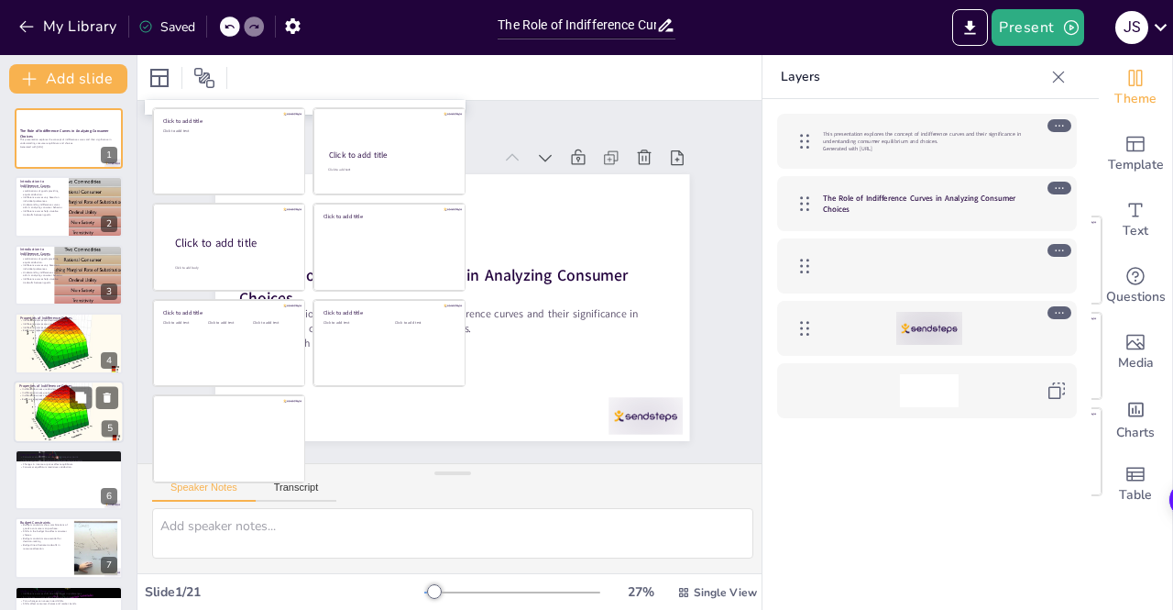
checkbox input "true"
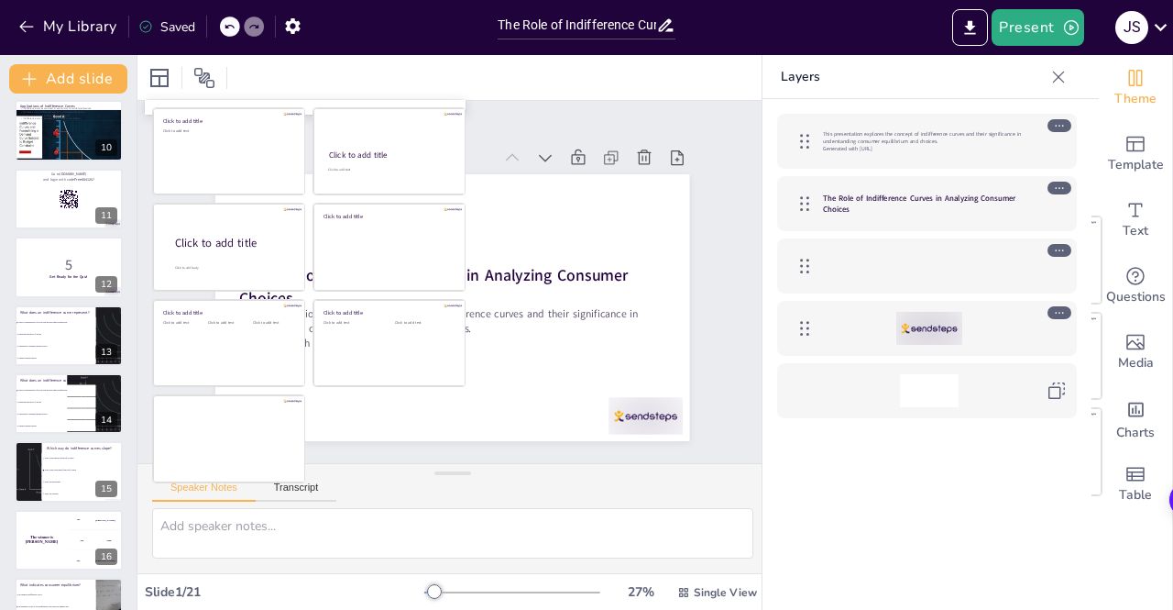
checkbox input "true"
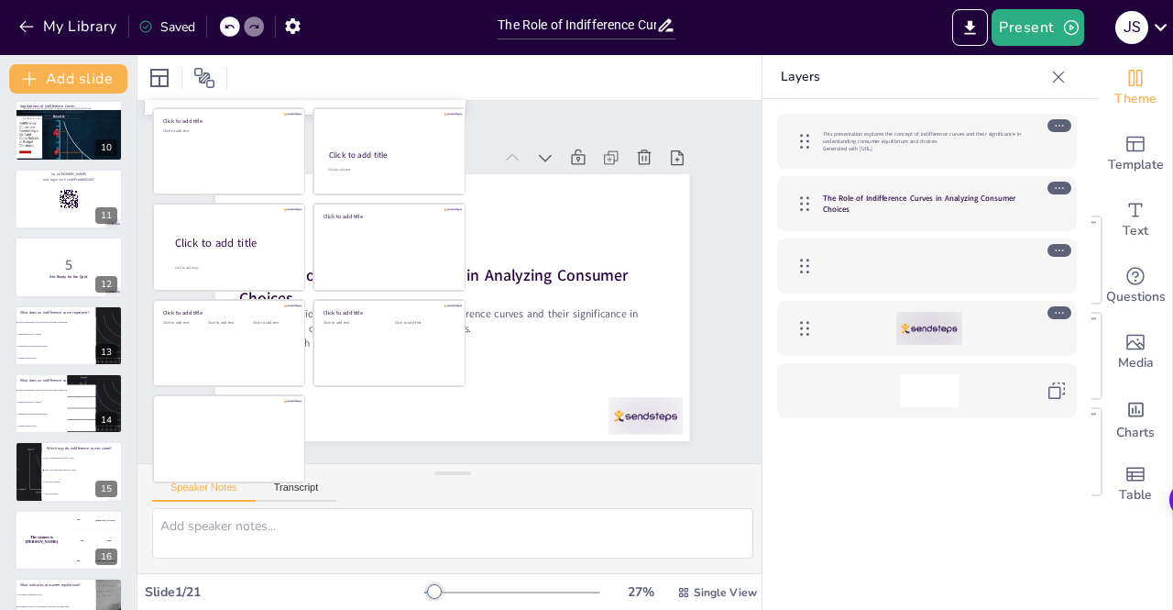
checkbox input "true"
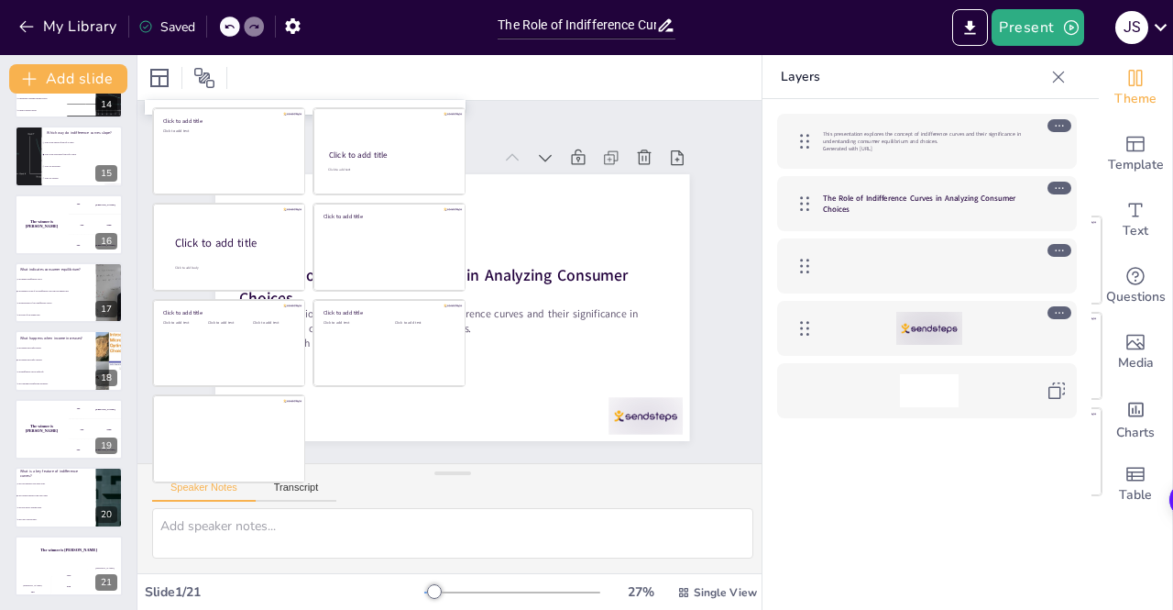
checkbox input "true"
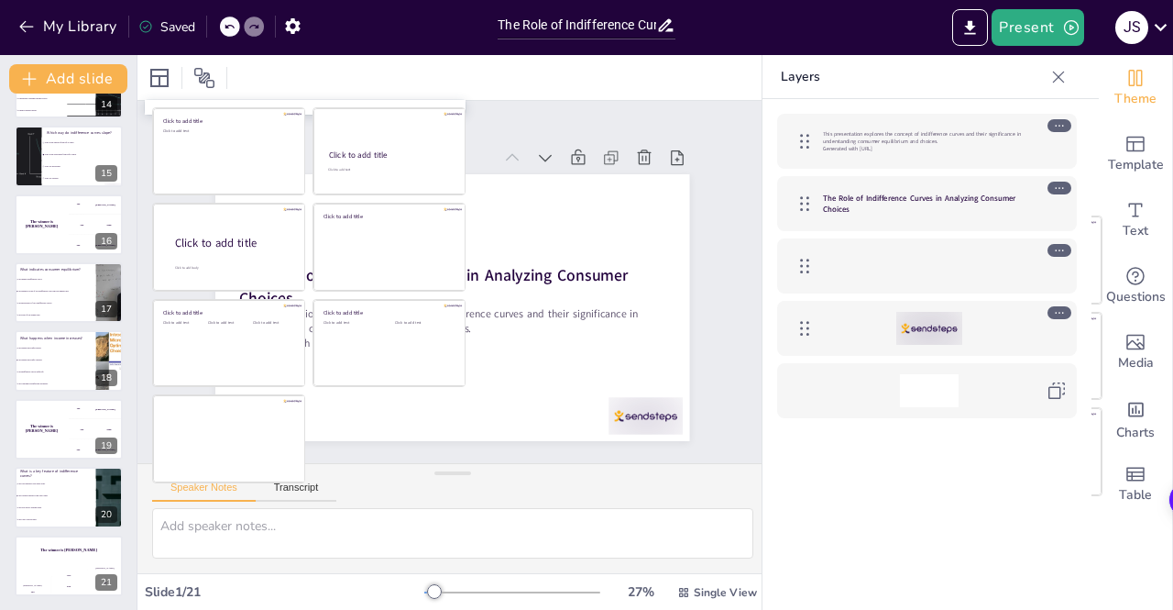
checkbox input "true"
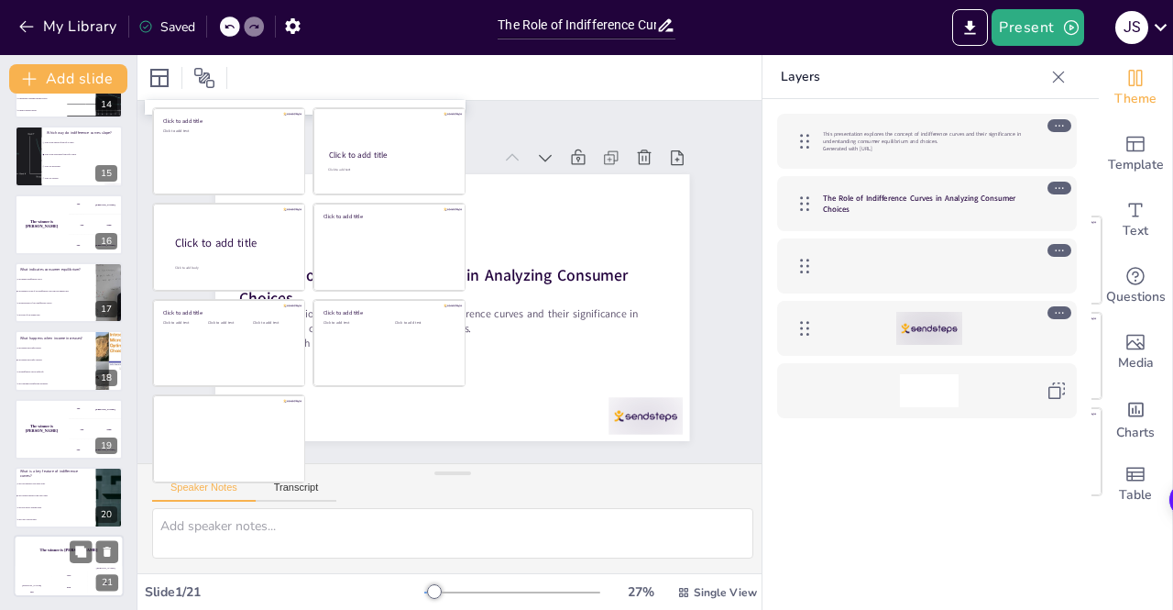
checkbox input "true"
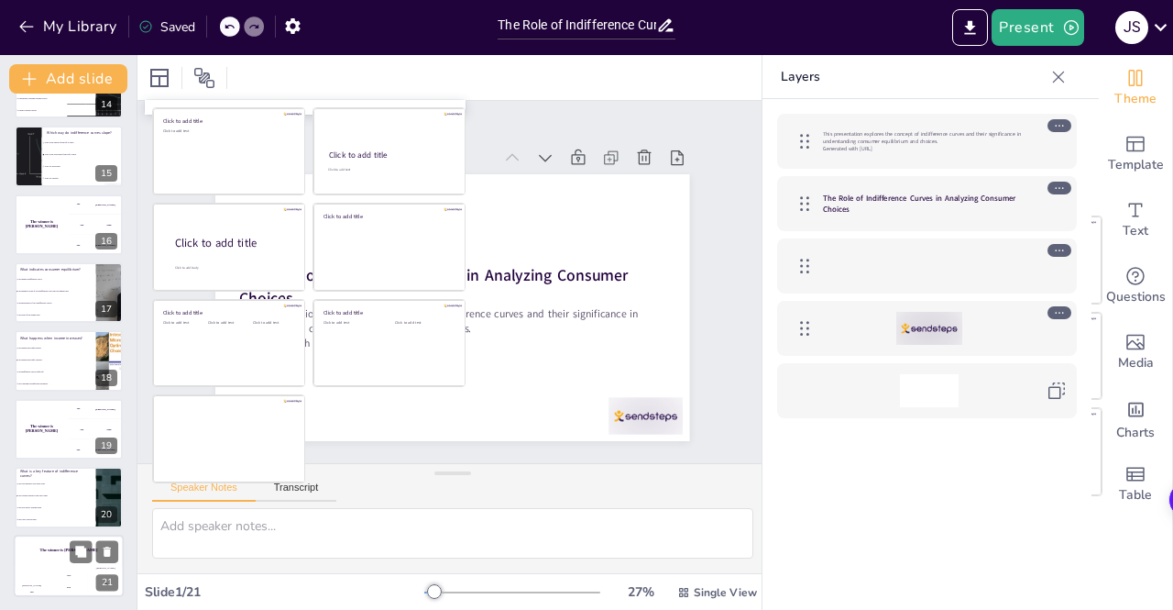
checkbox input "true"
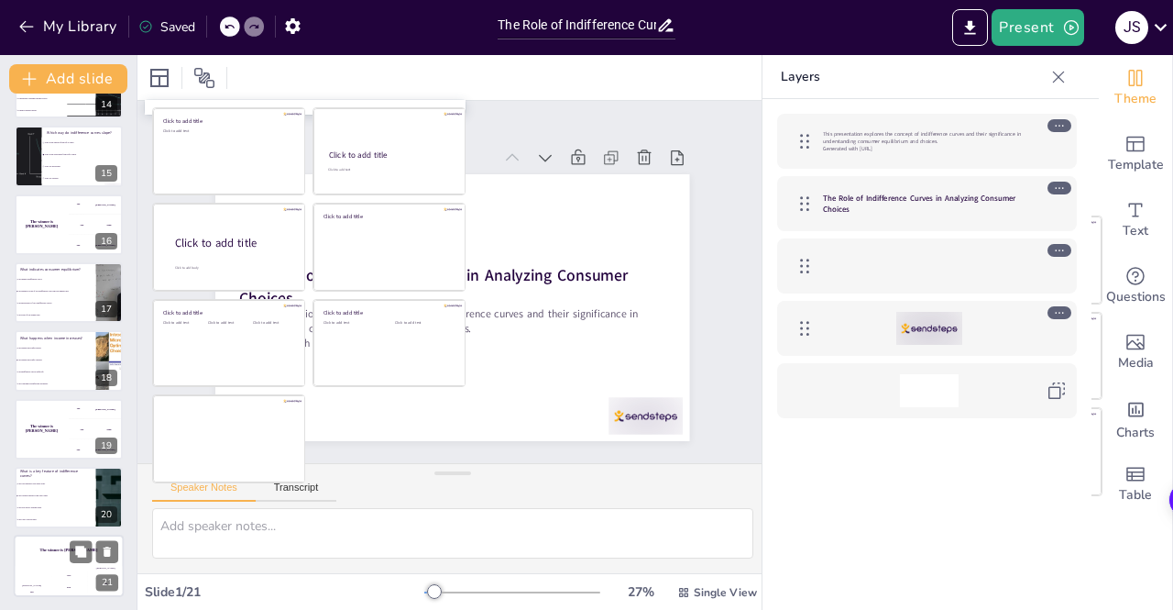
checkbox input "true"
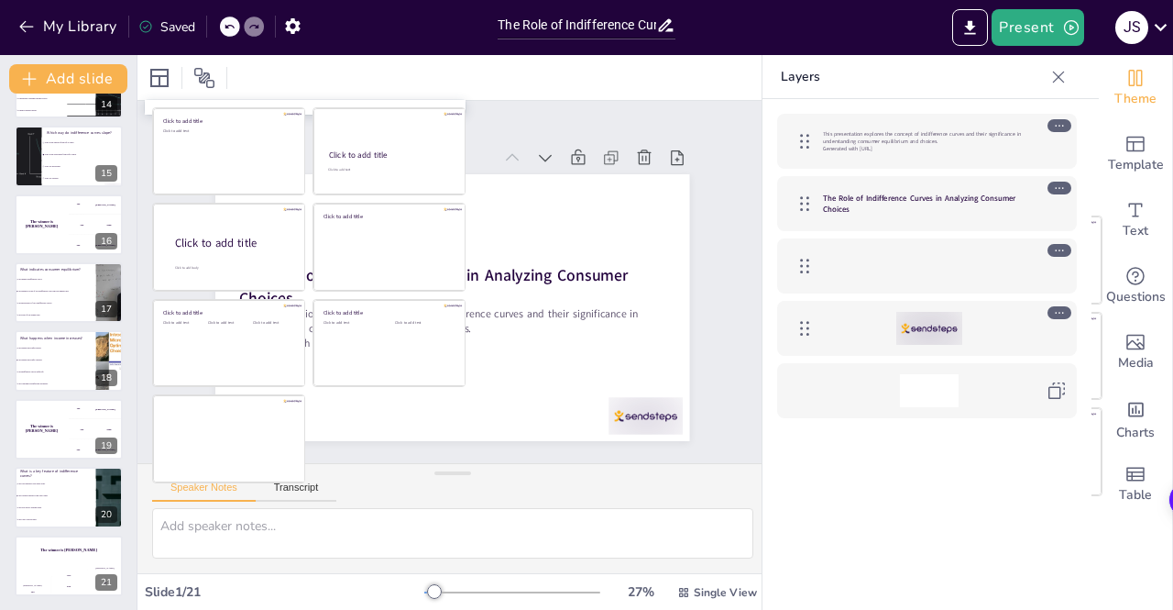
checkbox input "true"
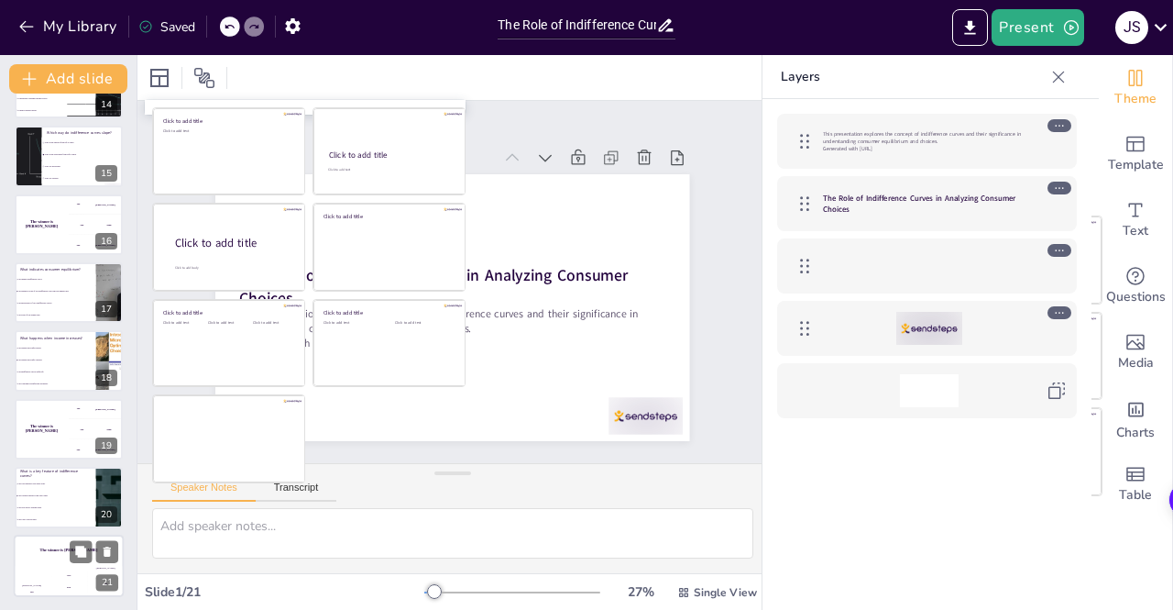
checkbox input "true"
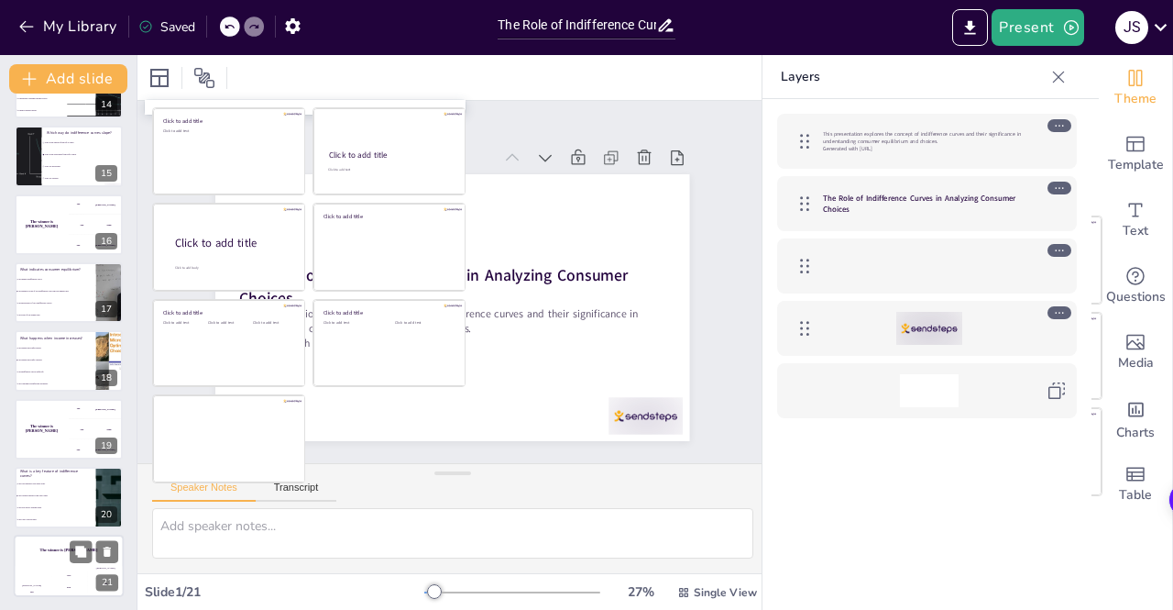
checkbox input "true"
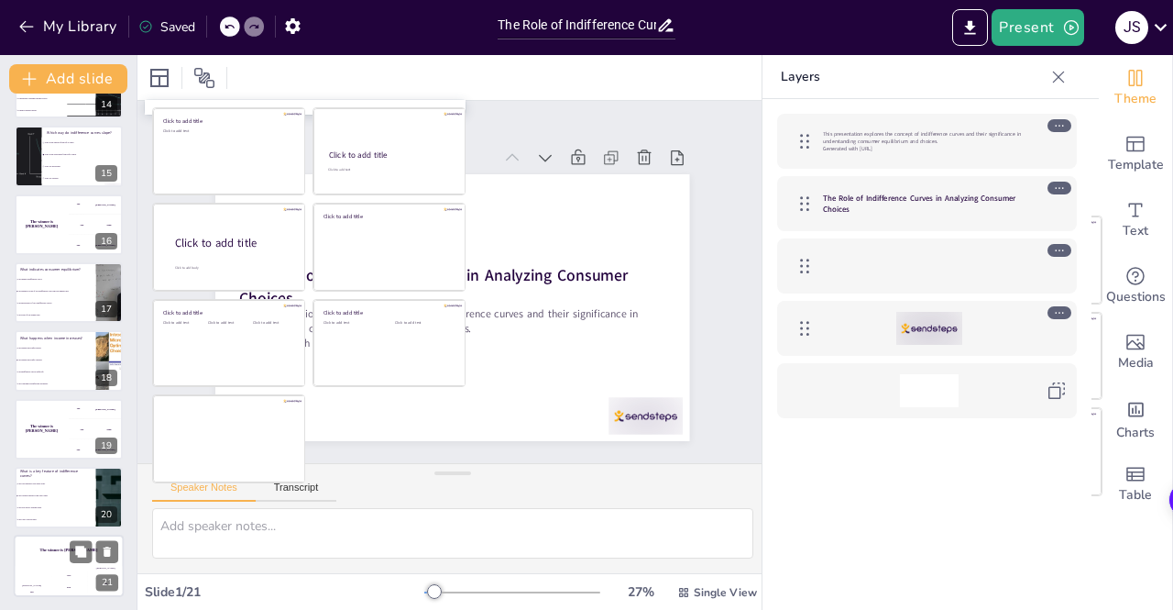
checkbox input "true"
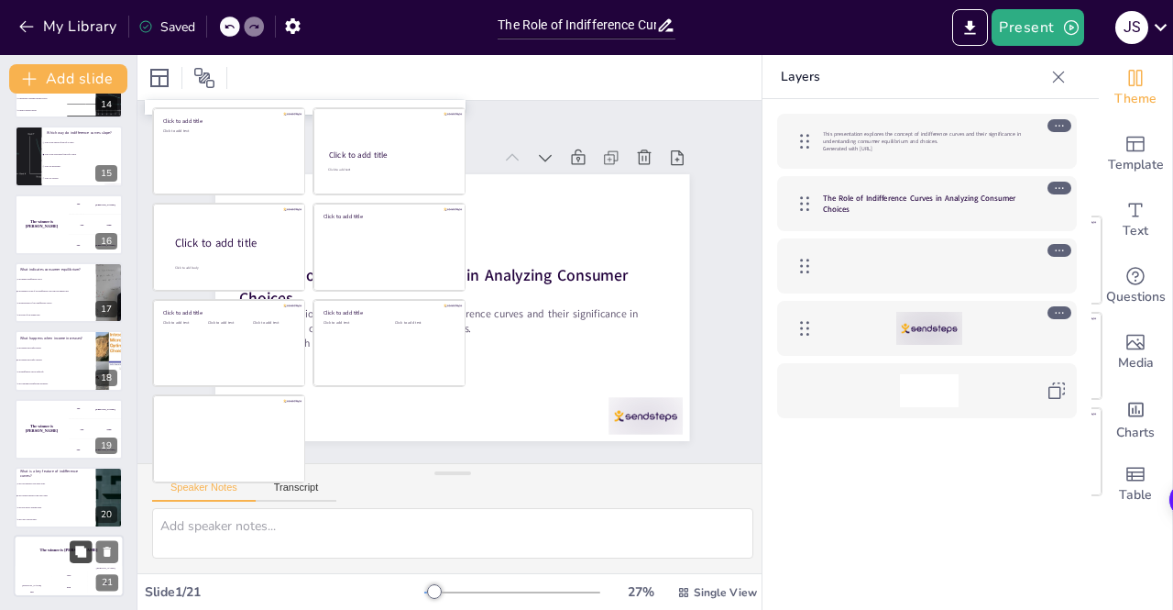
checkbox input "true"
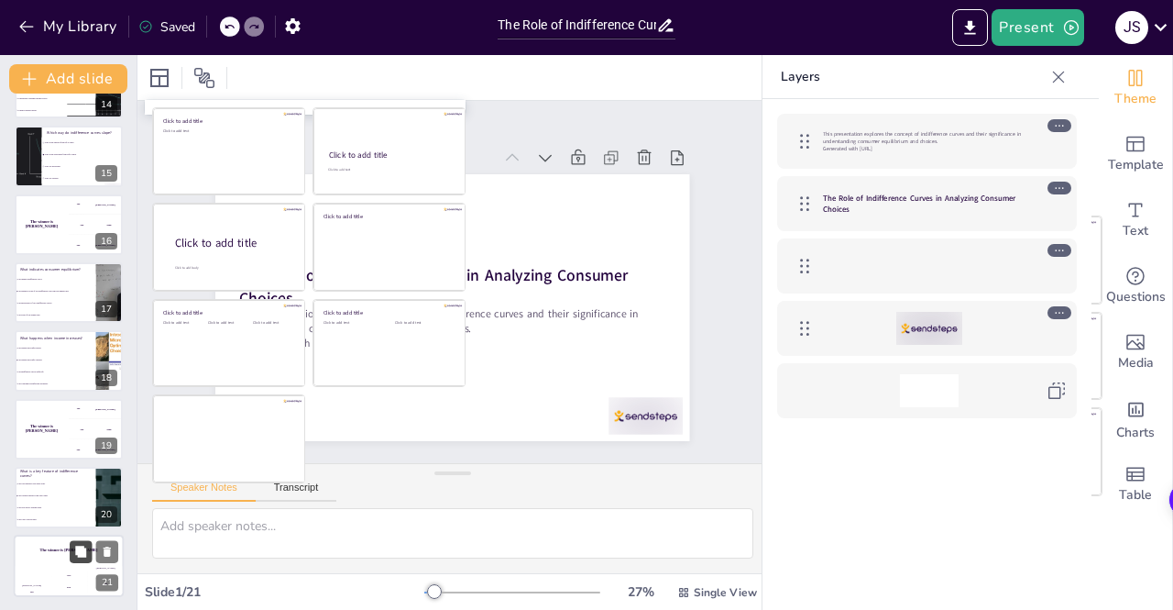
checkbox input "true"
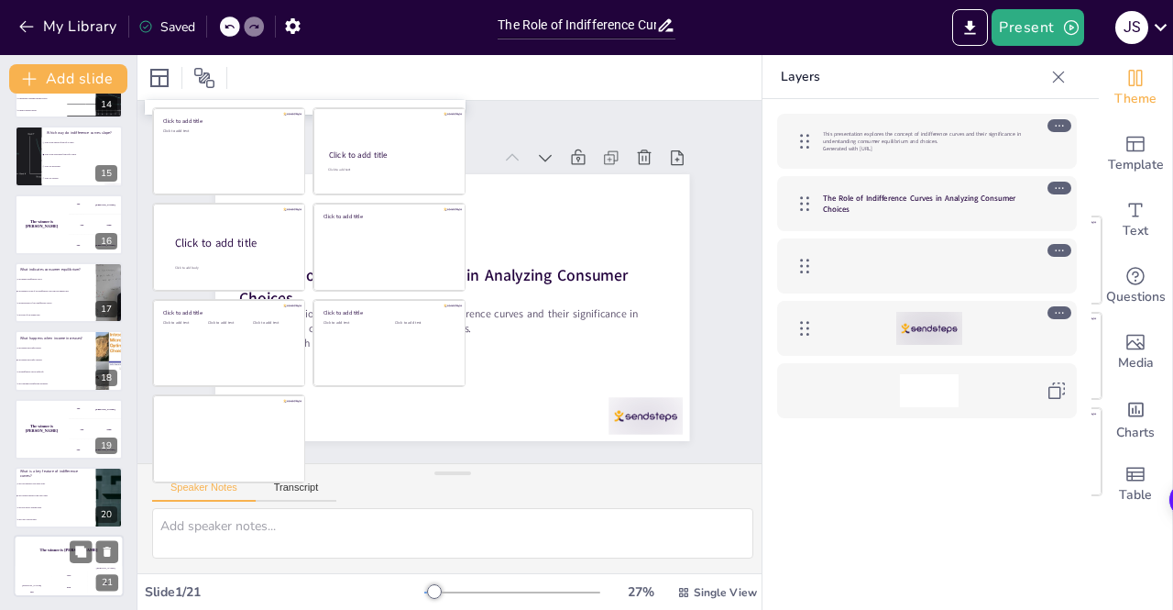
checkbox input "true"
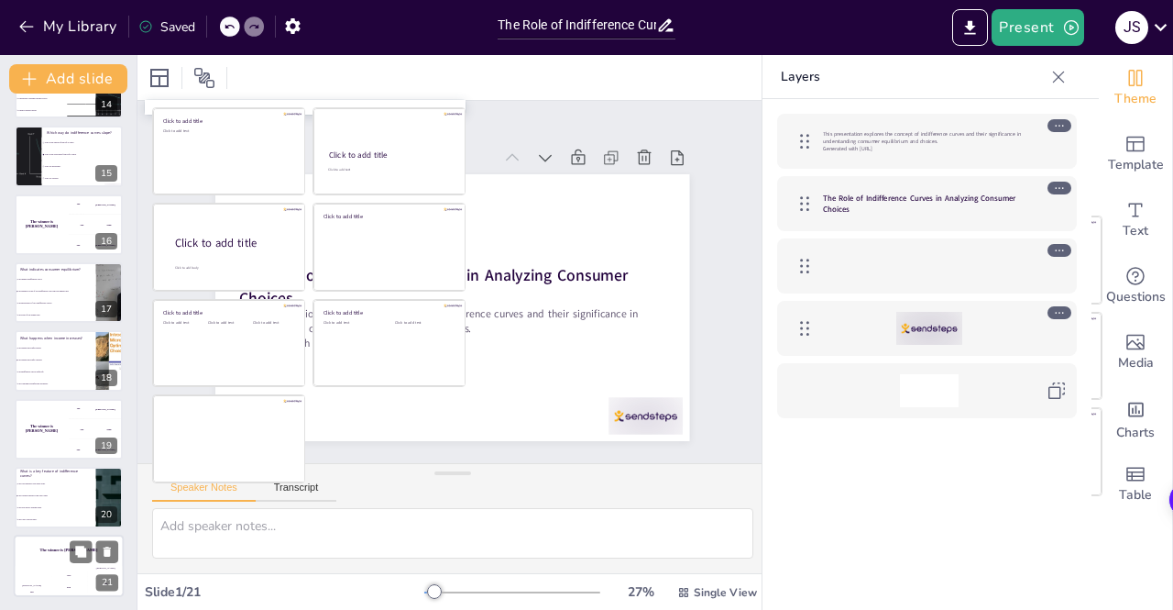
checkbox input "true"
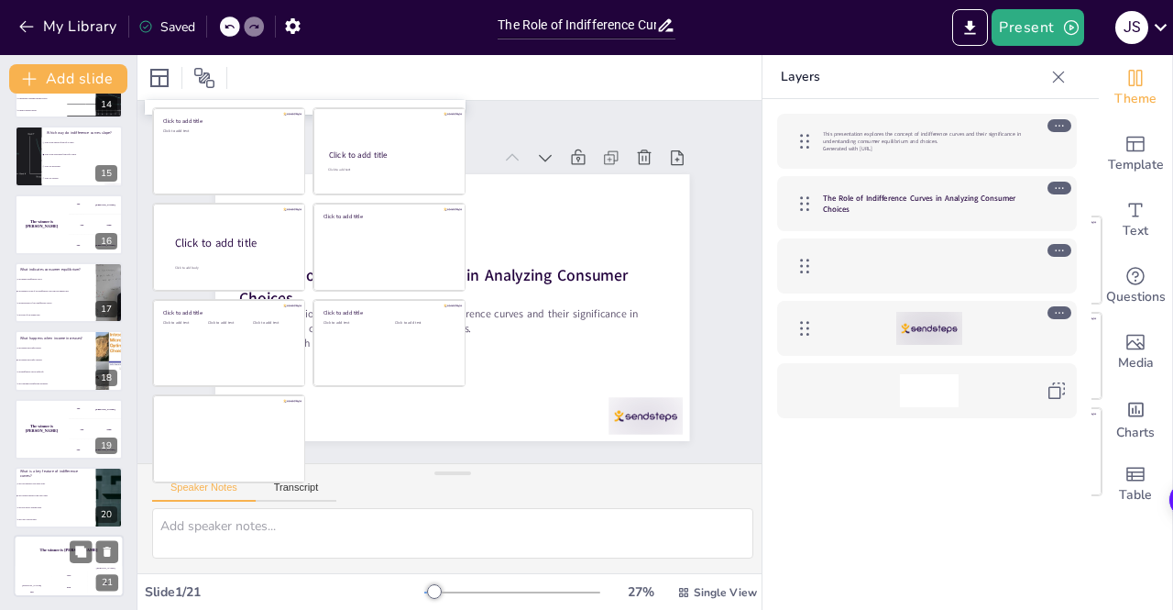
checkbox input "true"
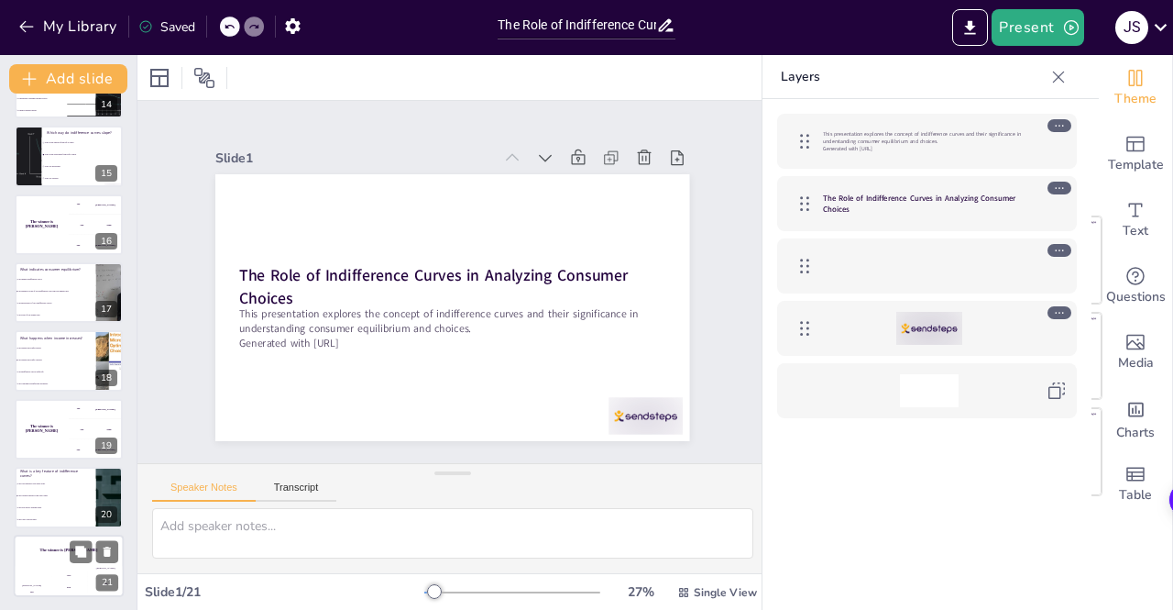
click at [57, 567] on div "Jaap 200" at bounding box center [68, 581] width 37 height 31
checkbox input "true"
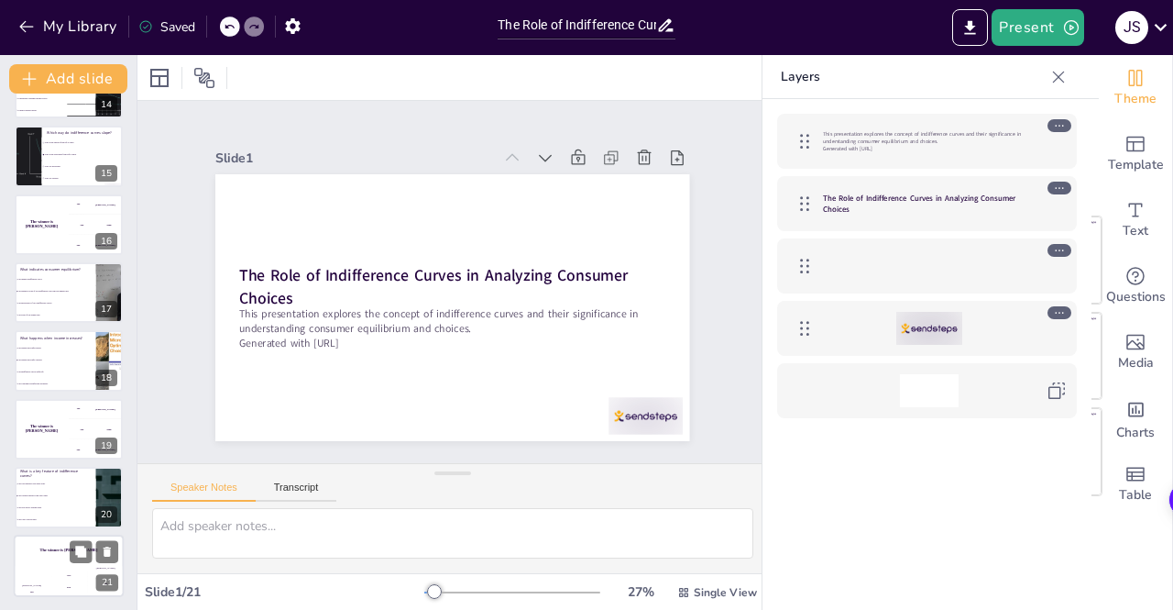
checkbox input "true"
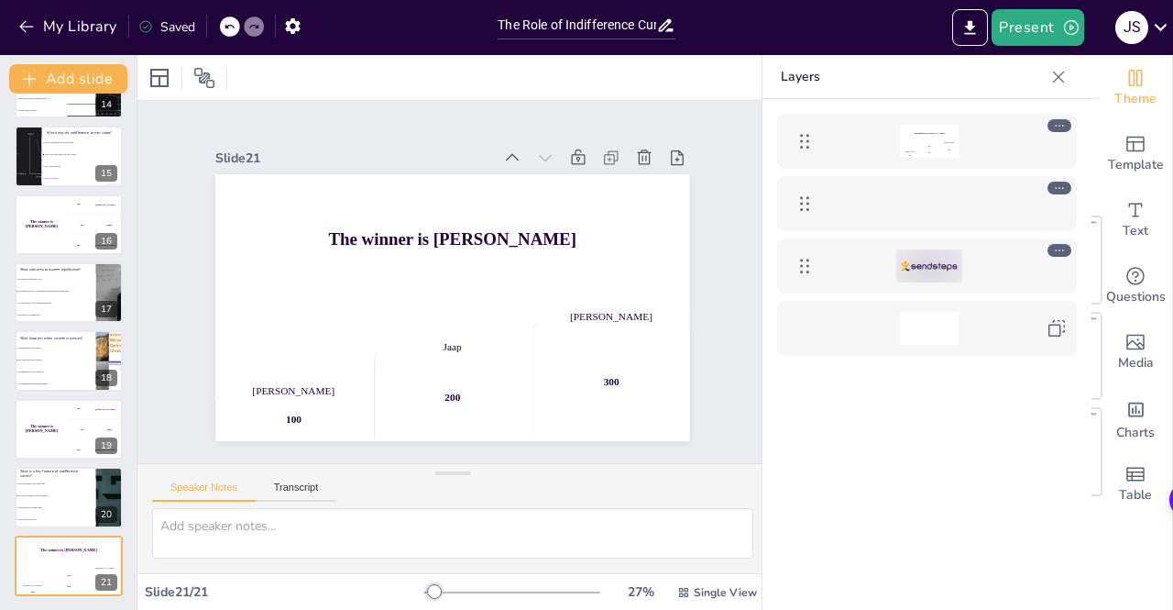
checkbox input "true"
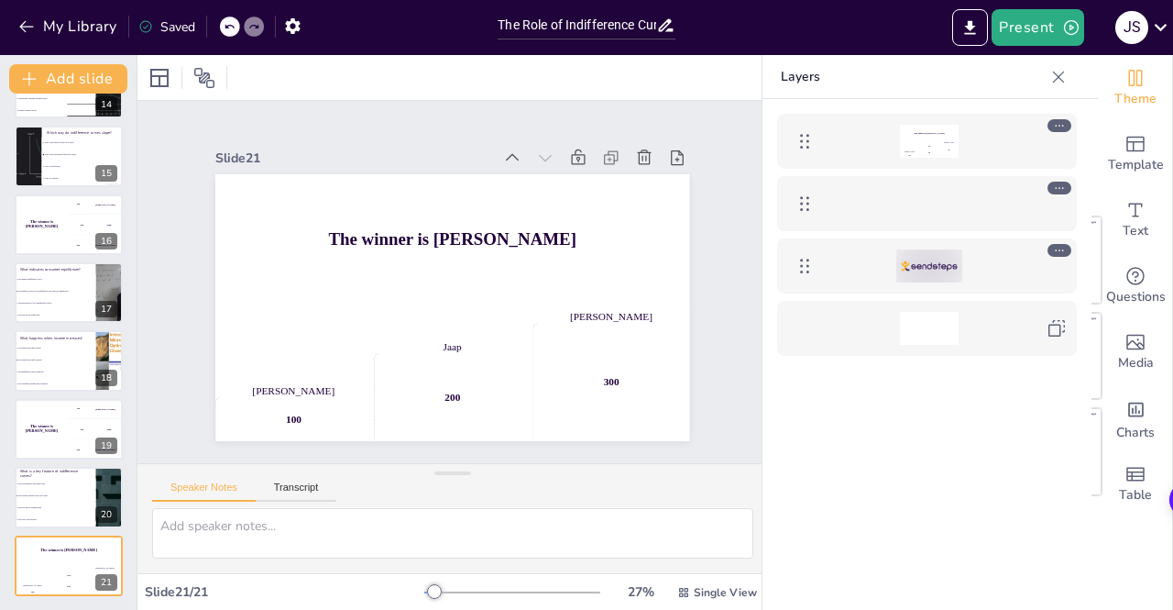
checkbox input "true"
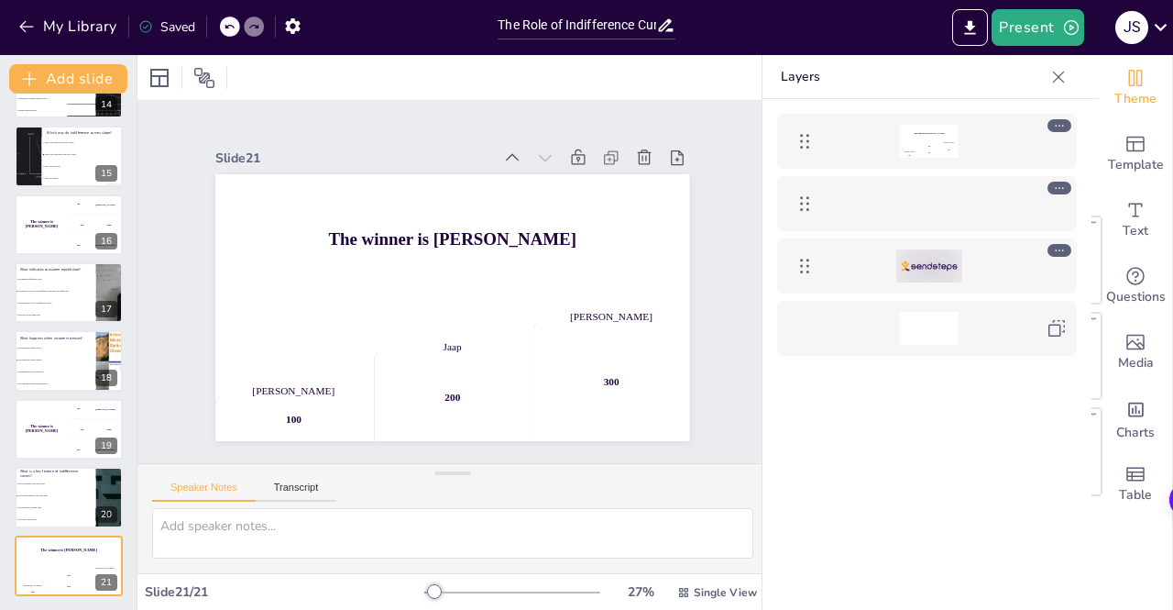
checkbox input "true"
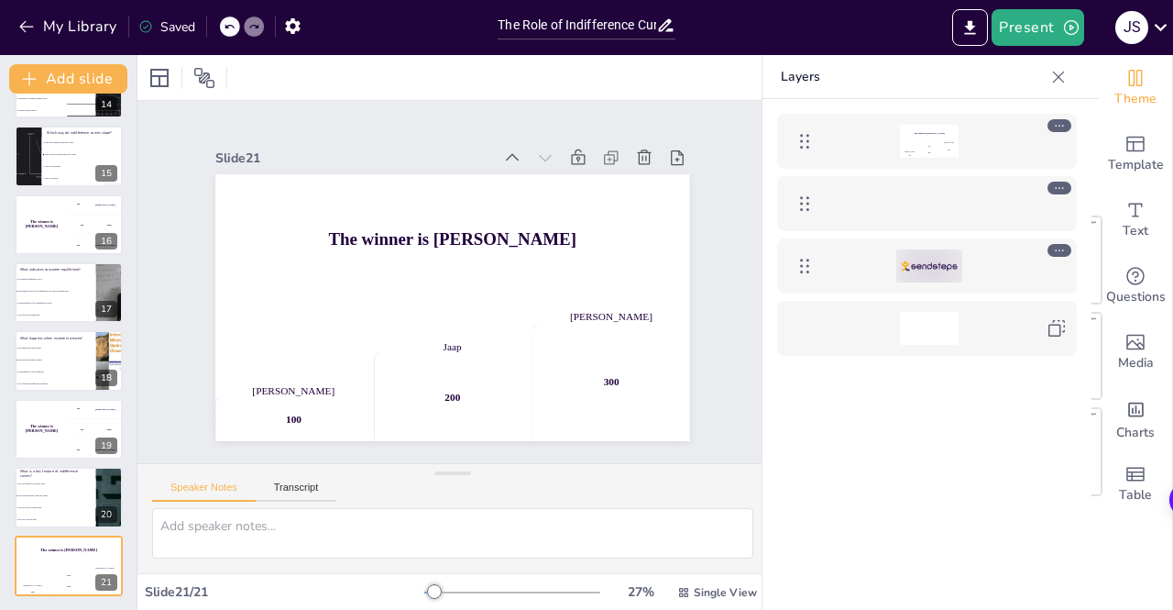
checkbox input "true"
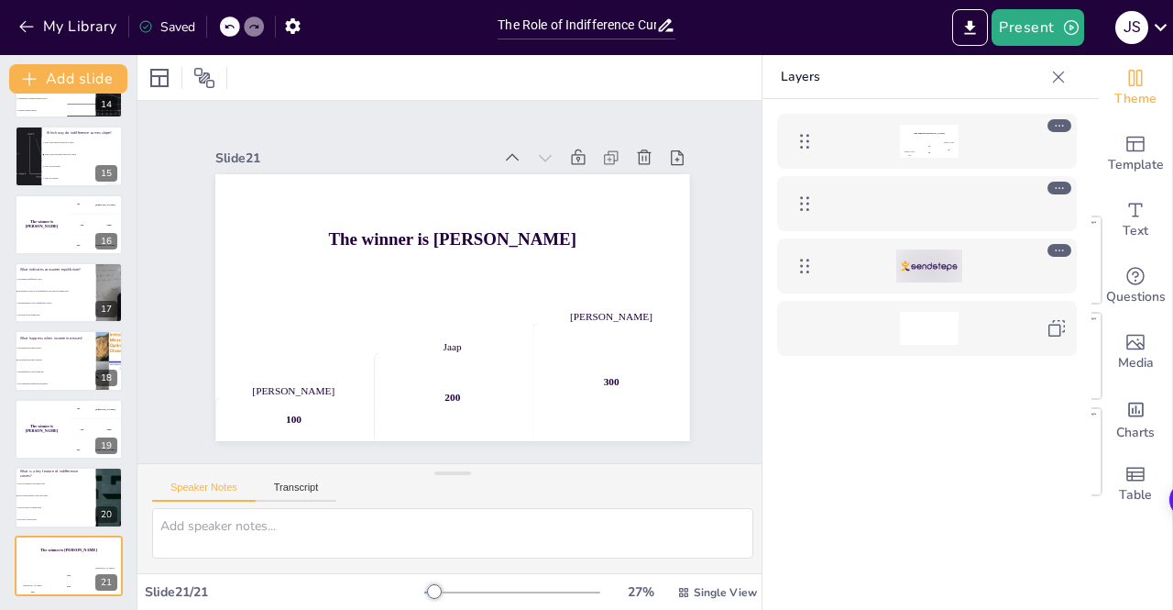
checkbox input "true"
